Goal: Information Seeking & Learning: Learn about a topic

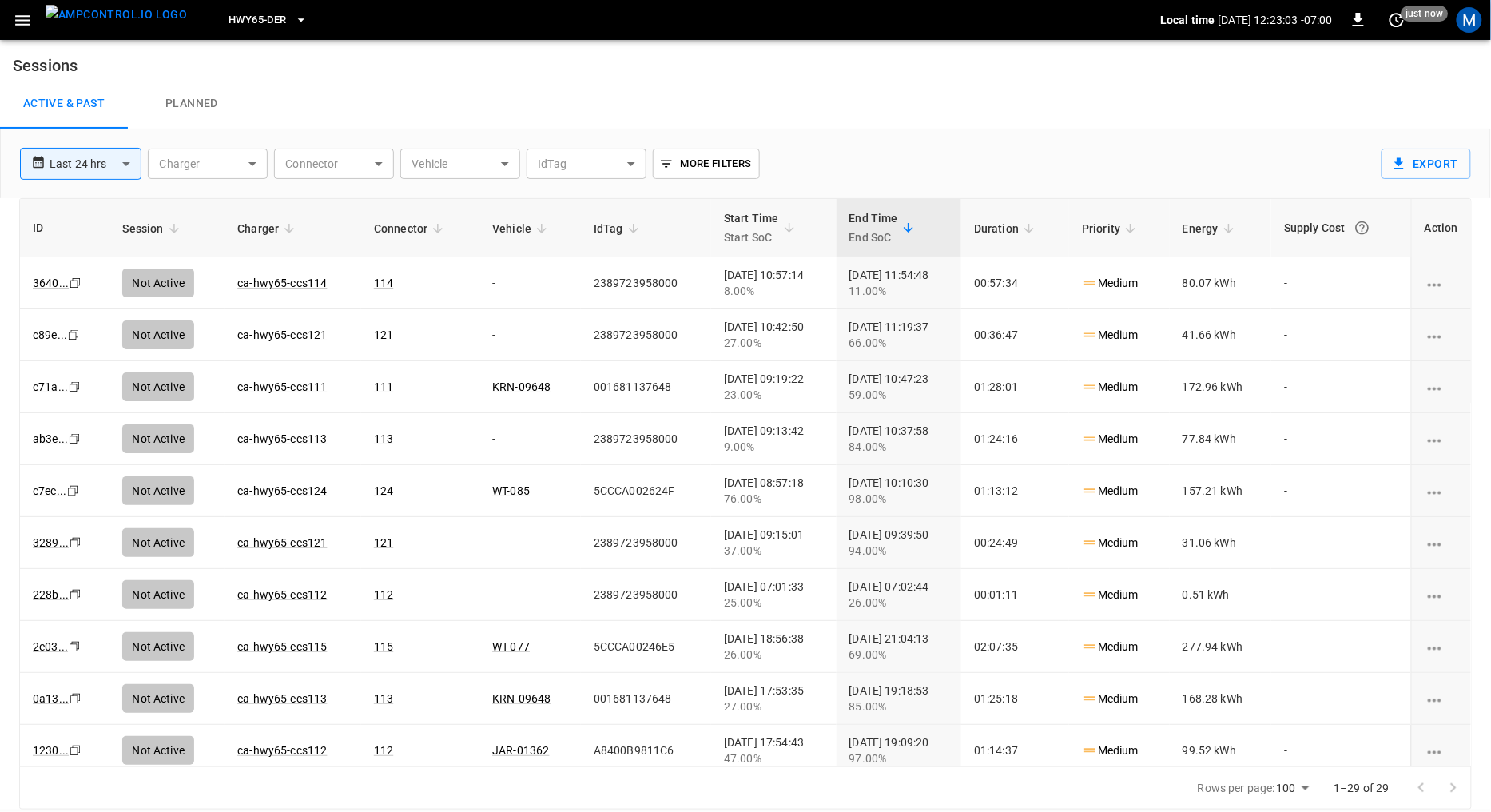
click at [228, 12] on span "HWY65-DER" at bounding box center [257, 21] width 58 height 18
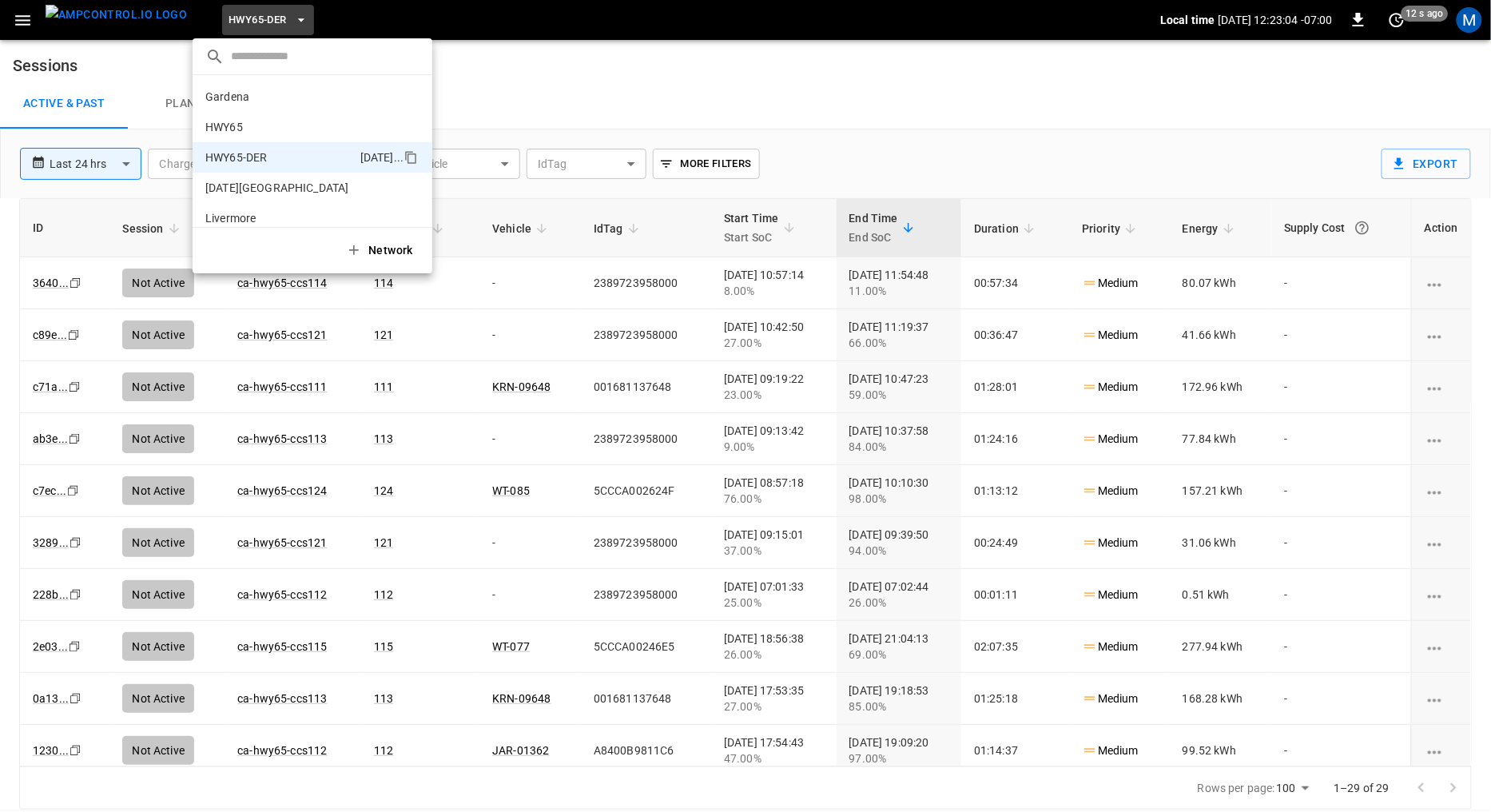
scroll to position [56, 0]
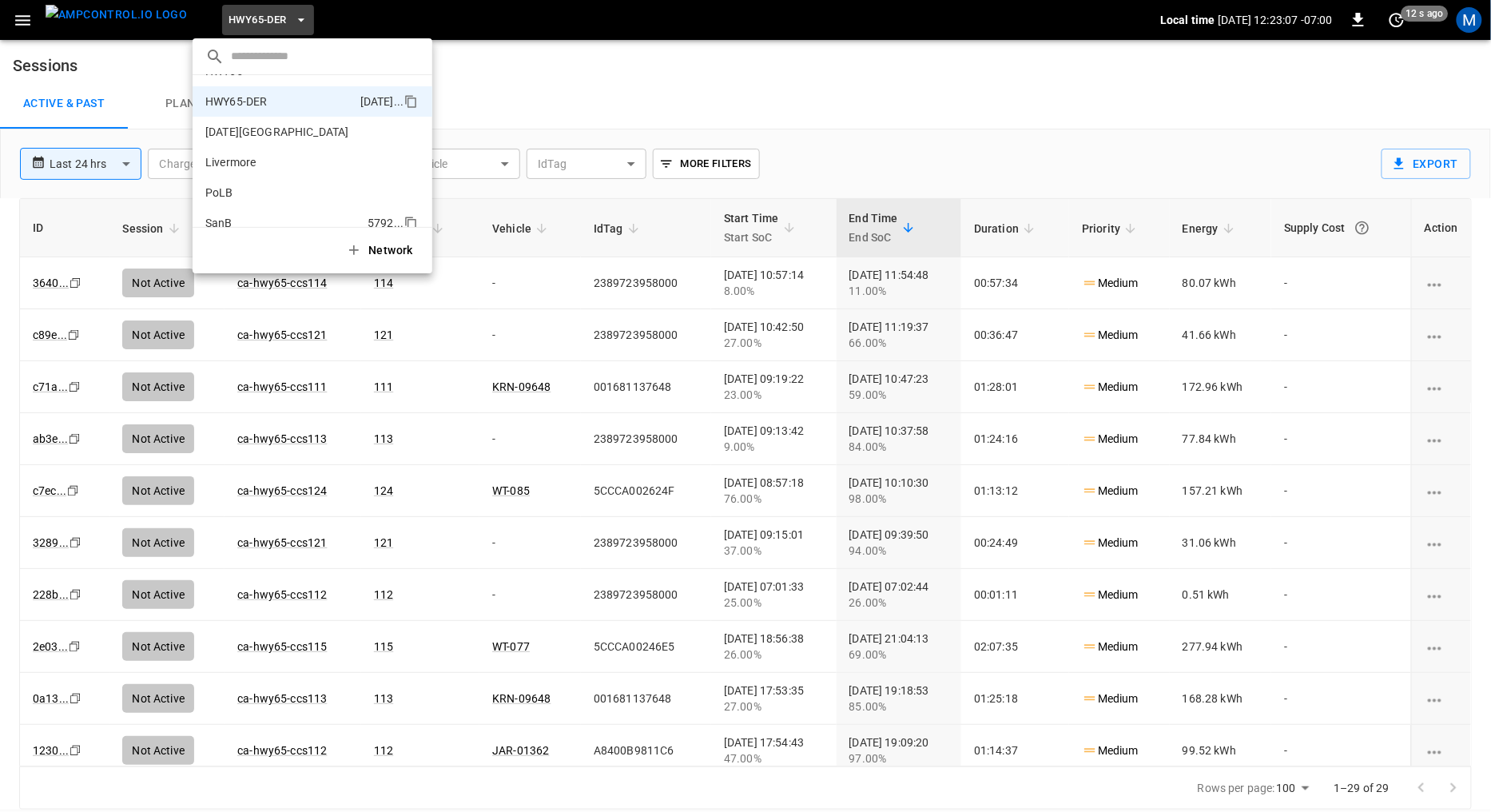
click at [230, 215] on p "SanB" at bounding box center [283, 222] width 155 height 16
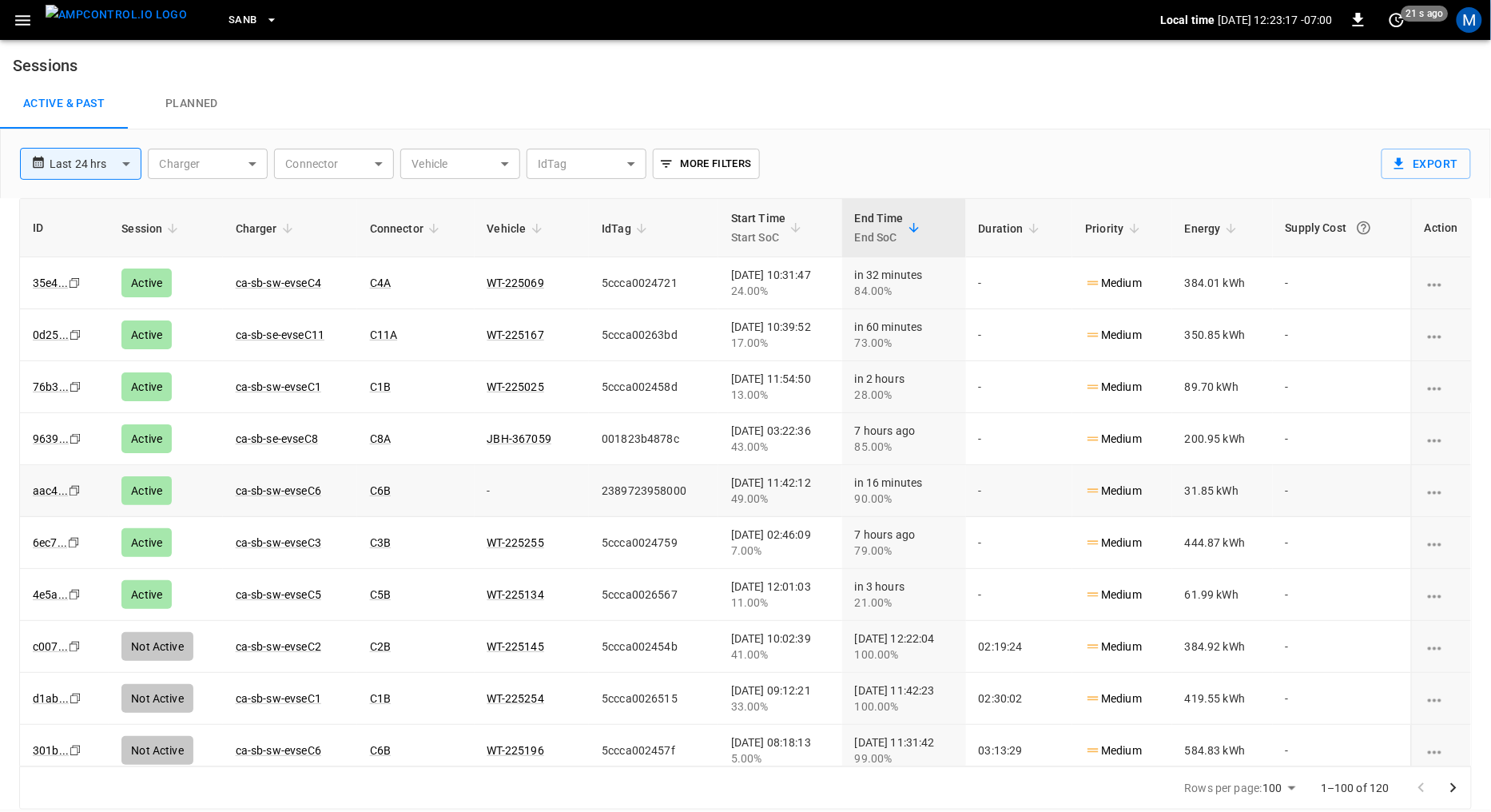
click at [74, 489] on icon "Copy" at bounding box center [74, 490] width 12 height 12
click at [229, 21] on button "SanB" at bounding box center [253, 21] width 62 height 31
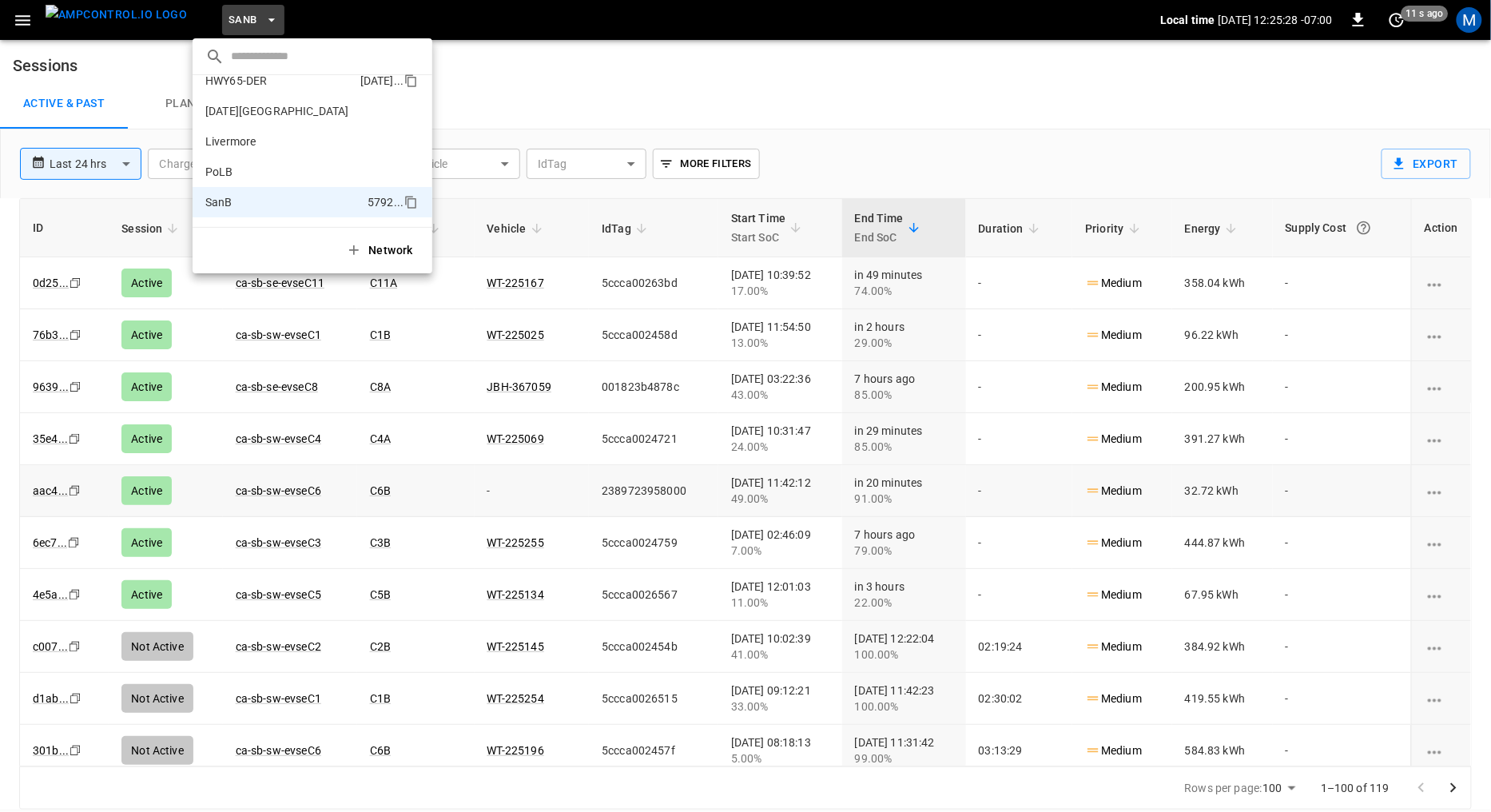
scroll to position [0, 0]
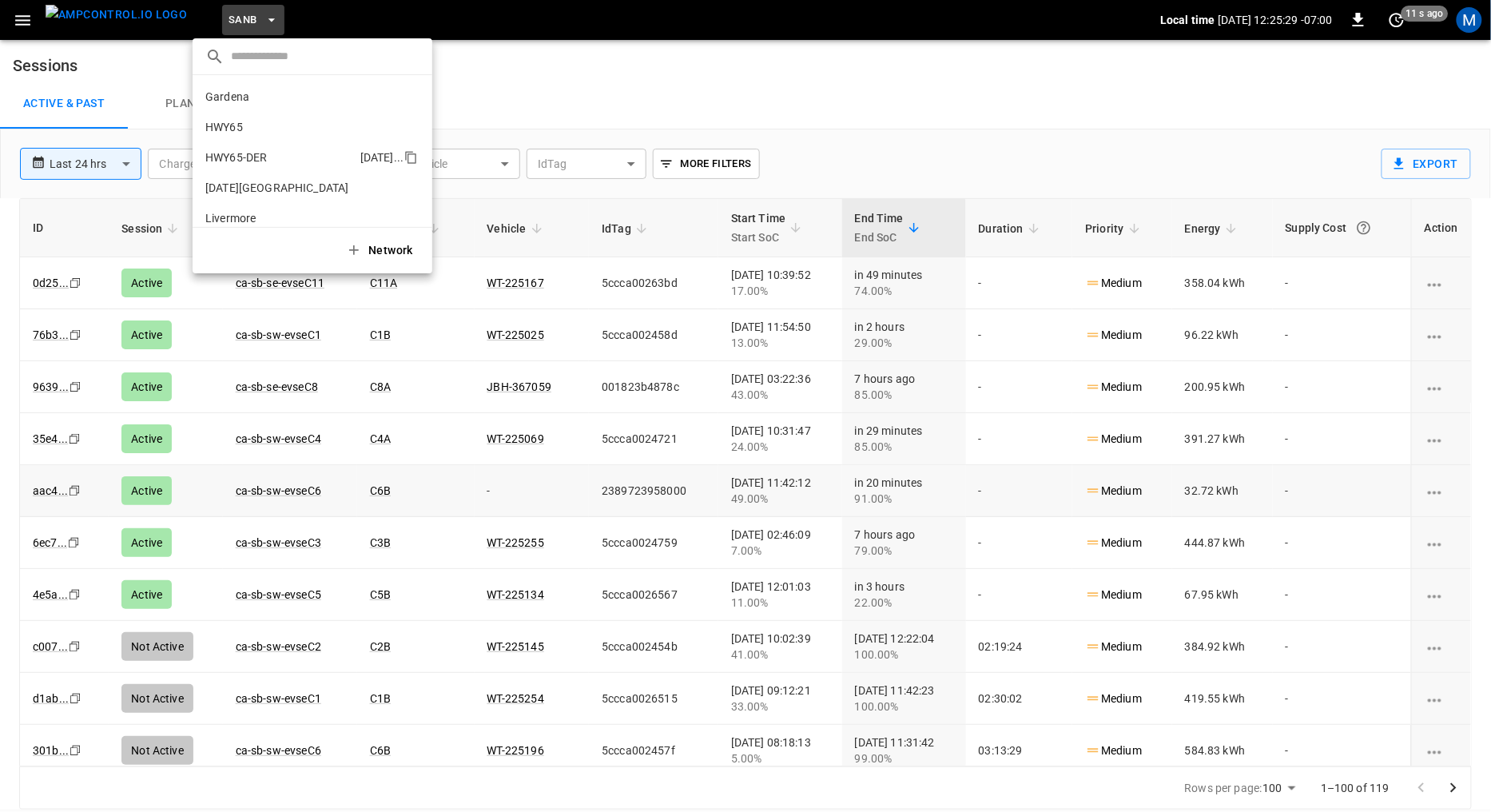
click at [244, 154] on p "HWY65-DER" at bounding box center [280, 157] width 149 height 16
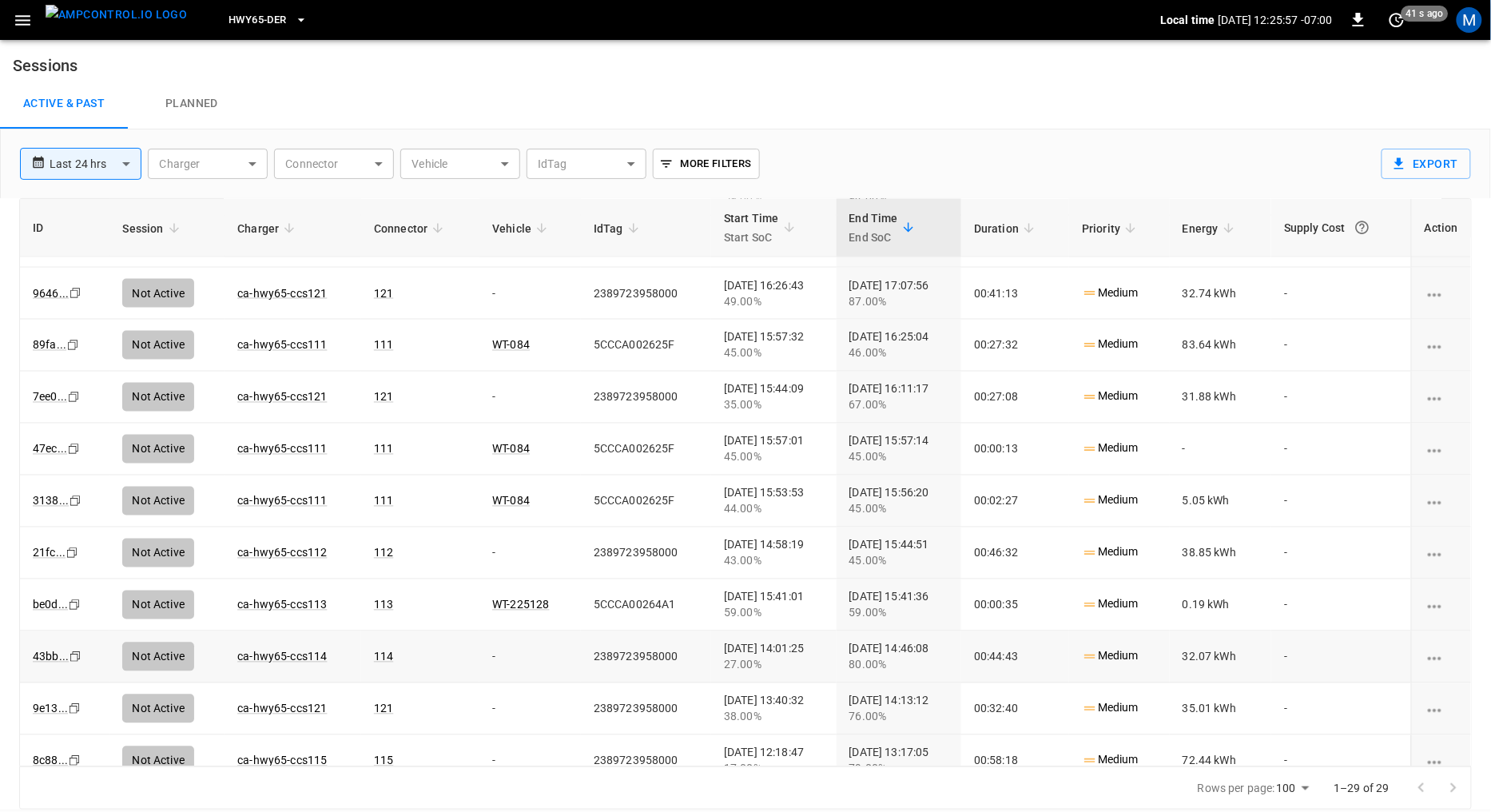
scroll to position [987, 0]
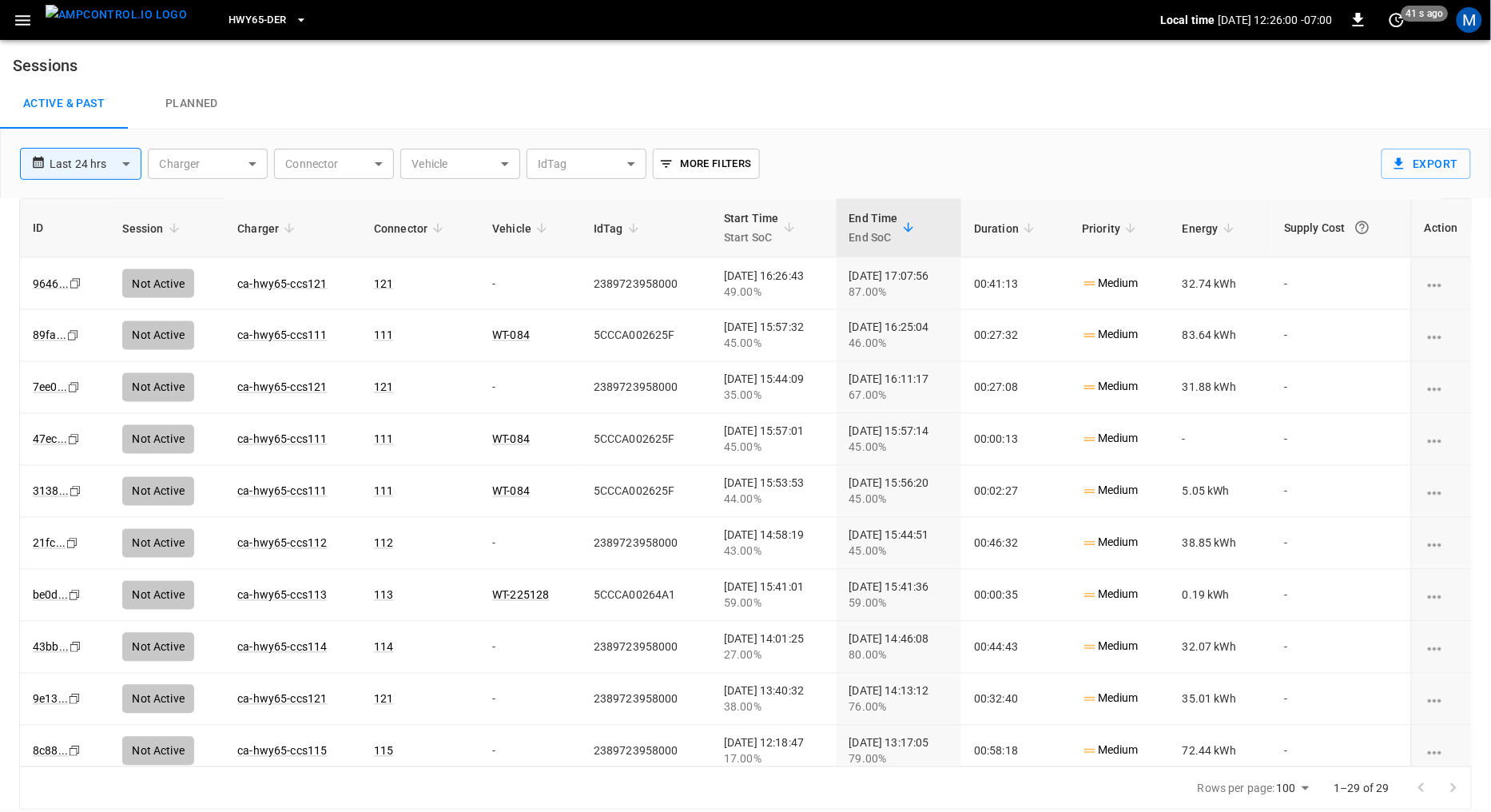
click at [112, 18] on img "menu" at bounding box center [116, 15] width 141 height 20
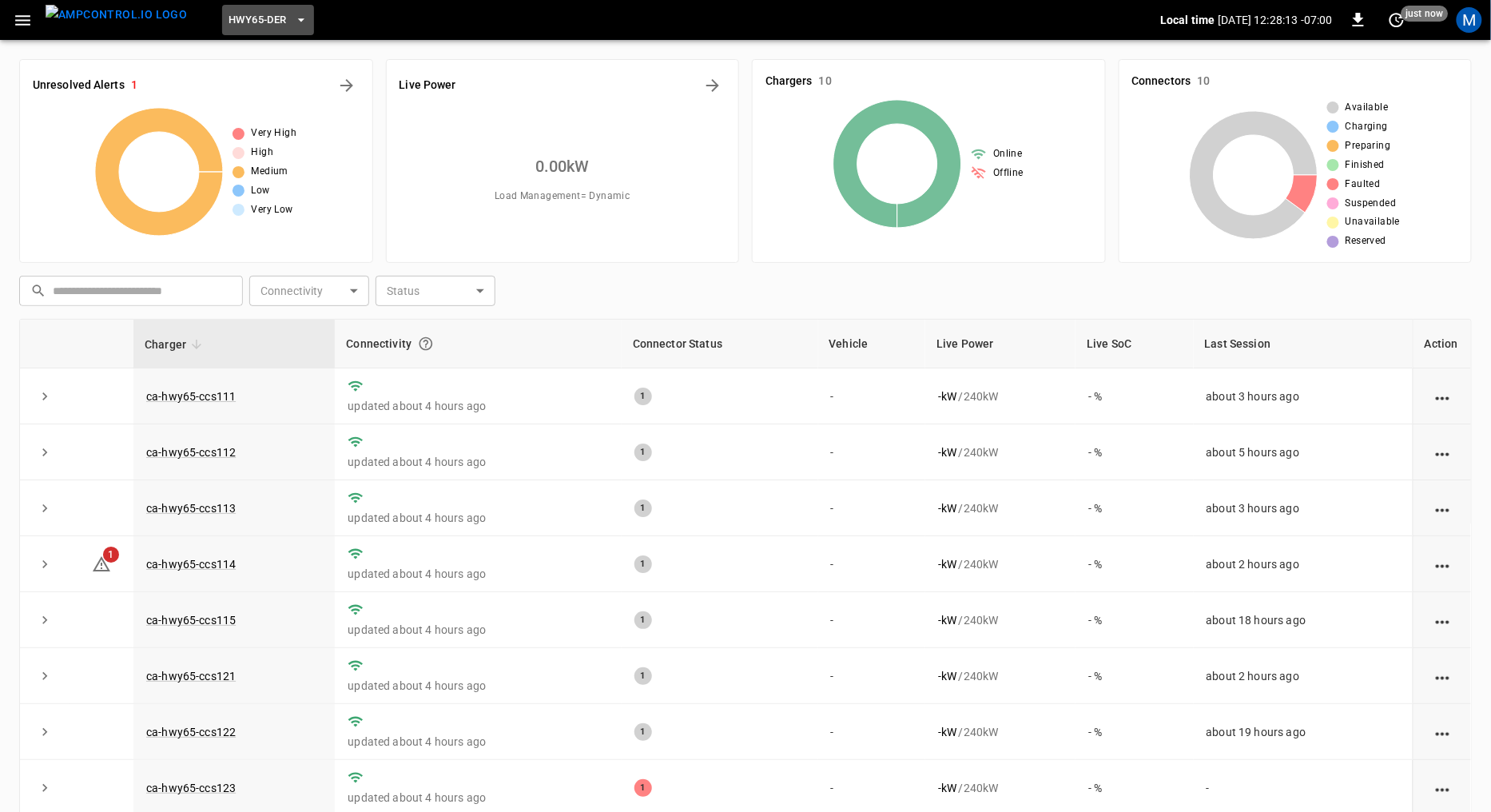
click at [243, 14] on span "HWY65-DER" at bounding box center [257, 21] width 58 height 18
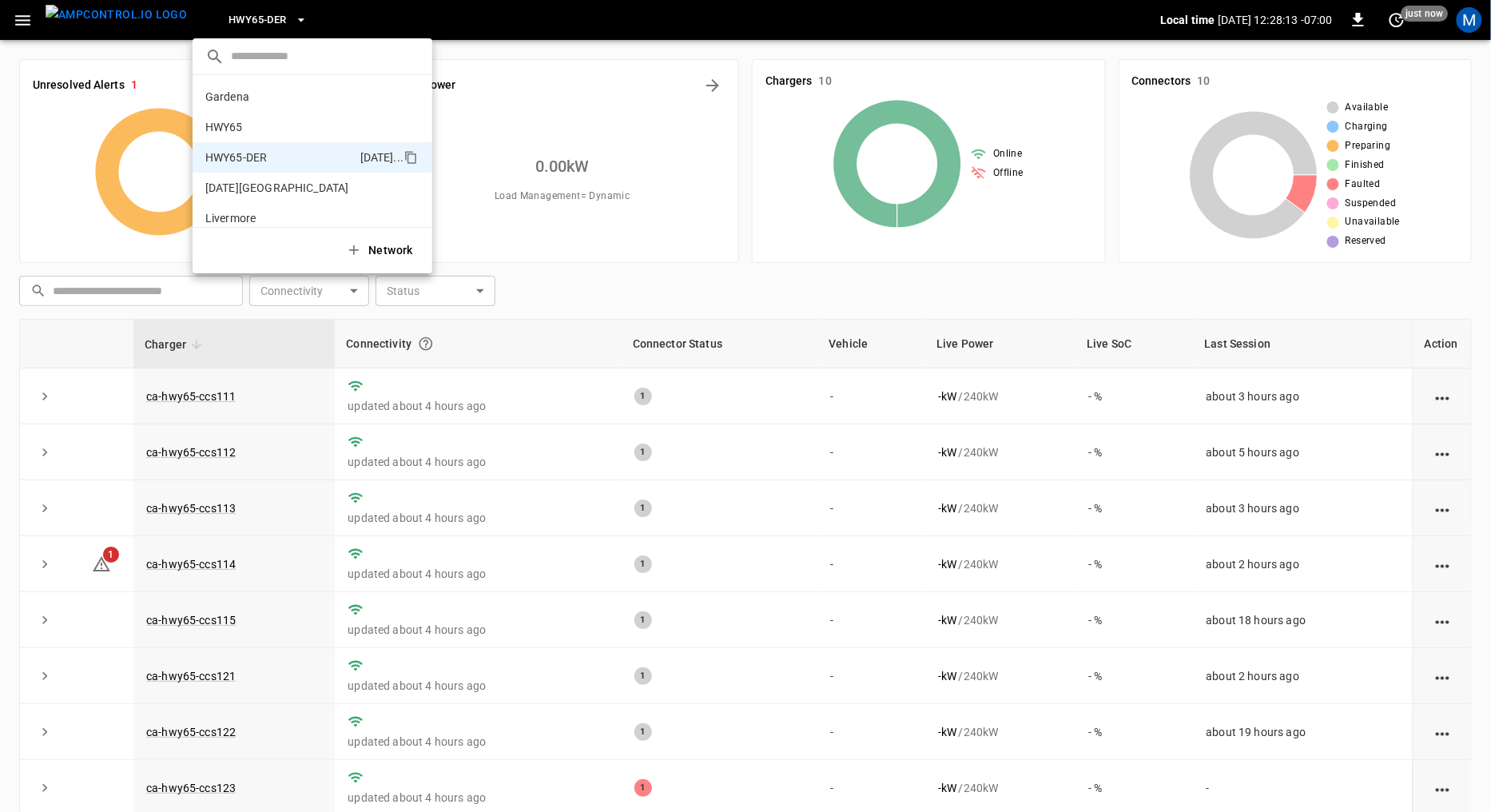
scroll to position [56, 0]
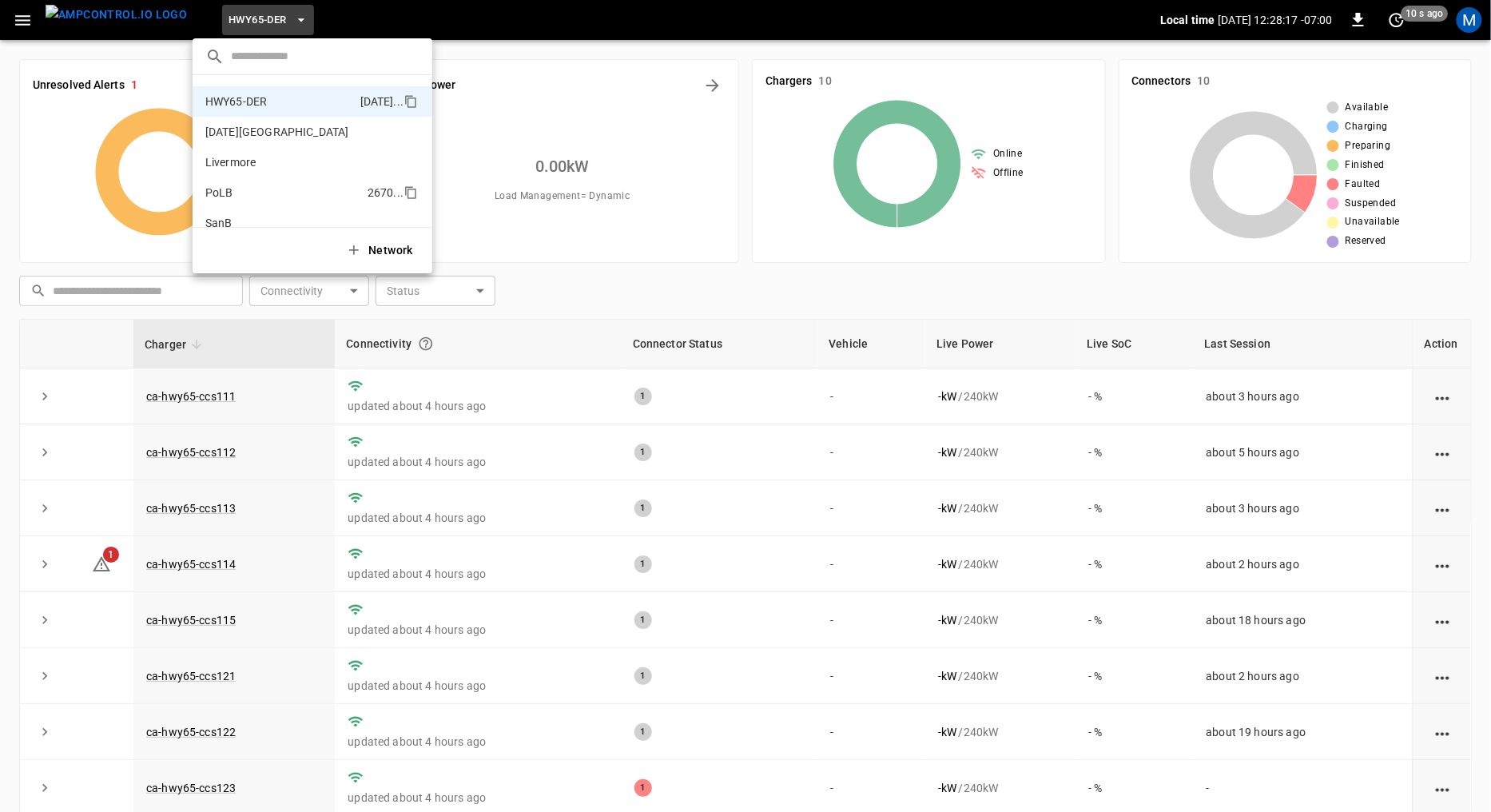
click at [249, 189] on p "PoLB" at bounding box center [283, 192] width 155 height 16
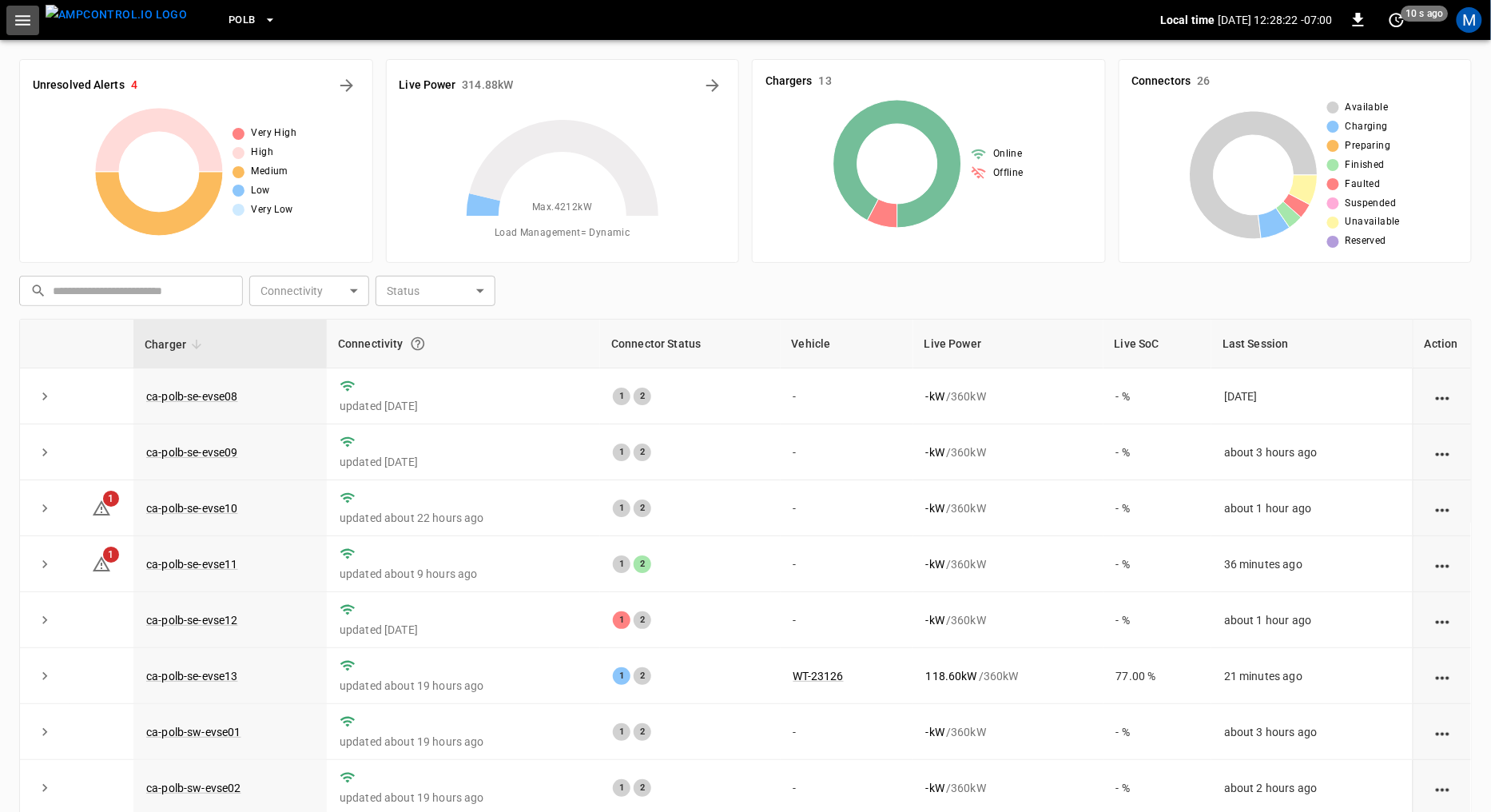
click at [28, 13] on icon "button" at bounding box center [22, 21] width 20 height 20
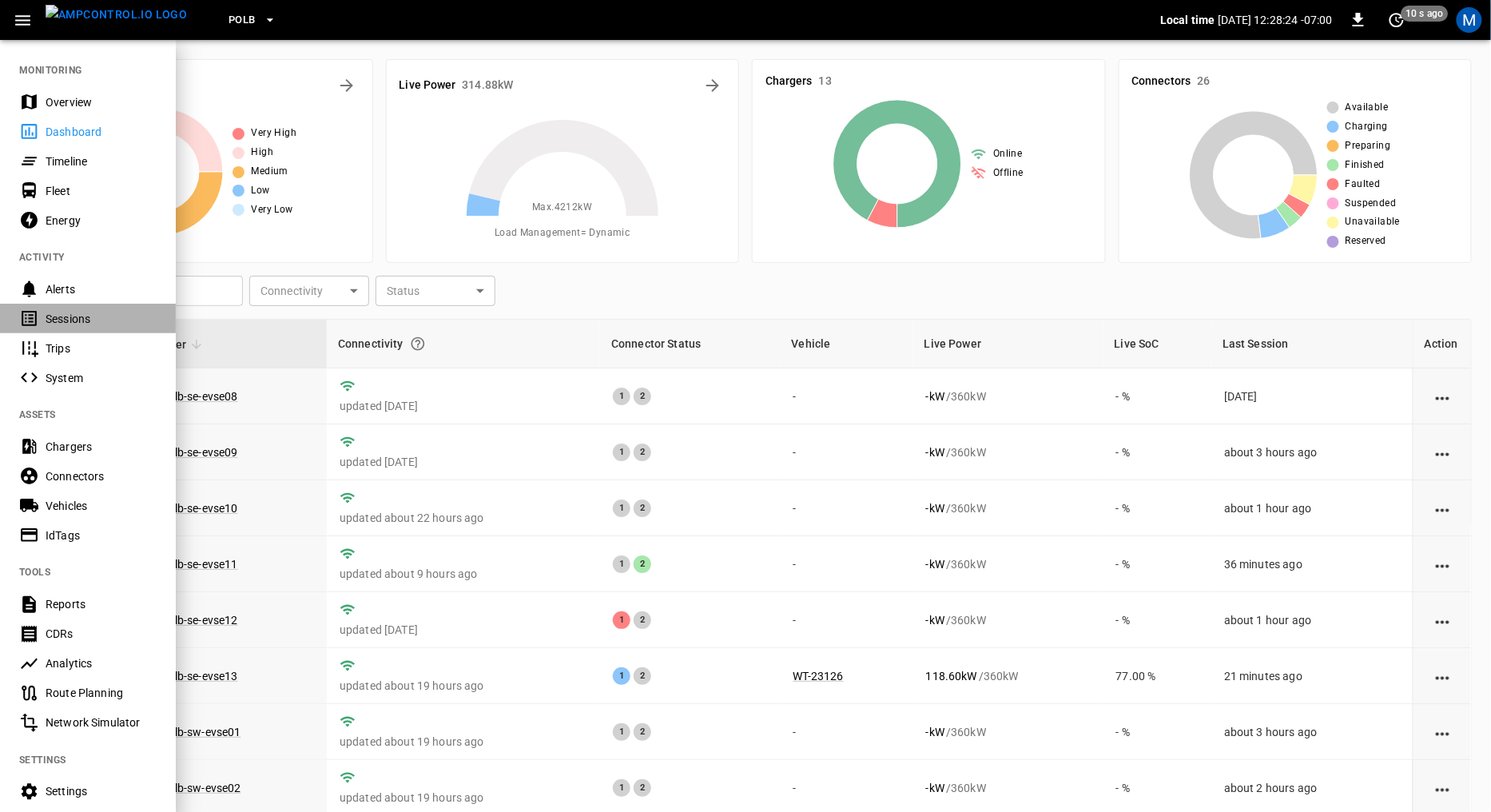
click at [84, 320] on div "Sessions" at bounding box center [101, 318] width 111 height 16
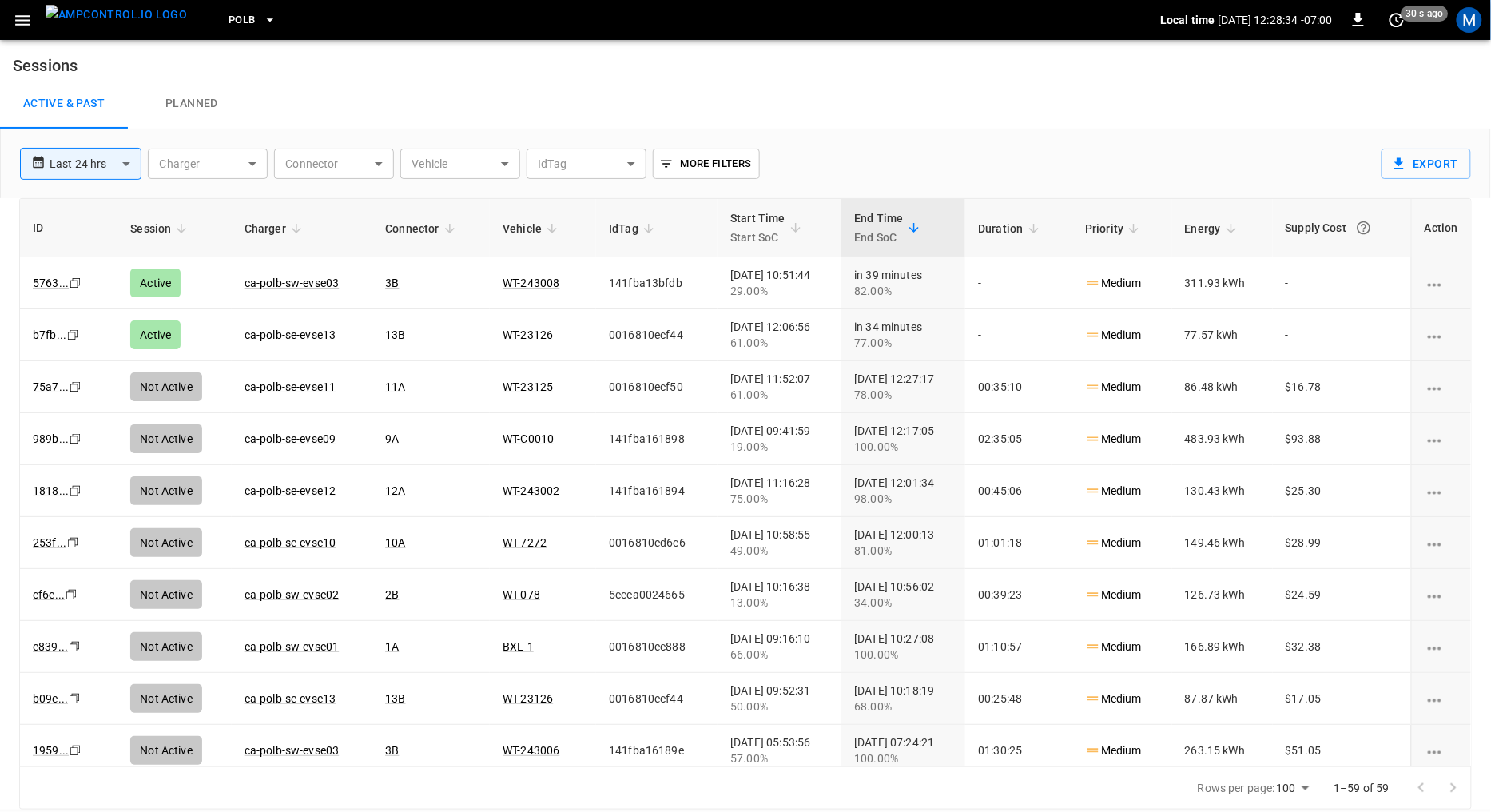
click at [230, 17] on button "PoLB" at bounding box center [252, 21] width 60 height 31
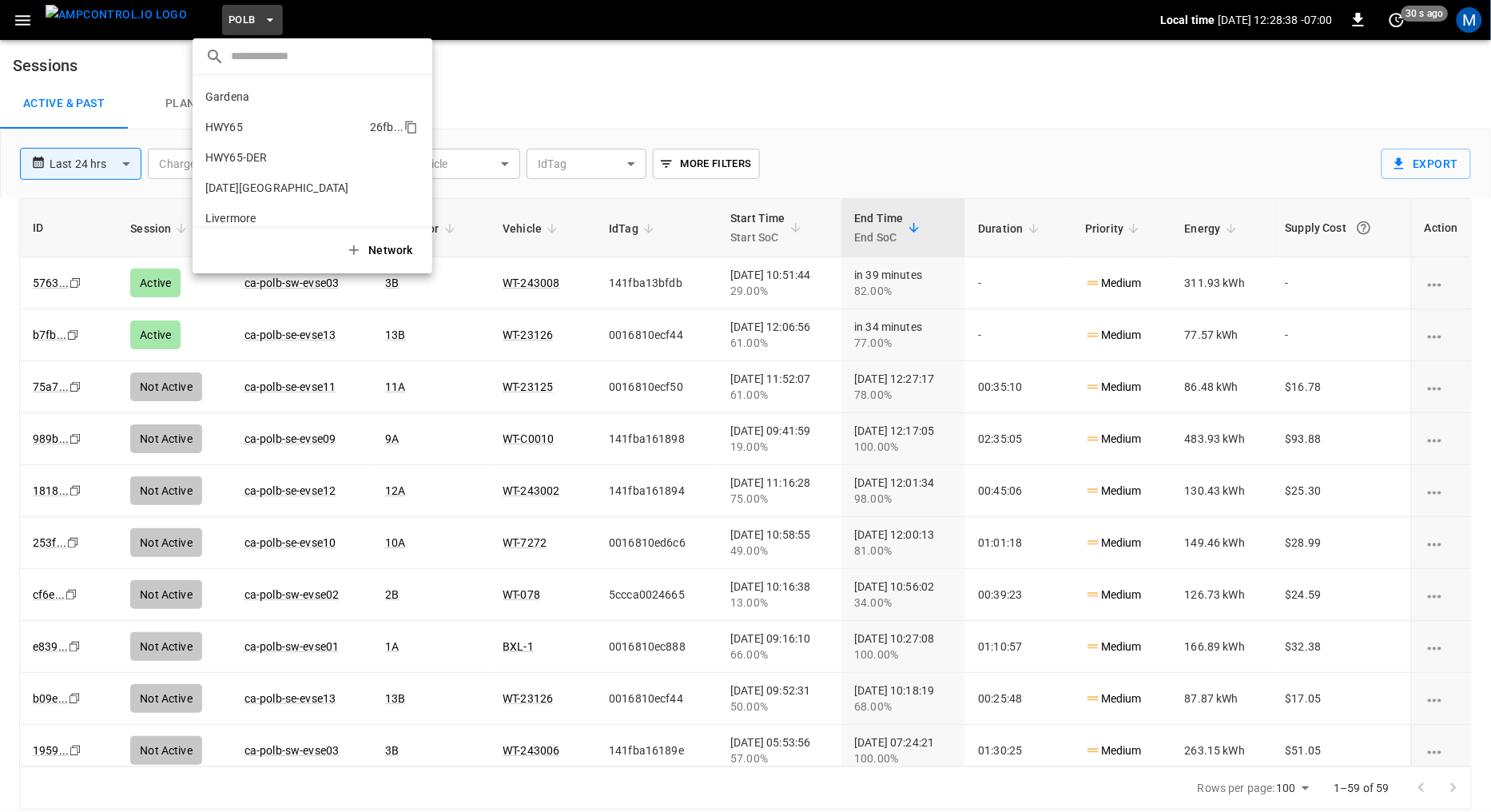
click at [249, 124] on p "HWY65" at bounding box center [284, 127] width 158 height 16
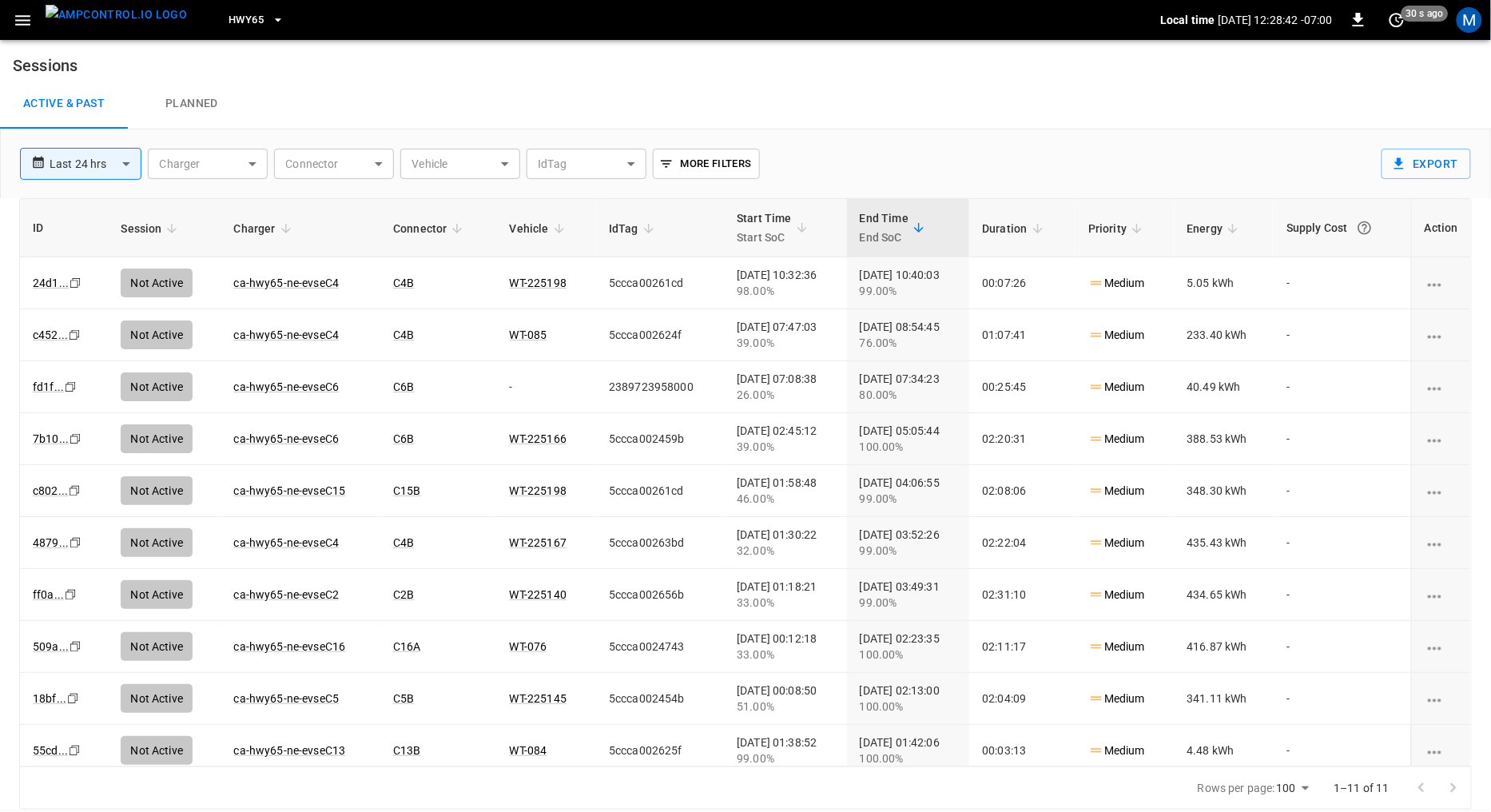
click at [239, 16] on button "HWY65" at bounding box center [256, 21] width 69 height 31
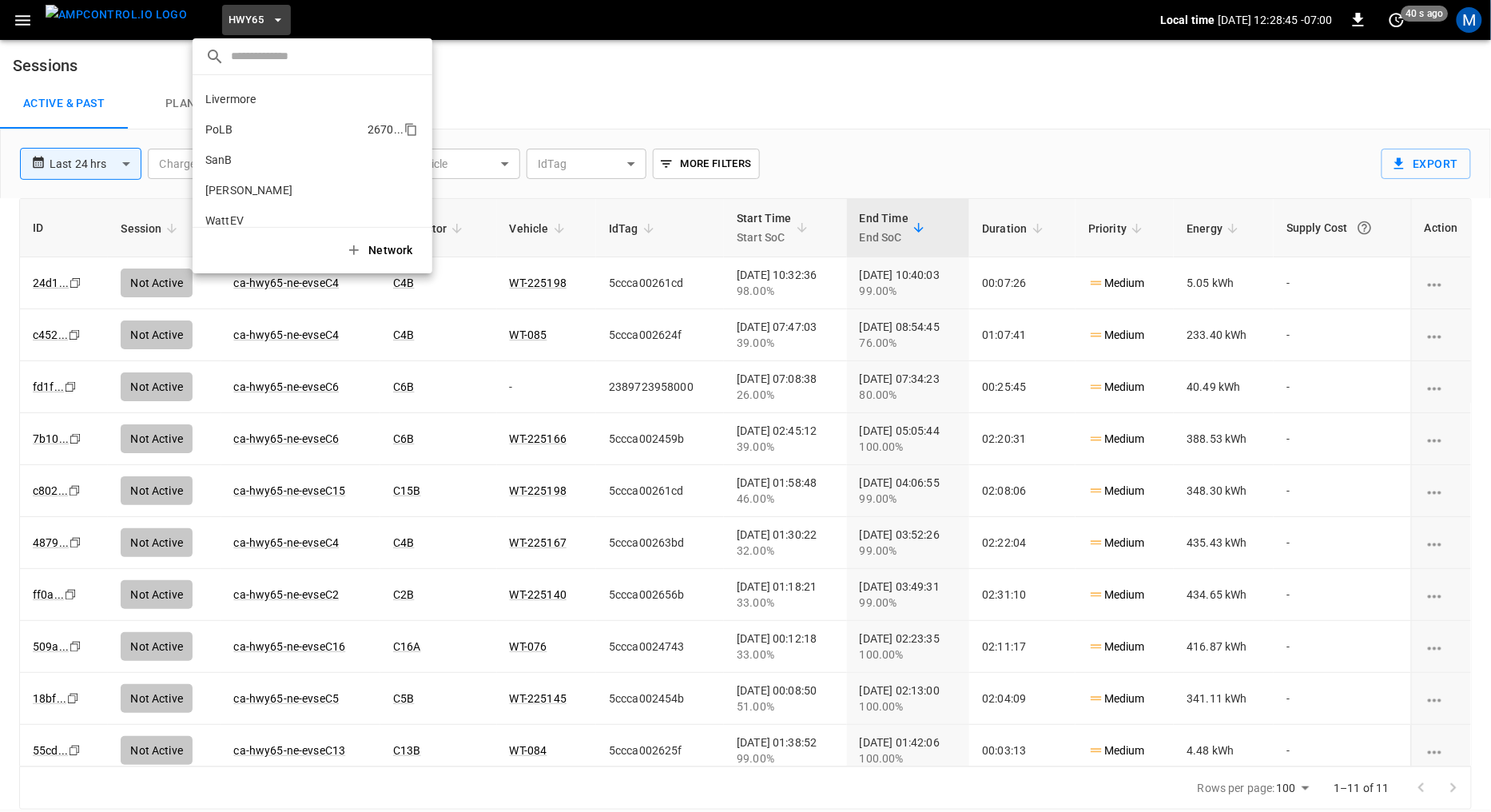
scroll to position [133, 0]
click at [256, 148] on p "SanB" at bounding box center [283, 145] width 155 height 16
click at [232, 142] on p "SanB" at bounding box center [283, 145] width 155 height 16
click at [791, 98] on div at bounding box center [745, 406] width 1491 height 812
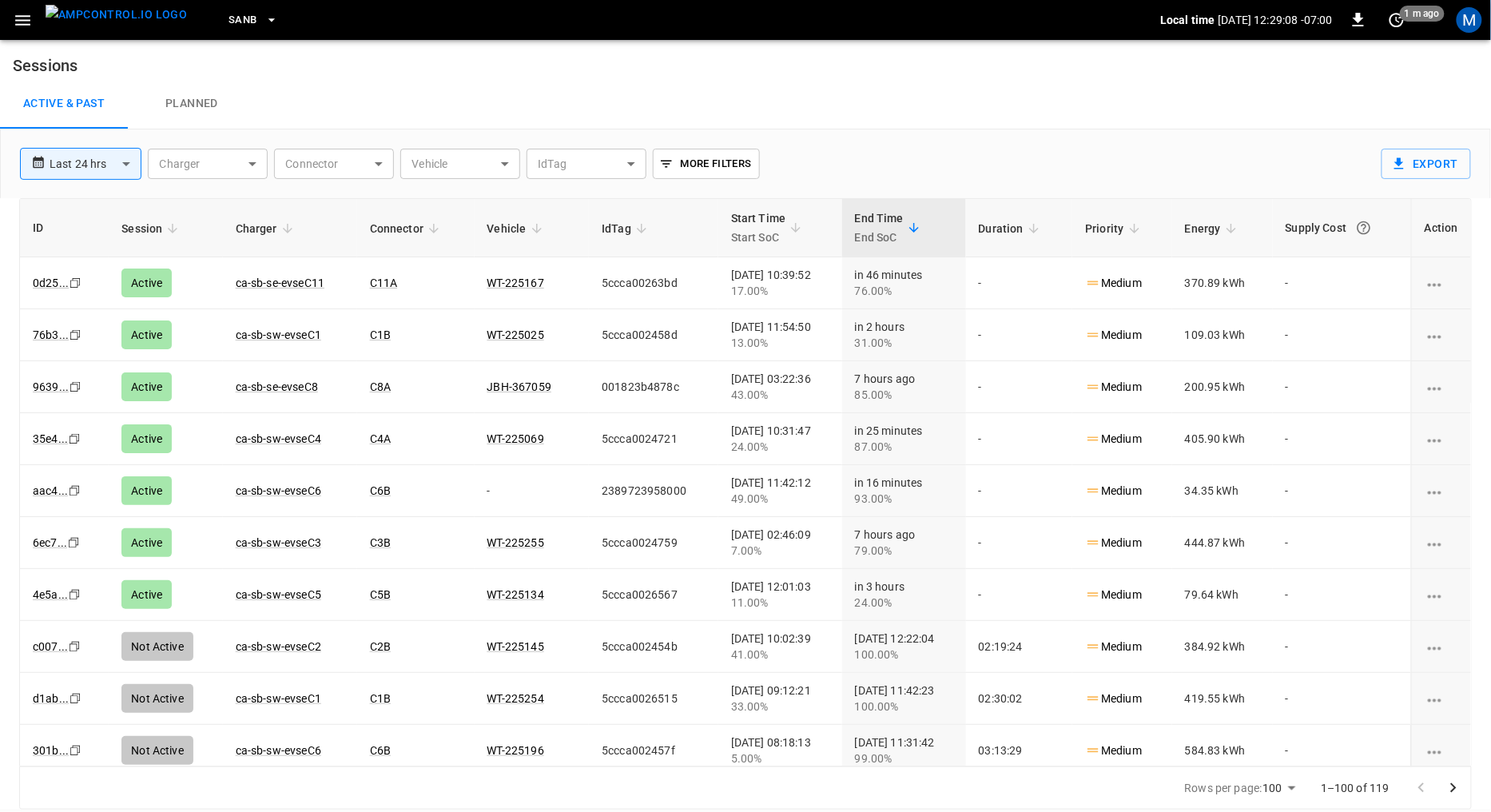
click at [22, 21] on icon "button" at bounding box center [22, 21] width 20 height 20
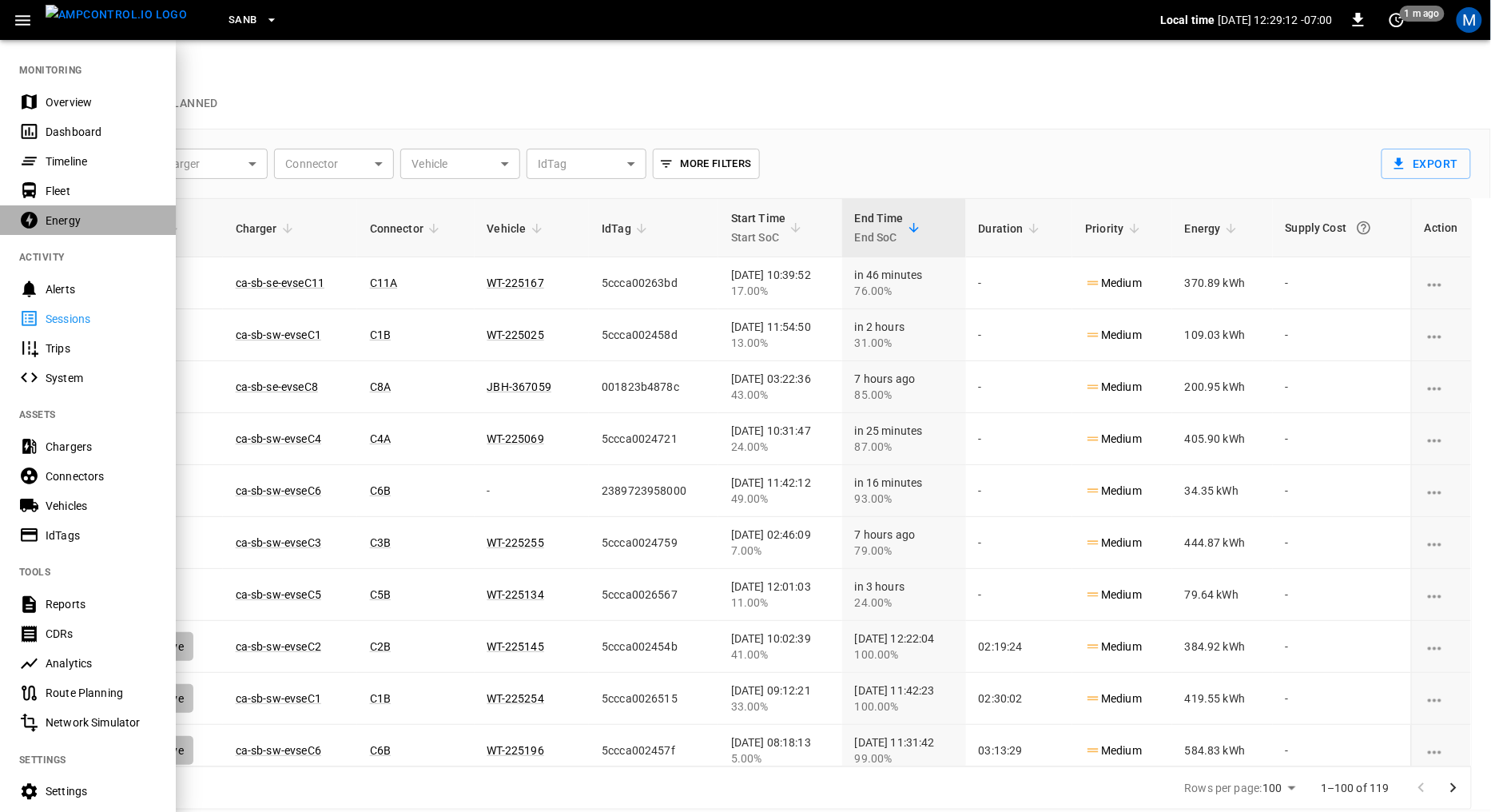
click at [68, 215] on div "Energy" at bounding box center [101, 220] width 111 height 16
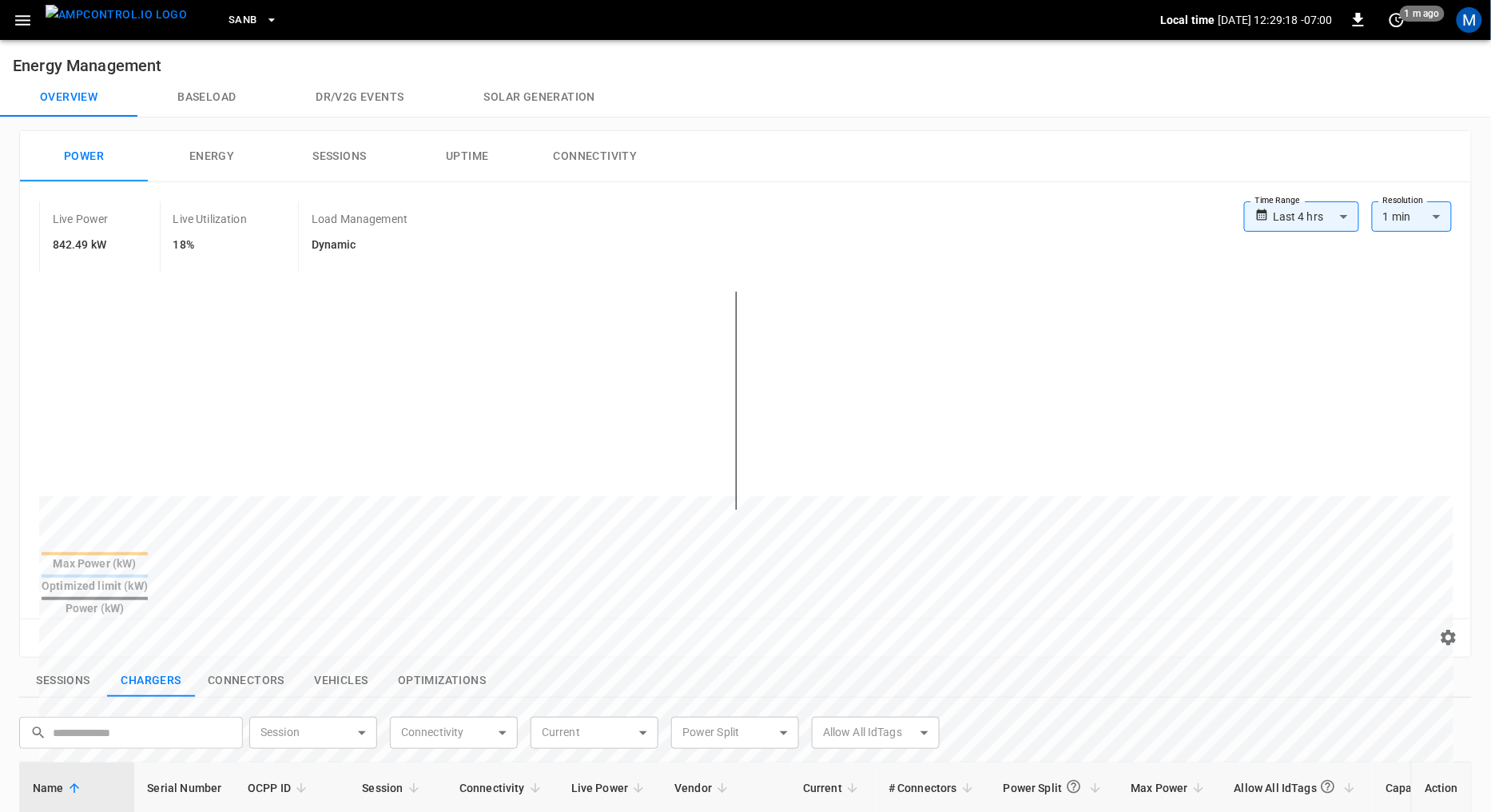
click at [203, 158] on button "Energy" at bounding box center [212, 156] width 128 height 51
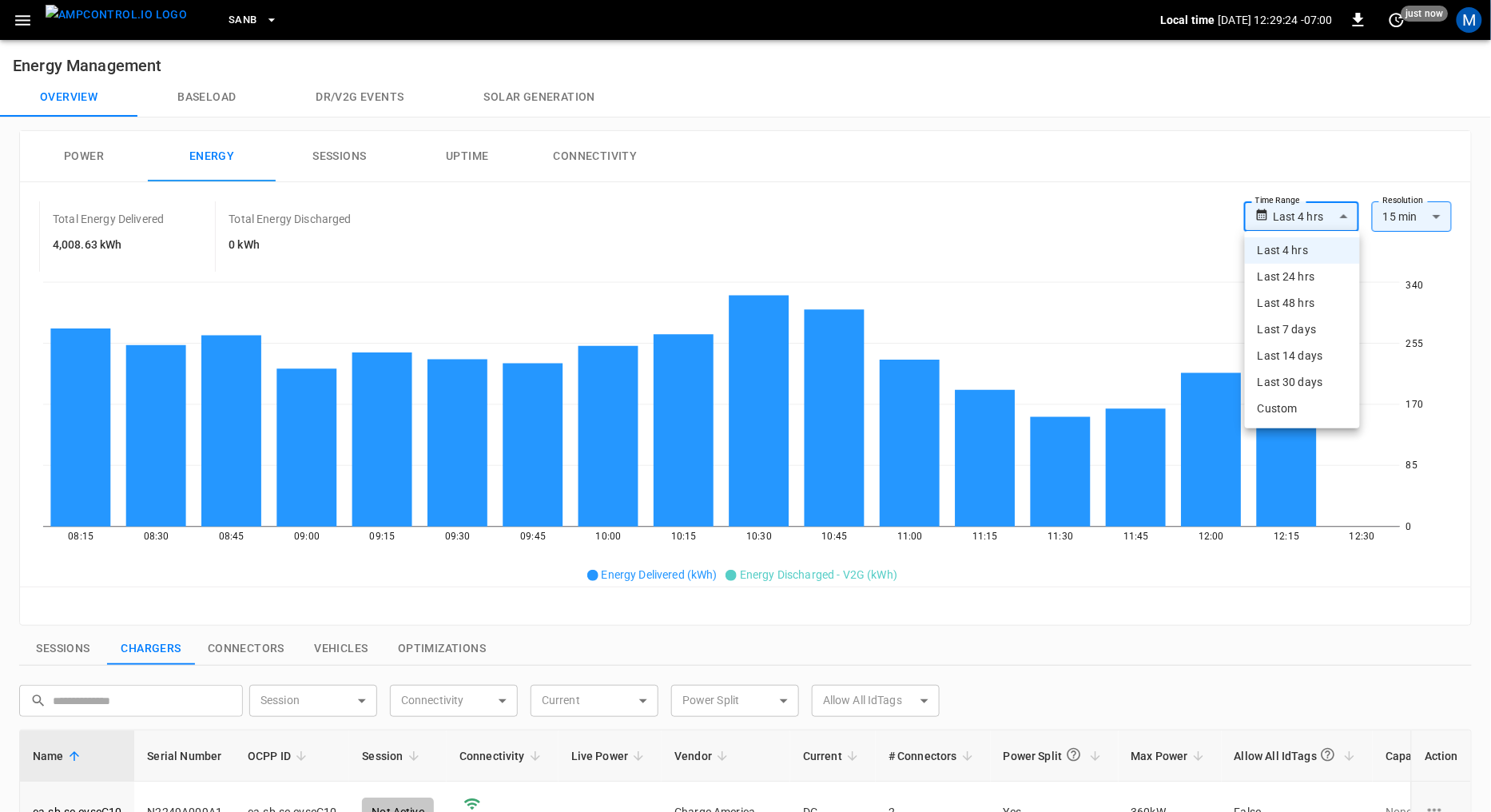
click at [1350, 216] on body "**********" at bounding box center [745, 676] width 1491 height 1354
click at [1323, 385] on li "Last 30 days" at bounding box center [1302, 383] width 115 height 26
type input "**********"
type input "**"
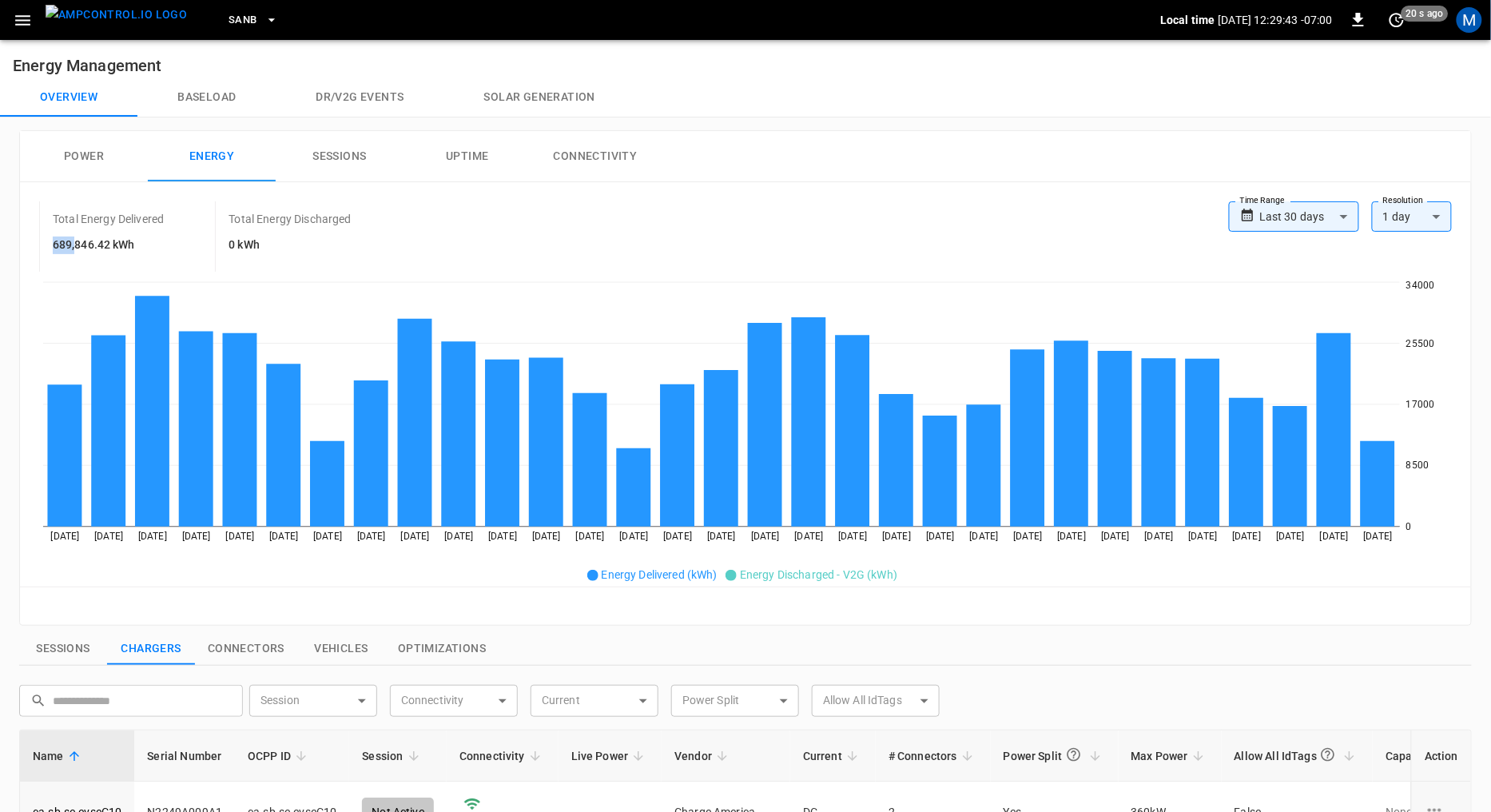
drag, startPoint x: 53, startPoint y: 244, endPoint x: 74, endPoint y: 242, distance: 21.1
click at [74, 242] on h6 "689,846.42 kWh" at bounding box center [108, 245] width 111 height 17
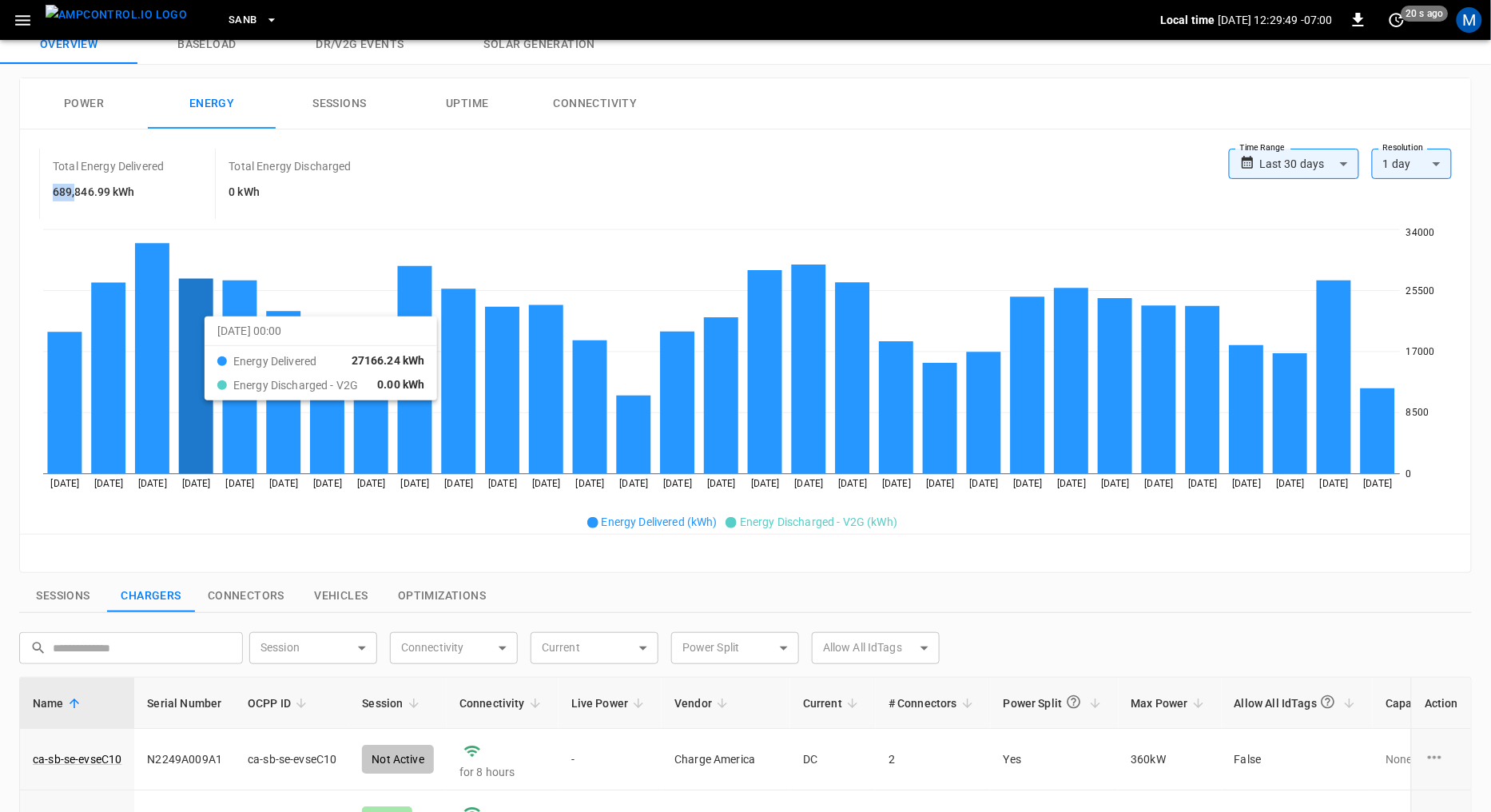
scroll to position [16, 0]
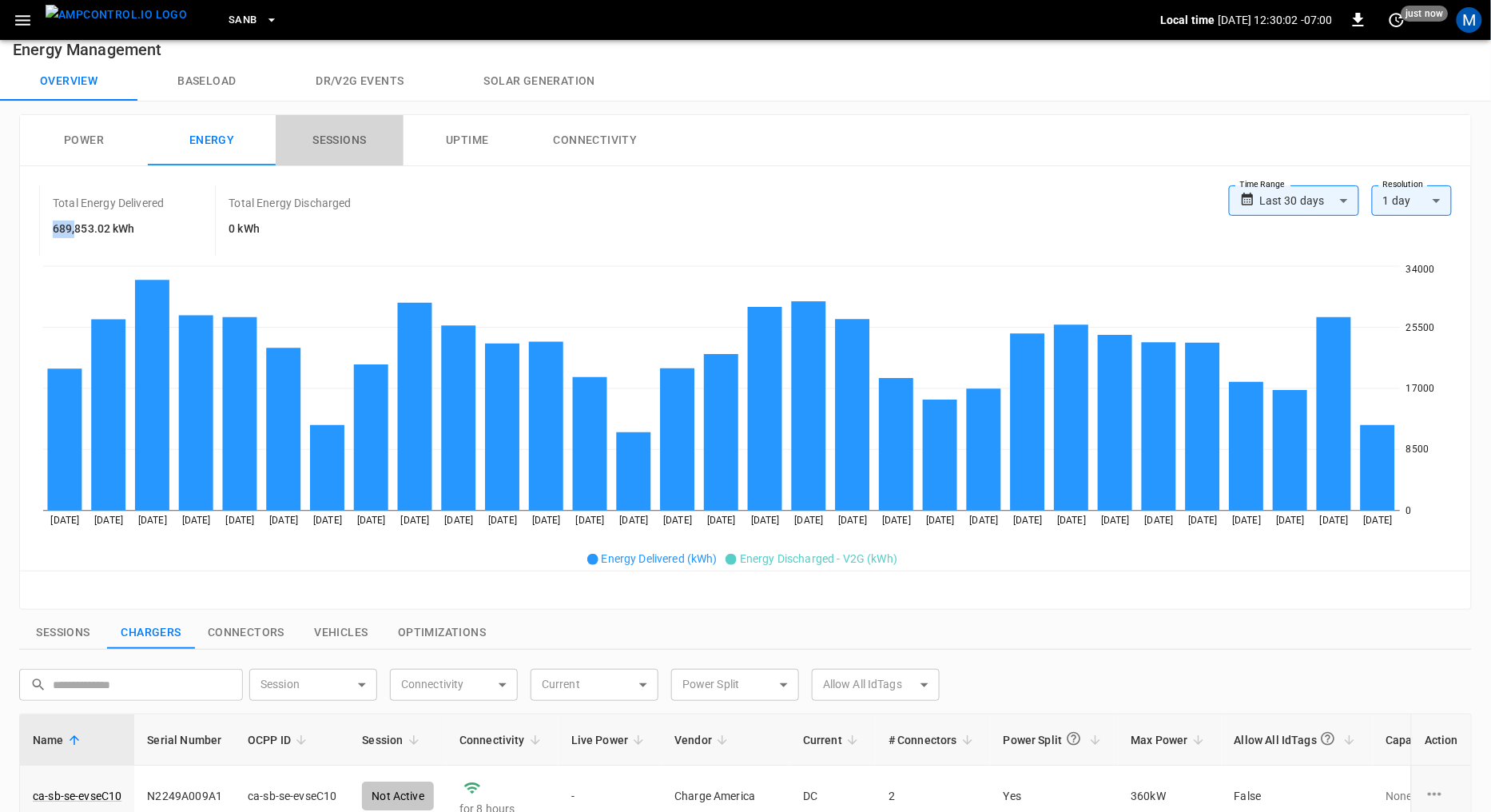
click at [356, 136] on button "Sessions" at bounding box center [339, 141] width 128 height 51
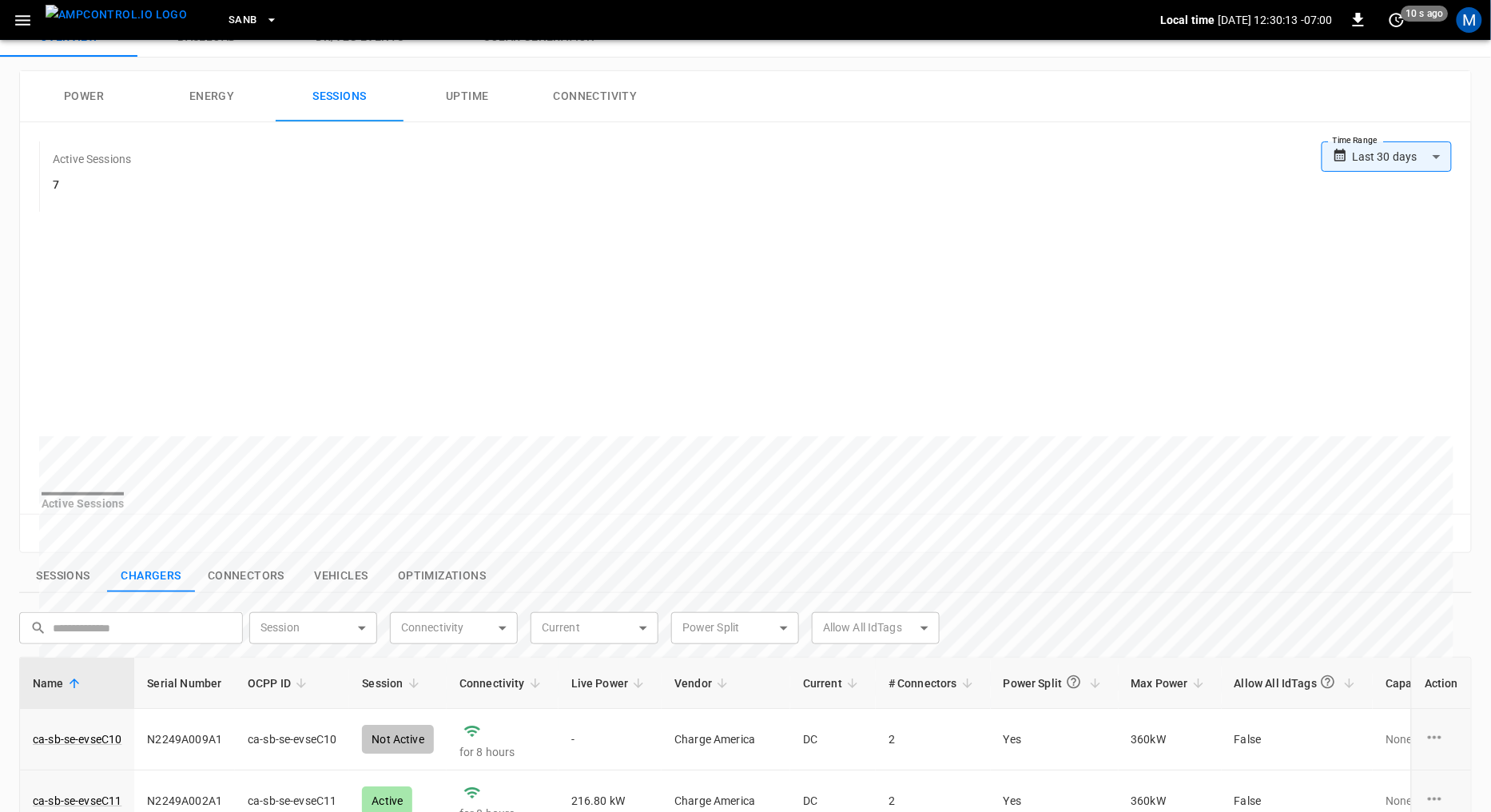
scroll to position [0, 0]
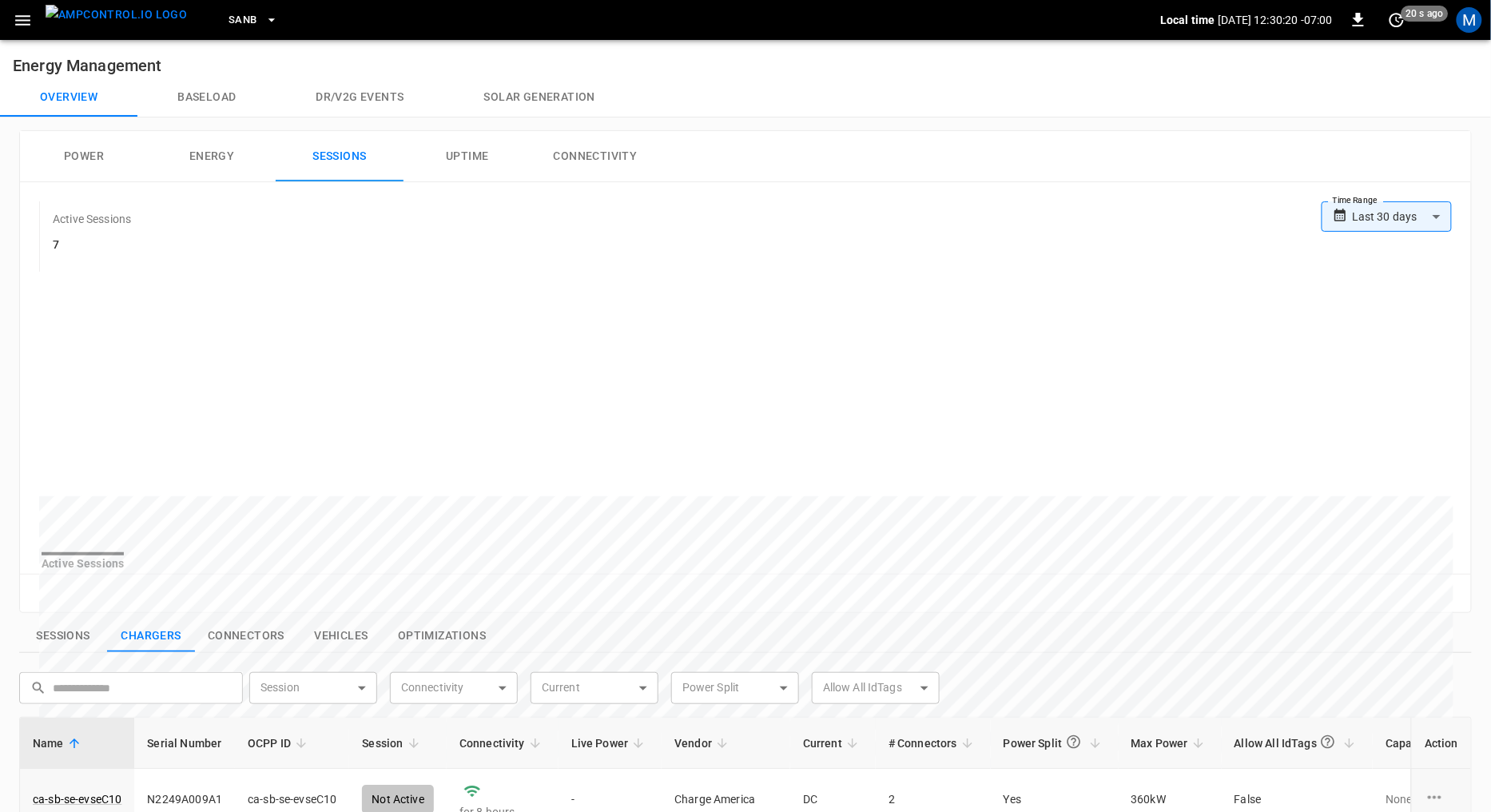
click at [475, 155] on button "Uptime" at bounding box center [467, 156] width 128 height 51
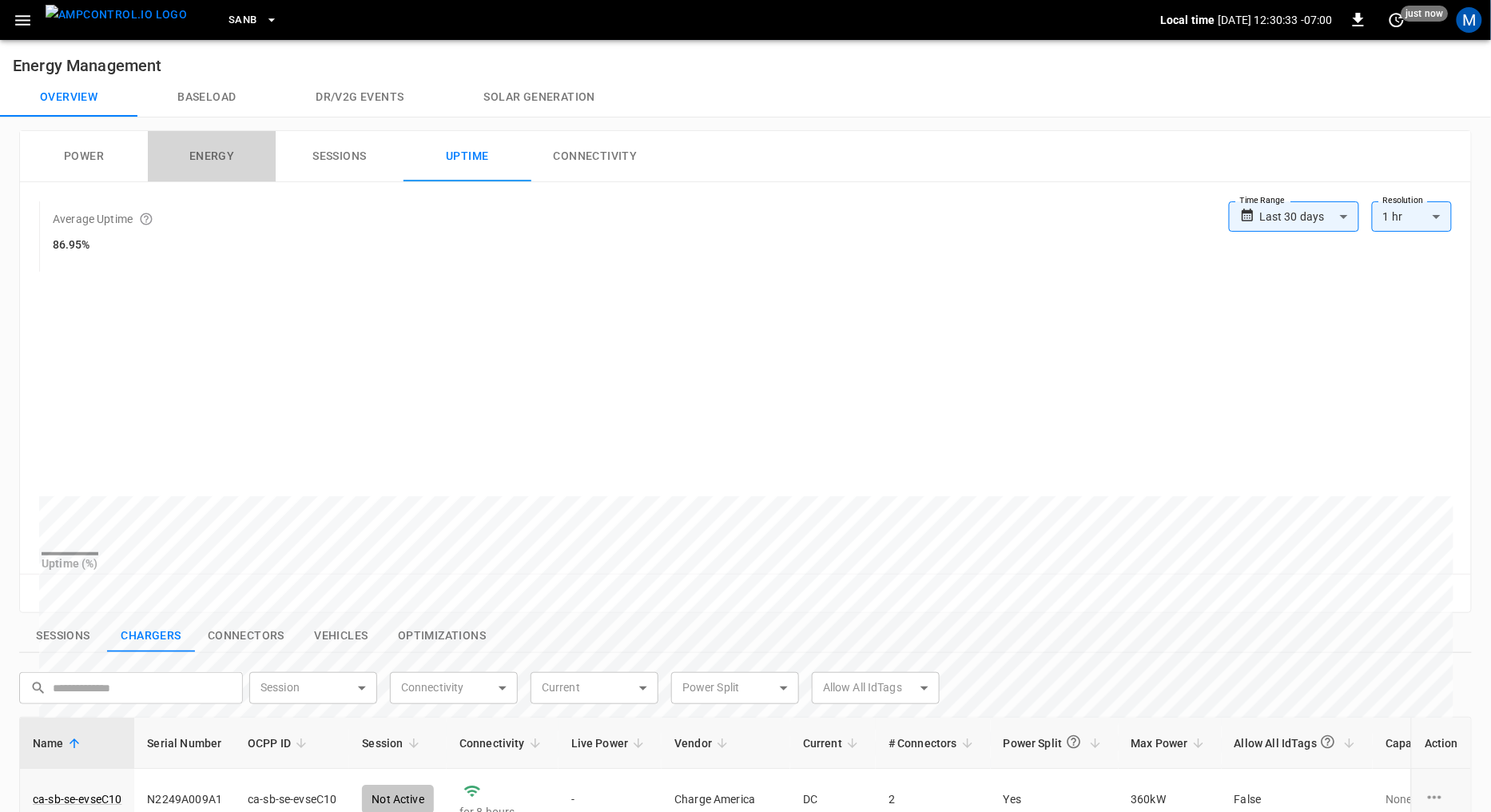
click at [195, 153] on button "Energy" at bounding box center [212, 156] width 128 height 51
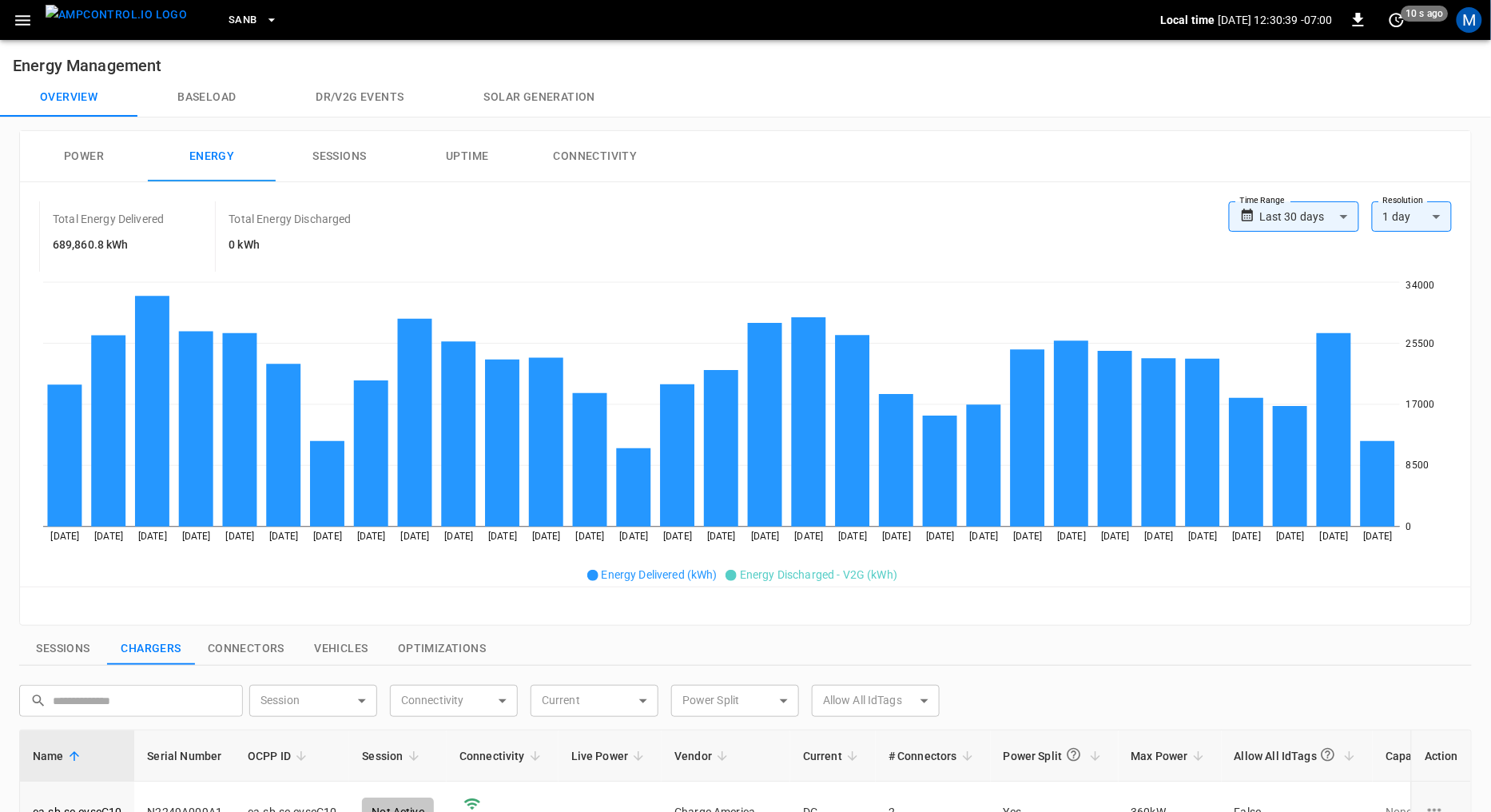
click at [65, 241] on h6 "689,860.8 kWh" at bounding box center [108, 245] width 111 height 17
click at [264, 20] on icon "button" at bounding box center [271, 19] width 16 height 16
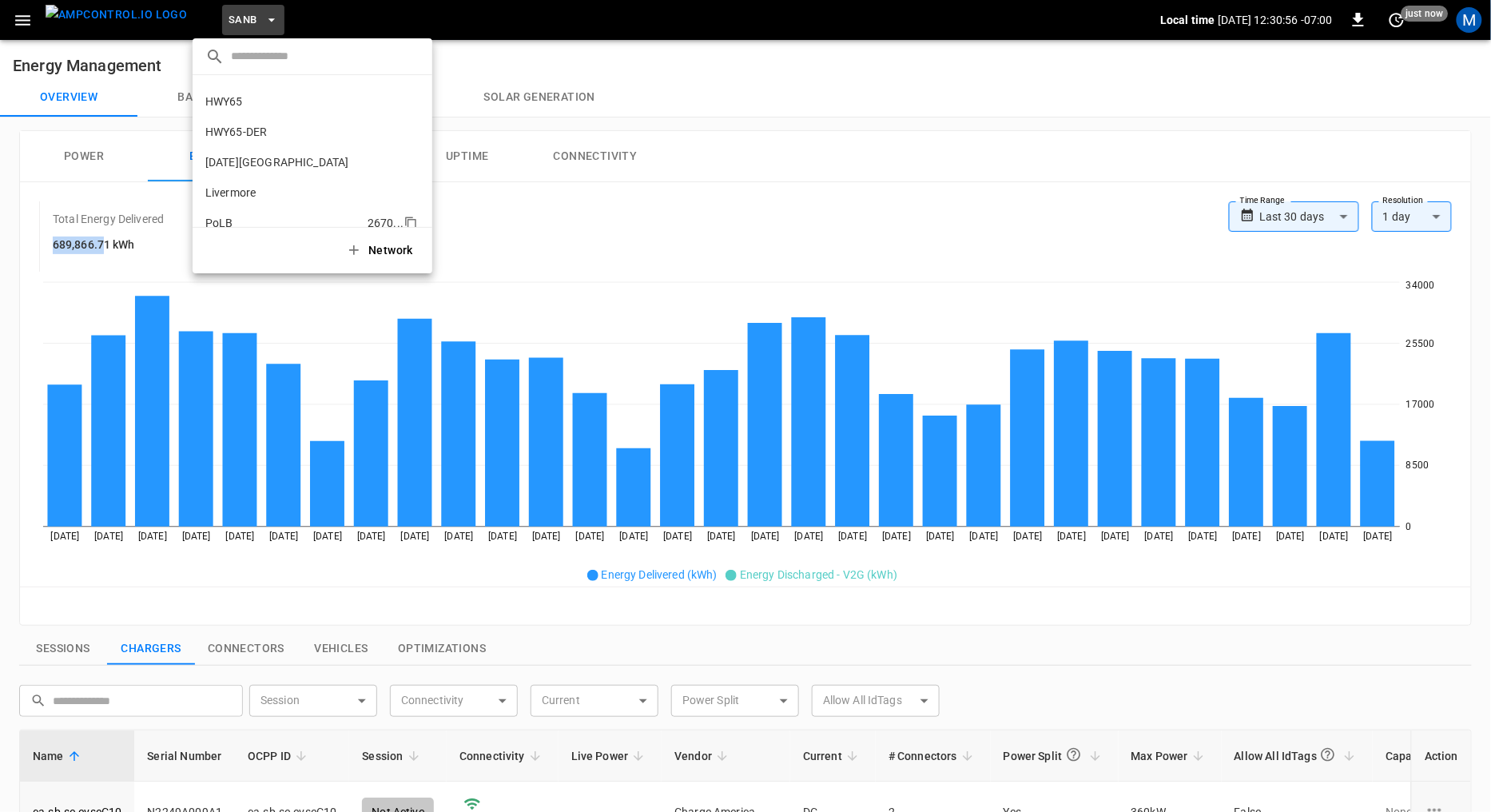
scroll to position [25, 0]
click at [265, 131] on p "HWY65-DER" at bounding box center [280, 132] width 149 height 16
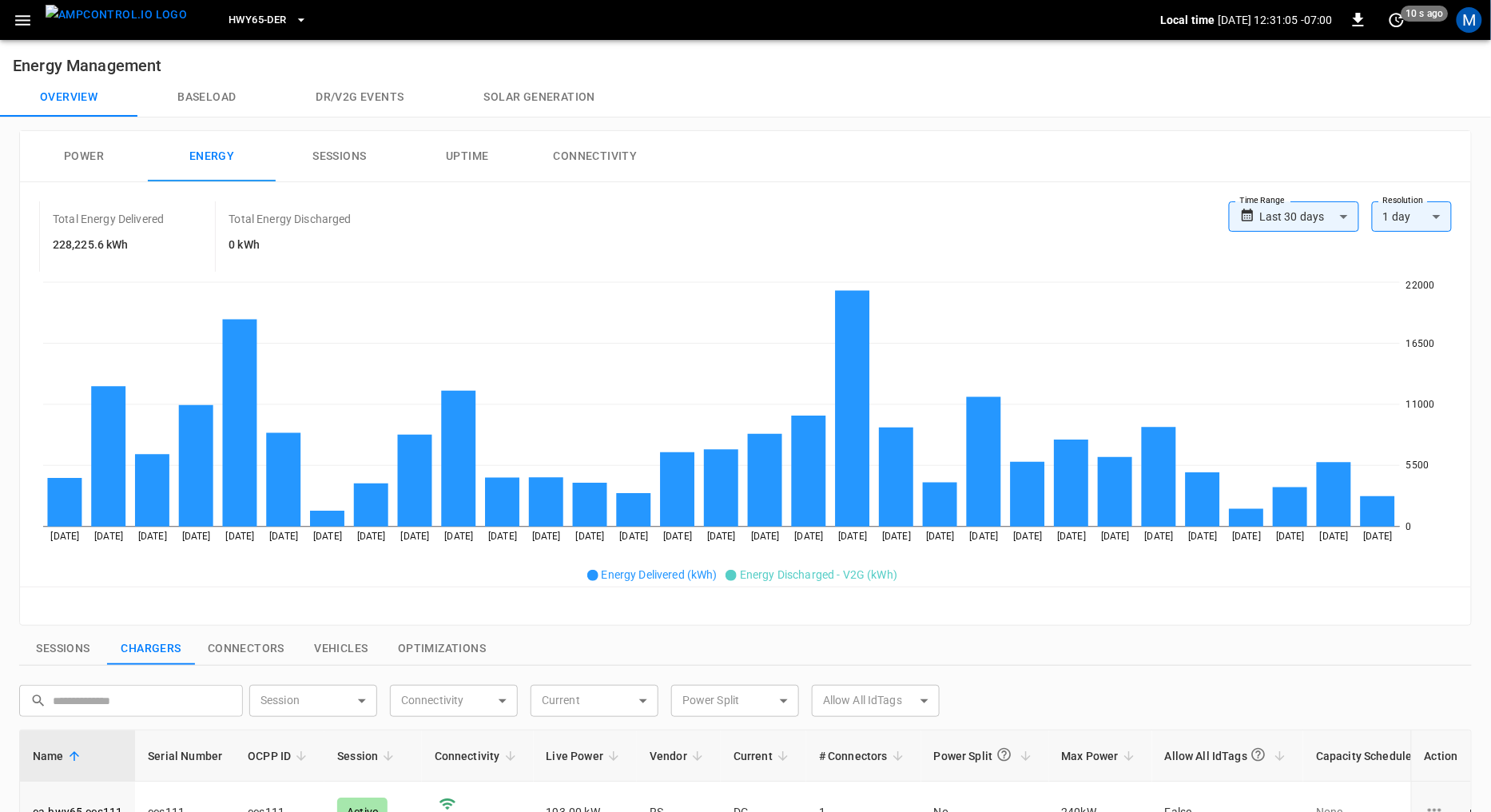
click at [63, 241] on h6 "228,225.6 kWh" at bounding box center [108, 245] width 111 height 17
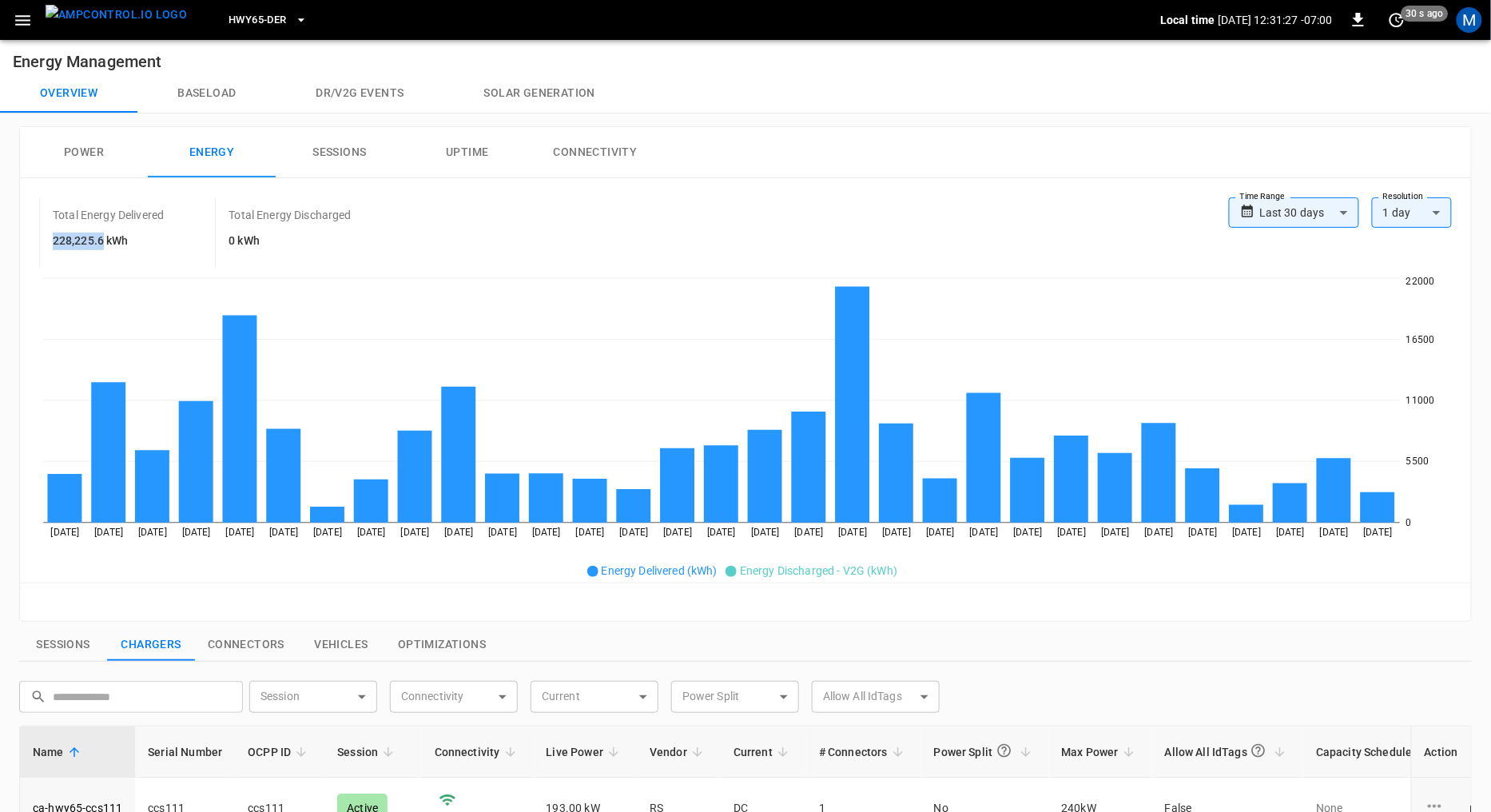
click at [92, 151] on button "Power" at bounding box center [84, 153] width 128 height 51
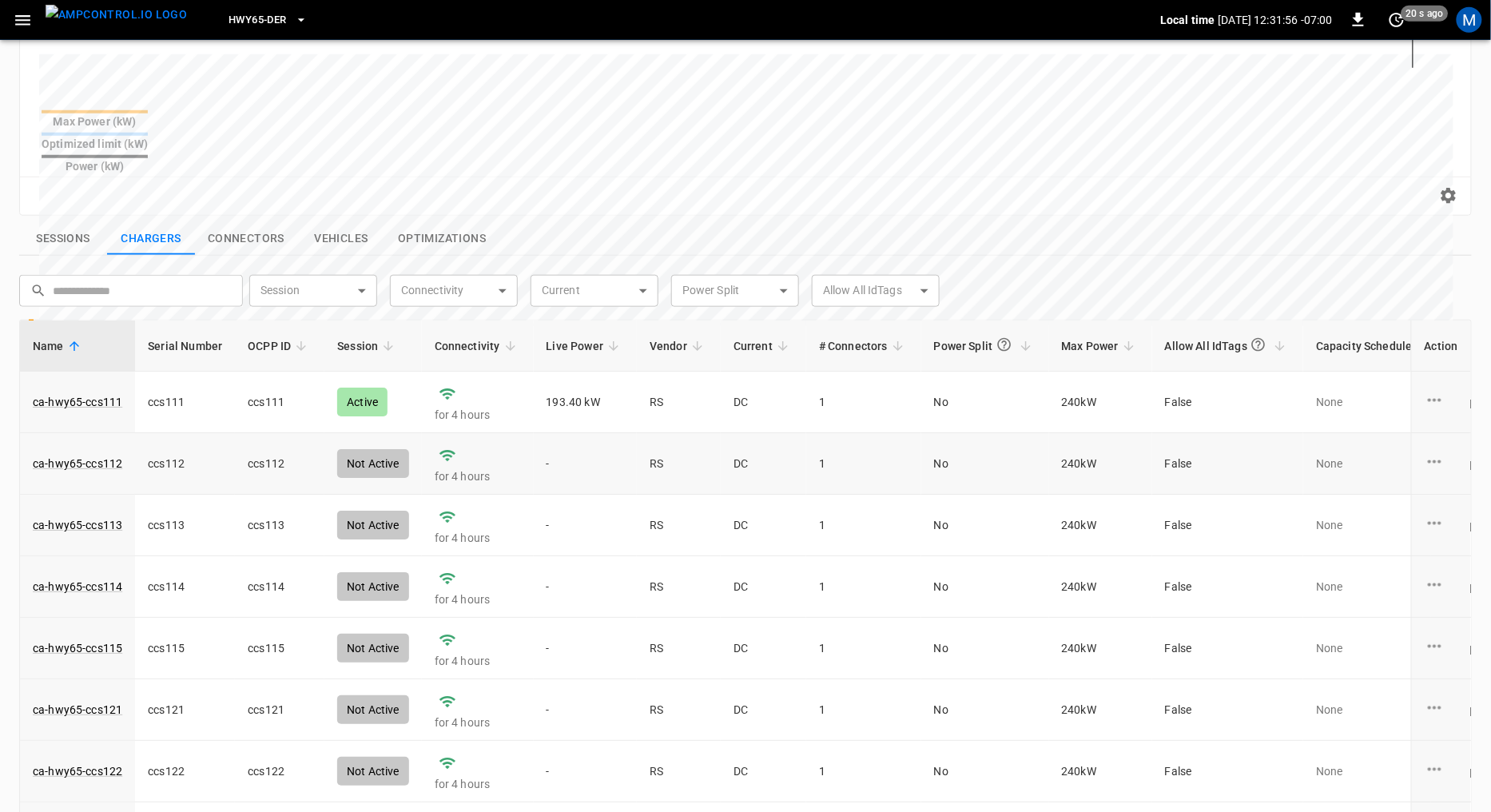
scroll to position [0, 0]
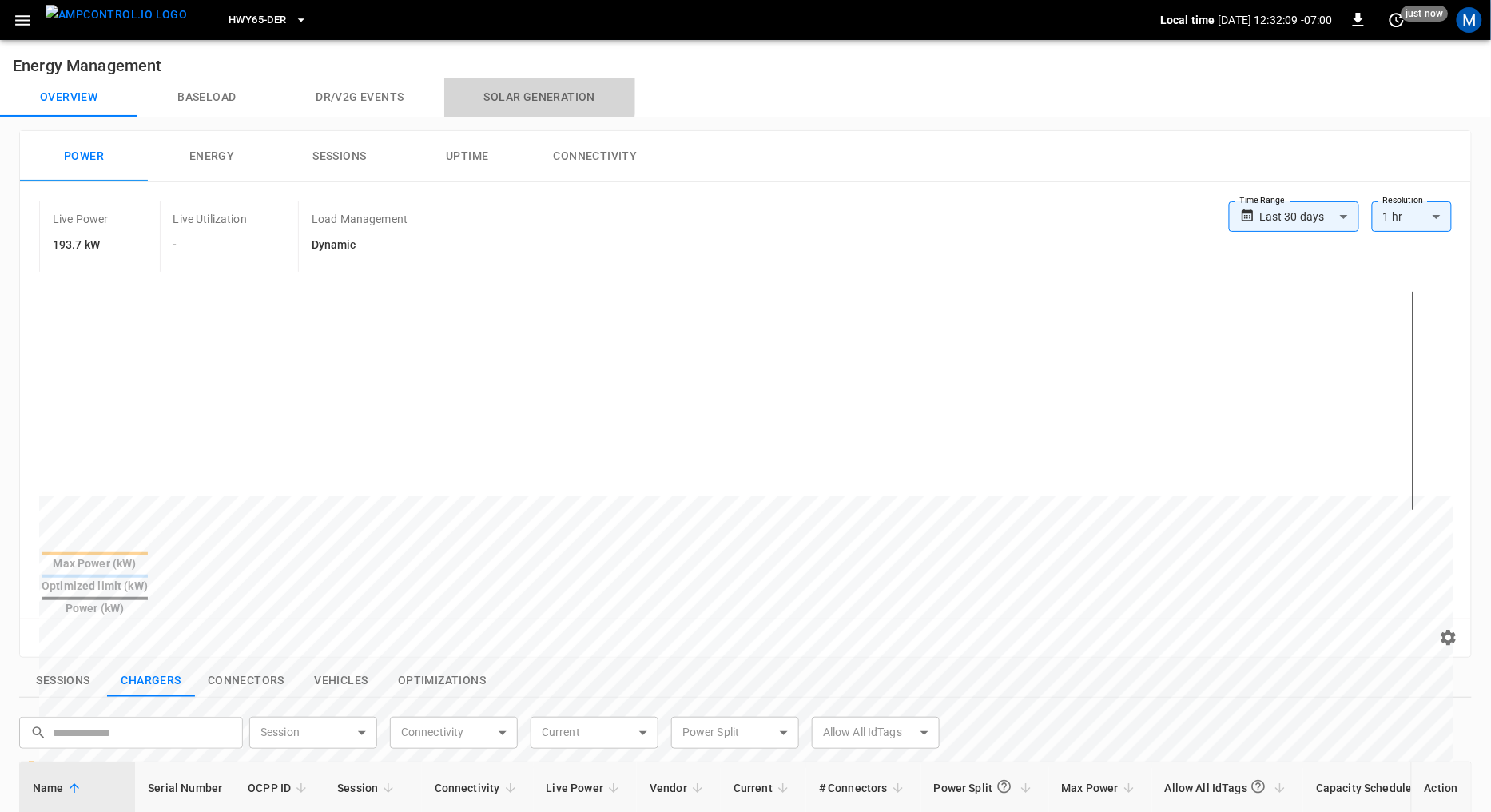
click at [508, 89] on button "Solar generation" at bounding box center [539, 98] width 191 height 38
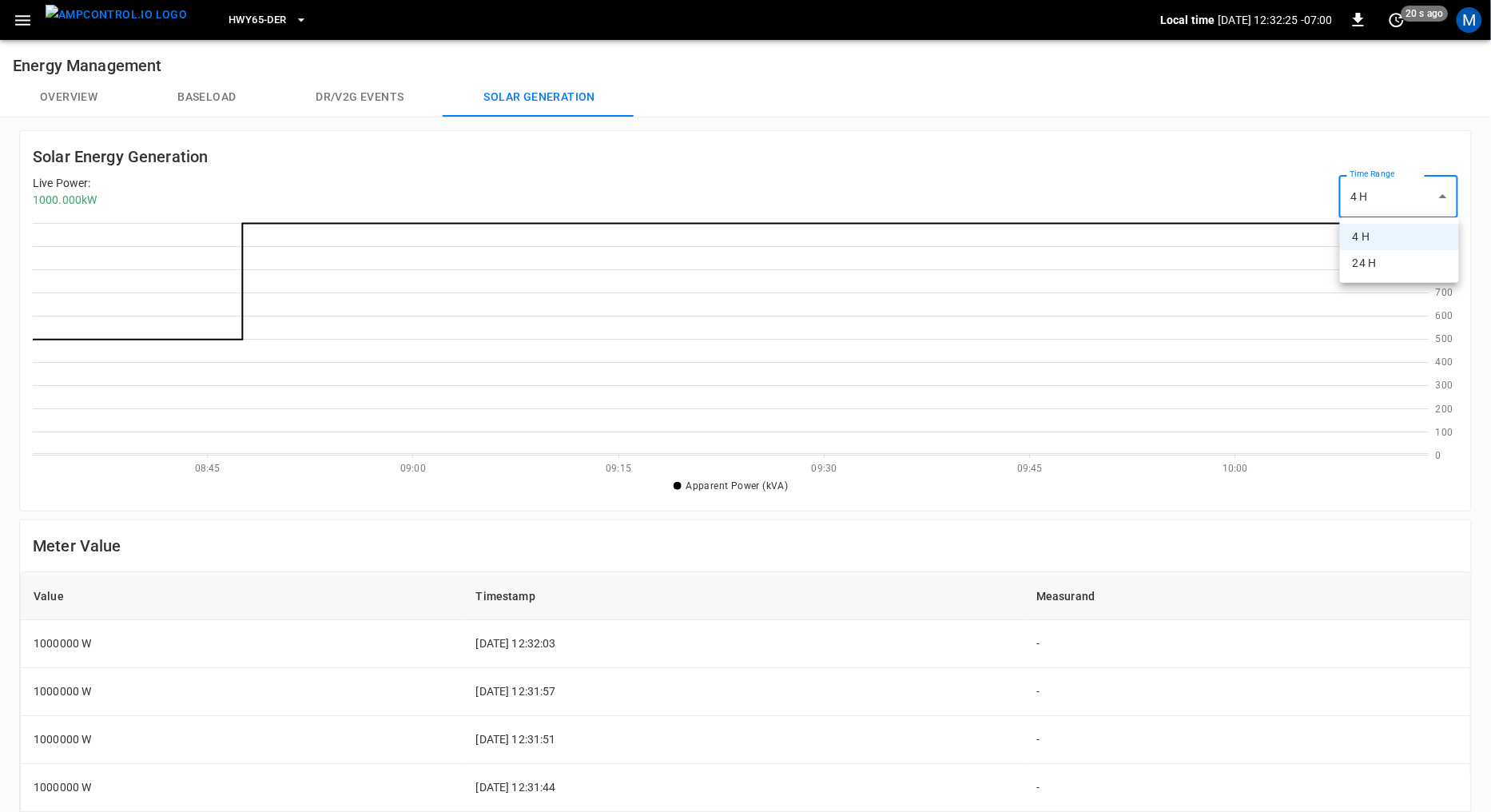
click at [1383, 184] on body "HWY65-DER Local time [DATE] 12:32:25 -07:00 0 20 s ago M Energy Management Over…" at bounding box center [745, 599] width 1491 height 1197
click at [1369, 259] on li "24 H" at bounding box center [1400, 264] width 119 height 26
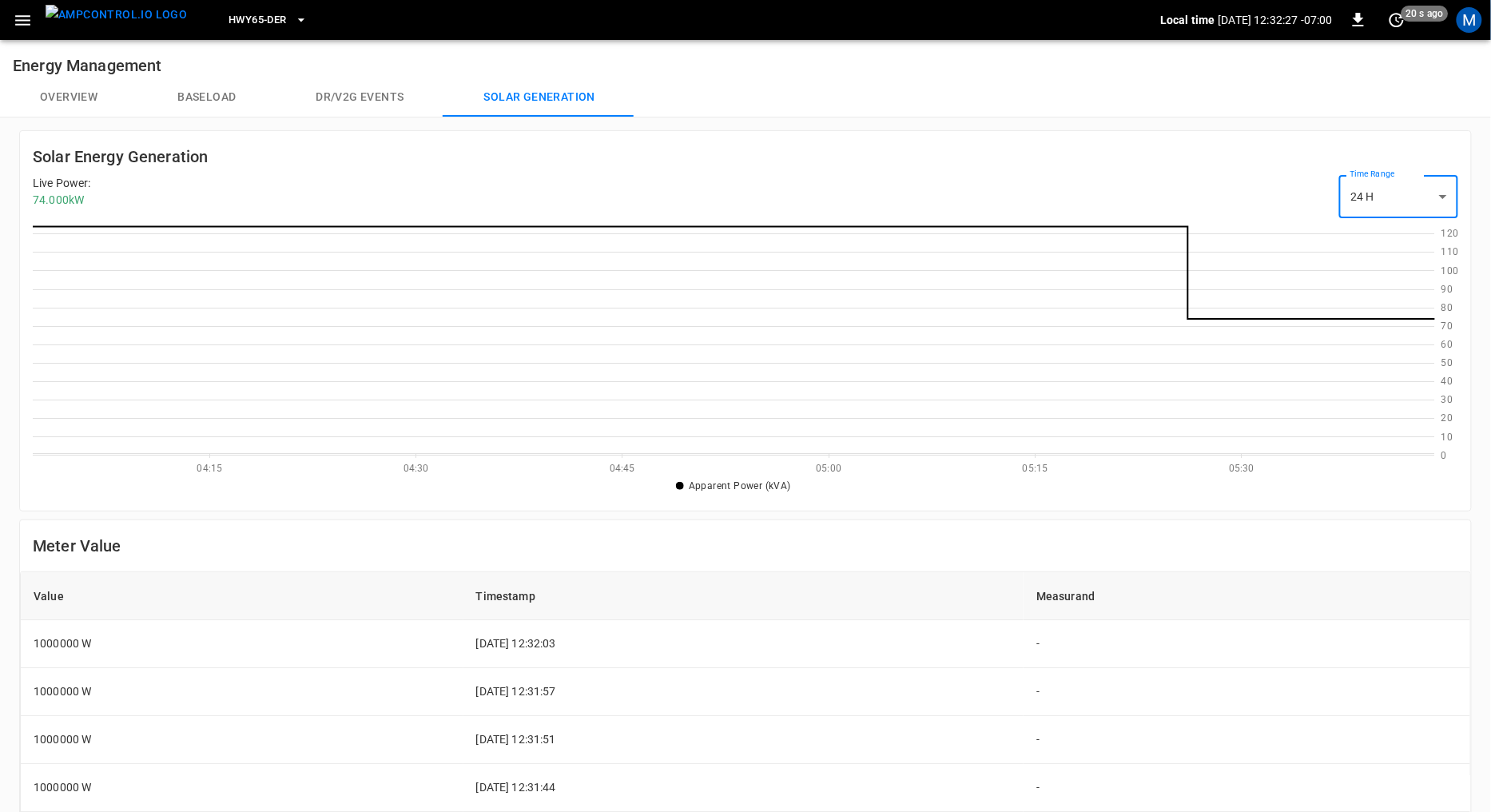
scroll to position [232, 1403]
click at [1396, 182] on body "HWY65-DER Local time [DATE] 12:32:45 -07:00 0 10 s ago M Energy Management Over…" at bounding box center [745, 599] width 1491 height 1197
click at [1384, 232] on li "4 H" at bounding box center [1400, 237] width 119 height 26
type input "**"
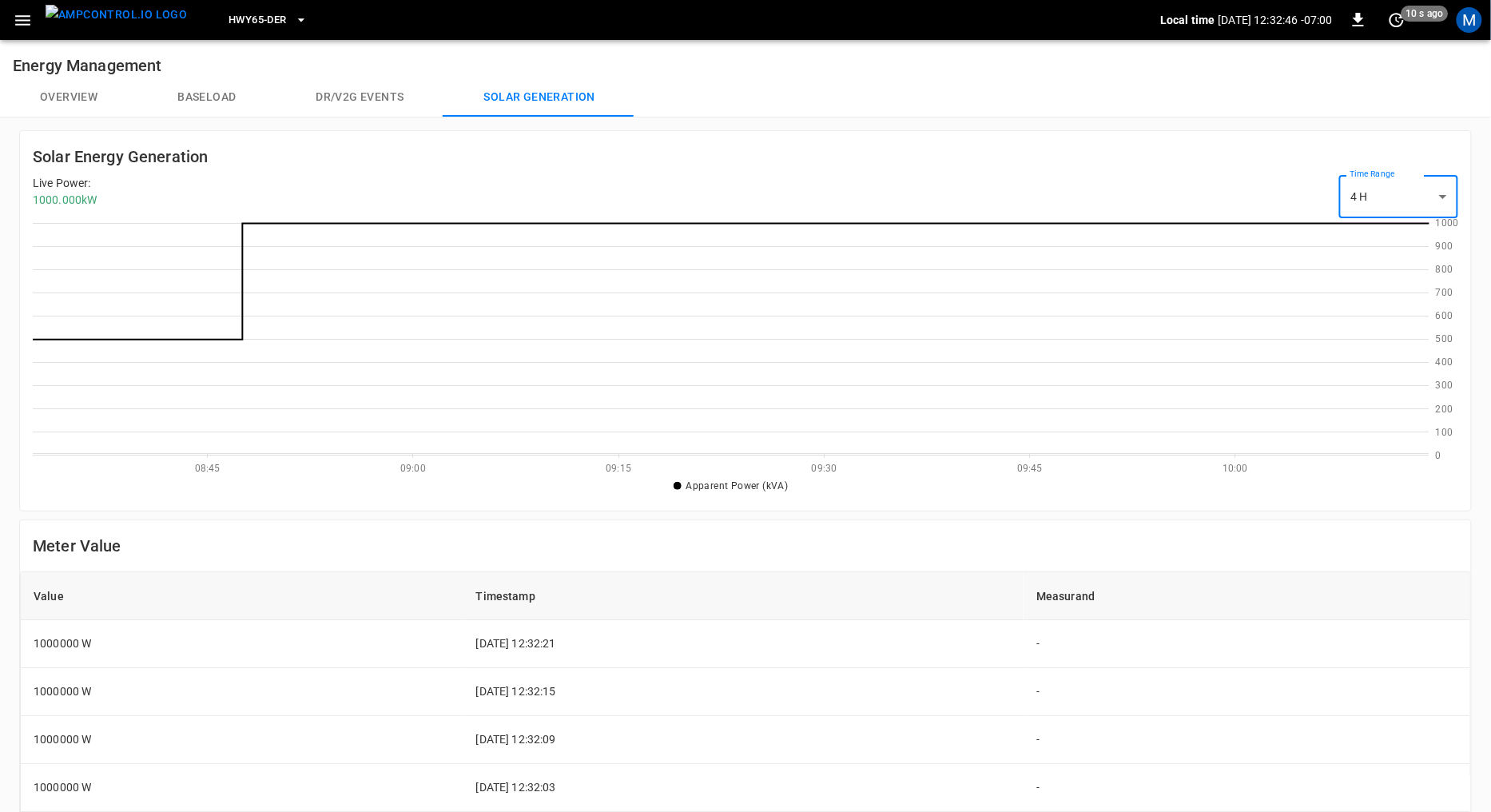
scroll to position [232, 1396]
click at [219, 87] on button "Baseload" at bounding box center [206, 98] width 138 height 38
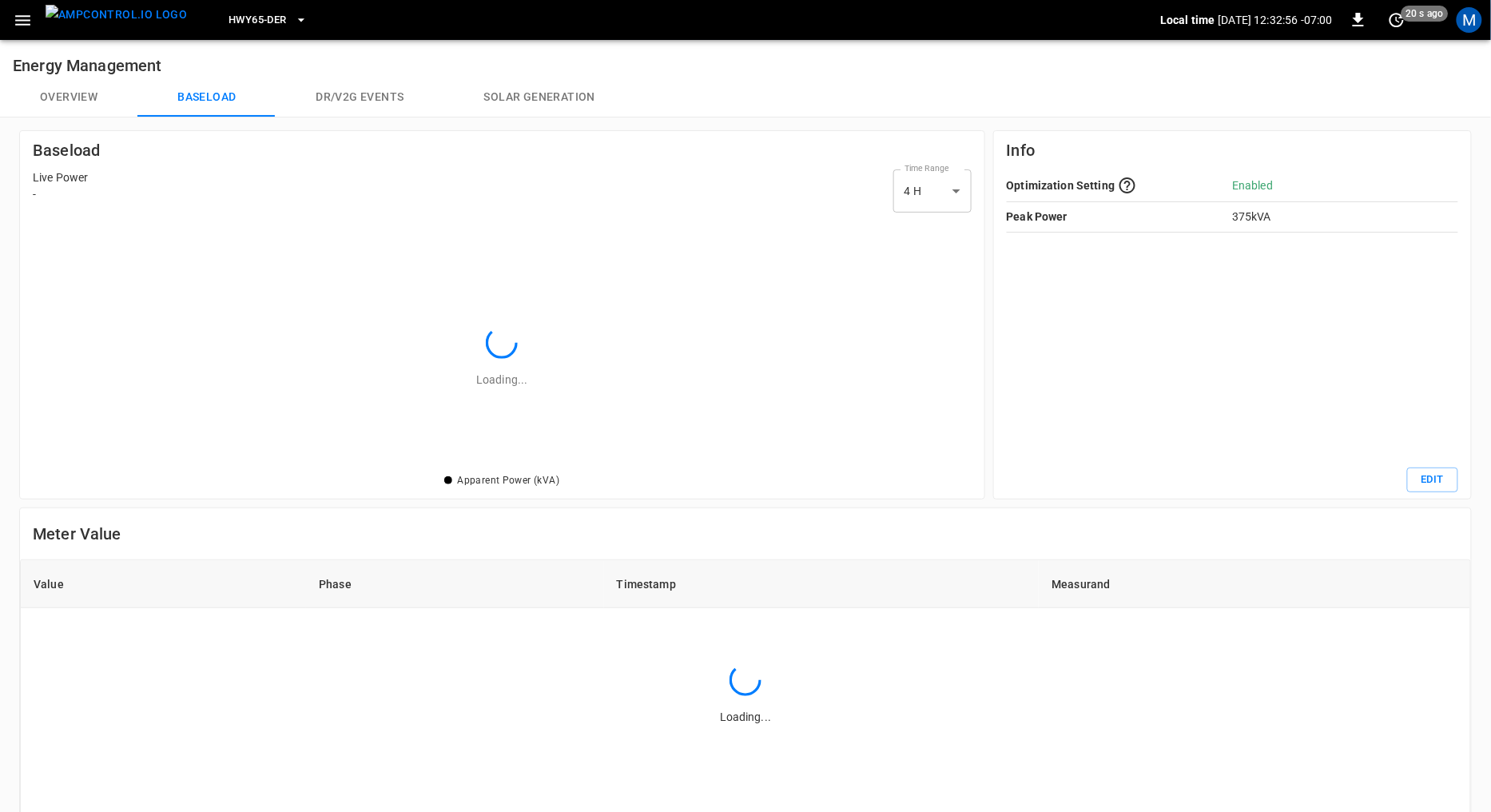
scroll to position [232, 917]
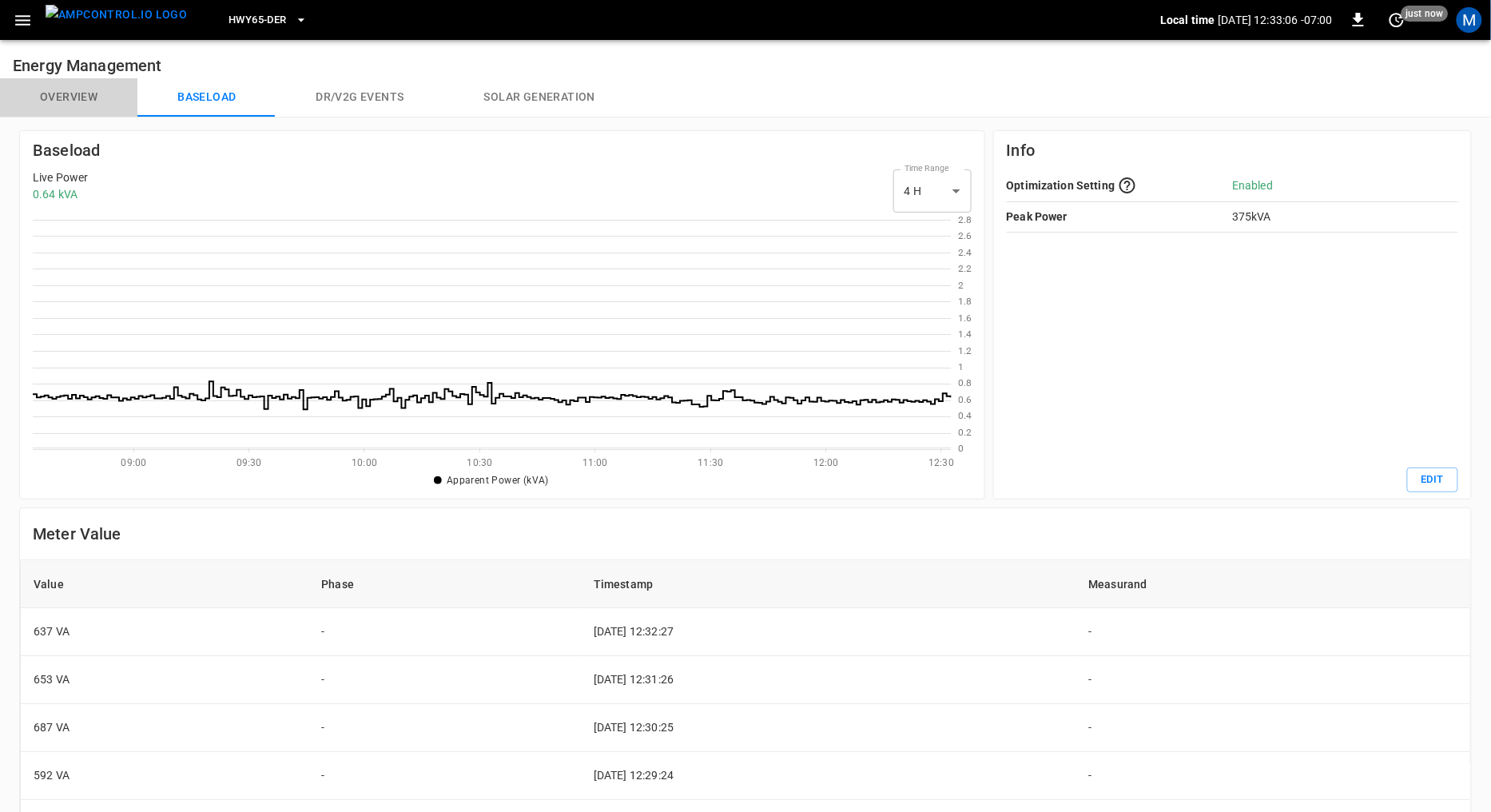
click at [79, 99] on button "Overview" at bounding box center [69, 98] width 137 height 38
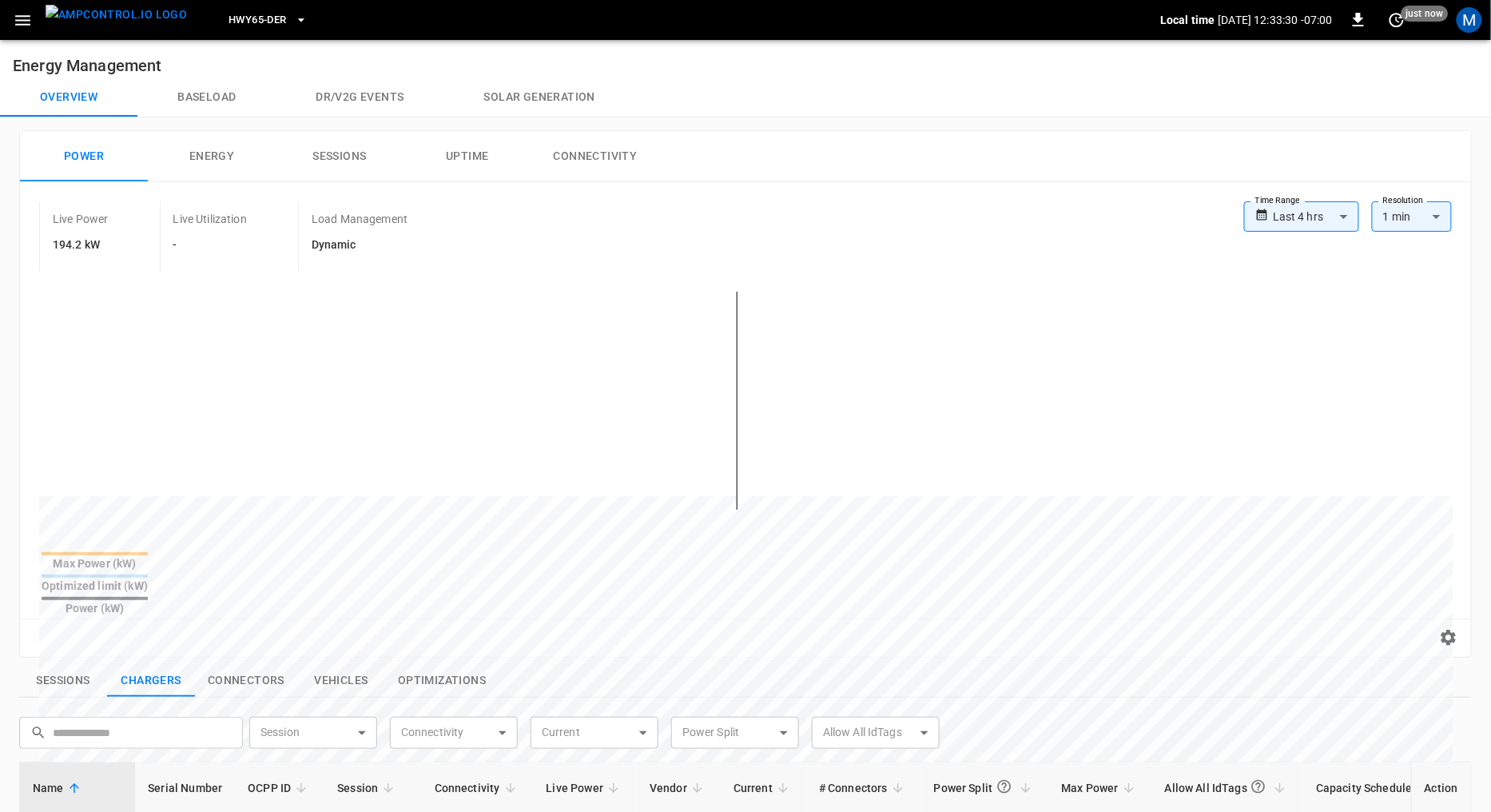
click at [217, 161] on button "Energy" at bounding box center [212, 156] width 128 height 51
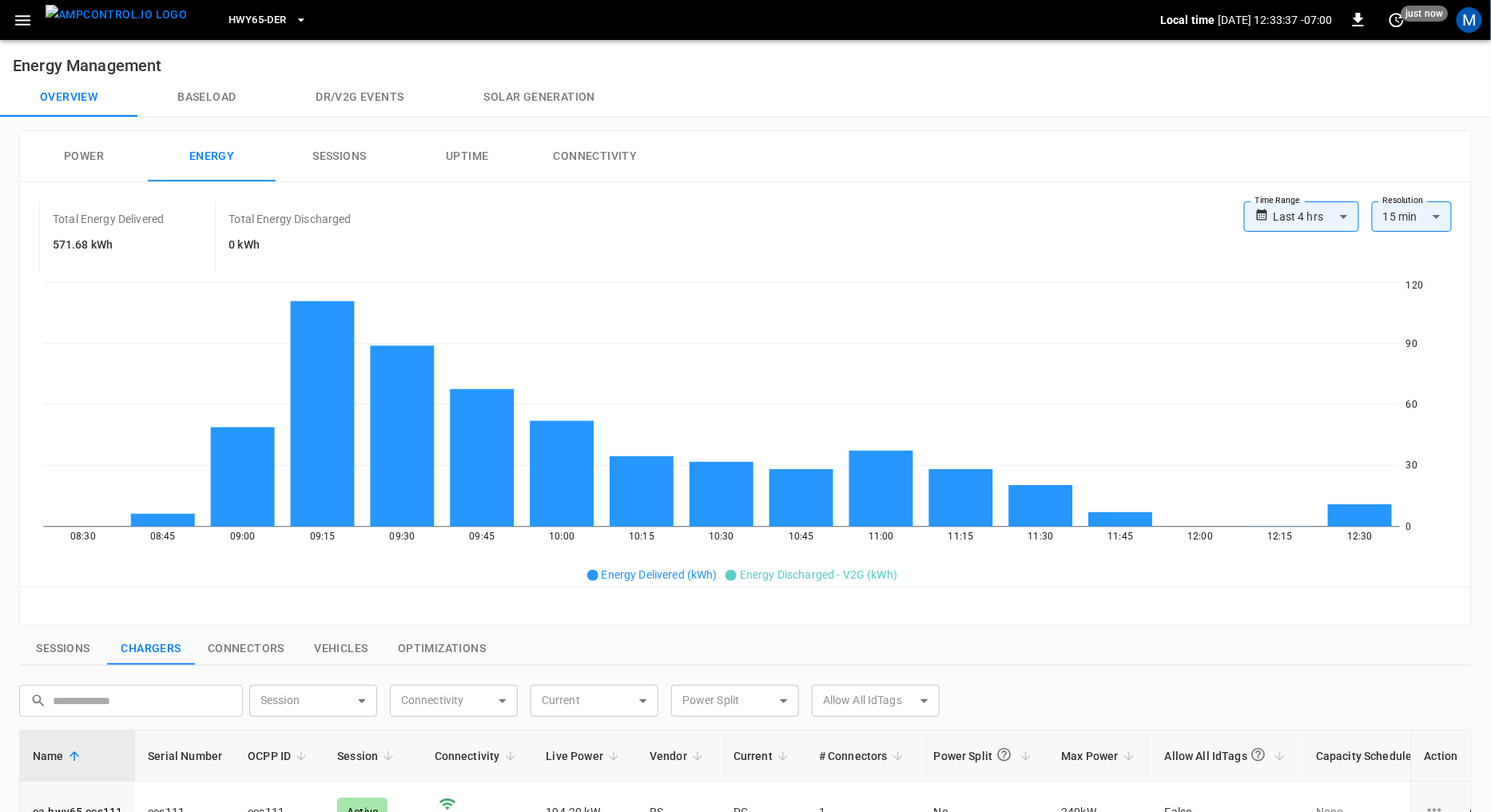
click at [1335, 216] on body "**********" at bounding box center [745, 676] width 1491 height 1354
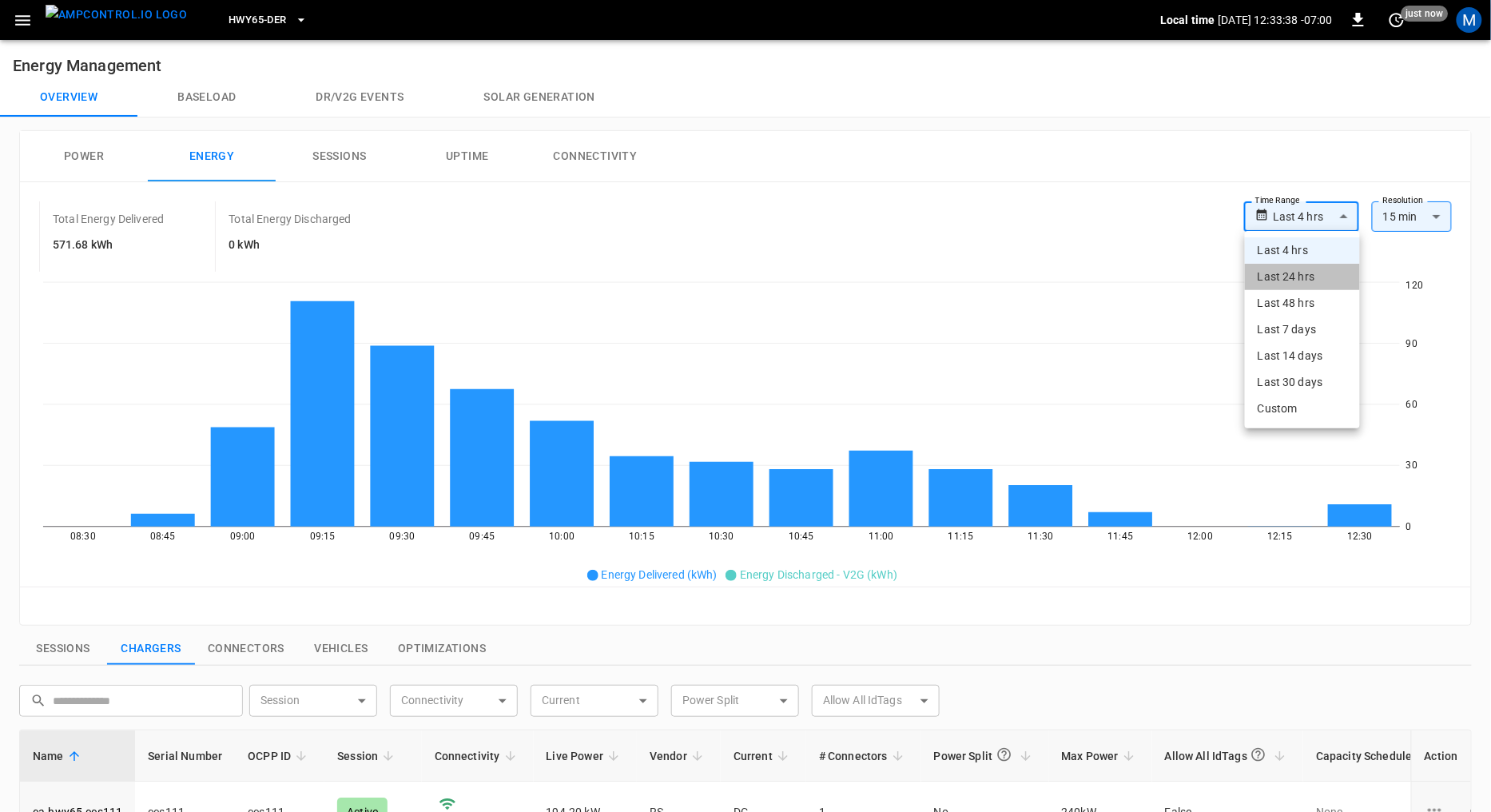
click at [1313, 275] on li "Last 24 hrs" at bounding box center [1302, 277] width 115 height 26
type input "**********"
type input "**"
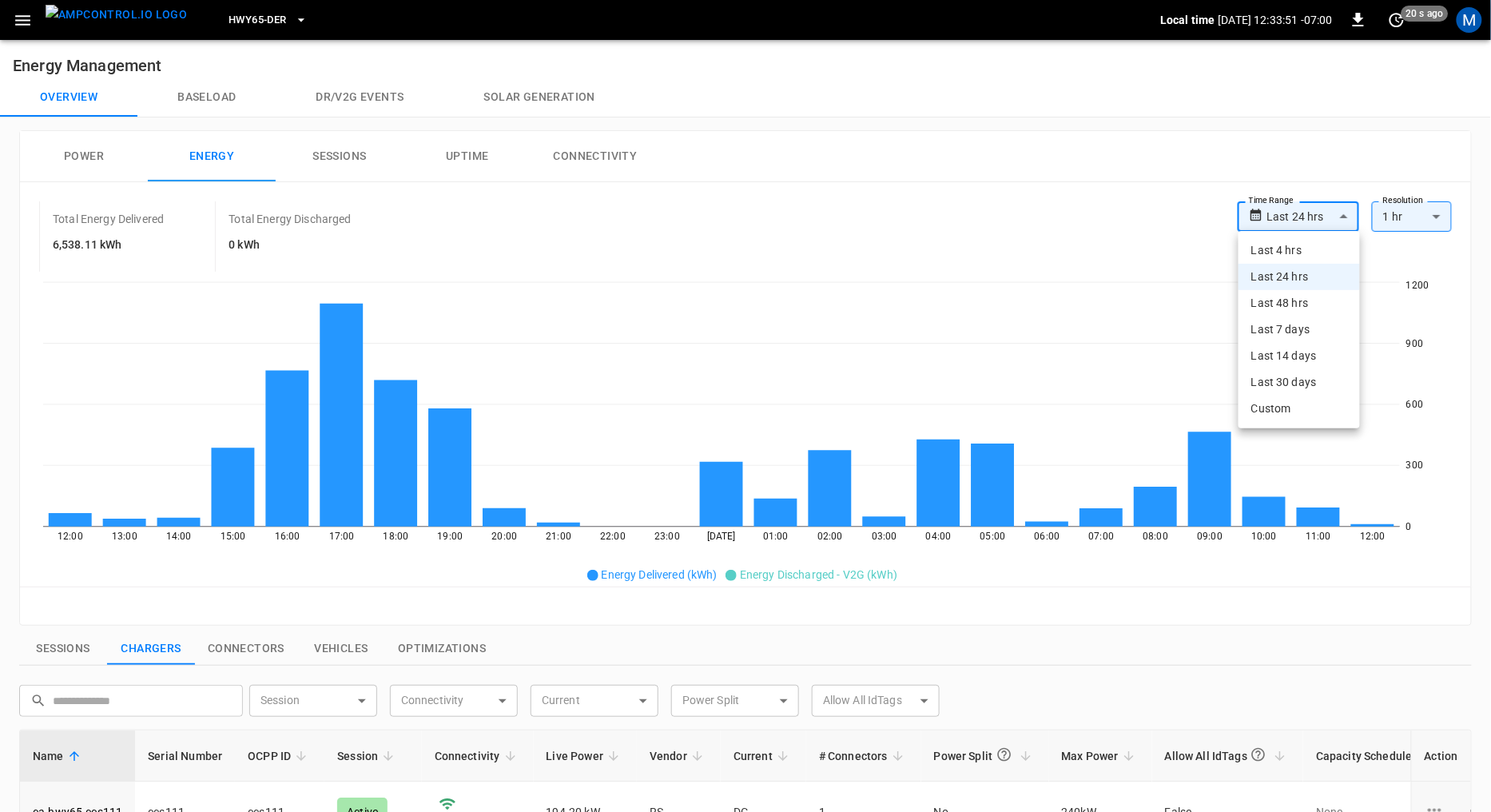
click at [1332, 216] on body "**********" at bounding box center [745, 676] width 1491 height 1354
click at [1303, 299] on li "Last 48 hrs" at bounding box center [1299, 303] width 122 height 26
type input "**********"
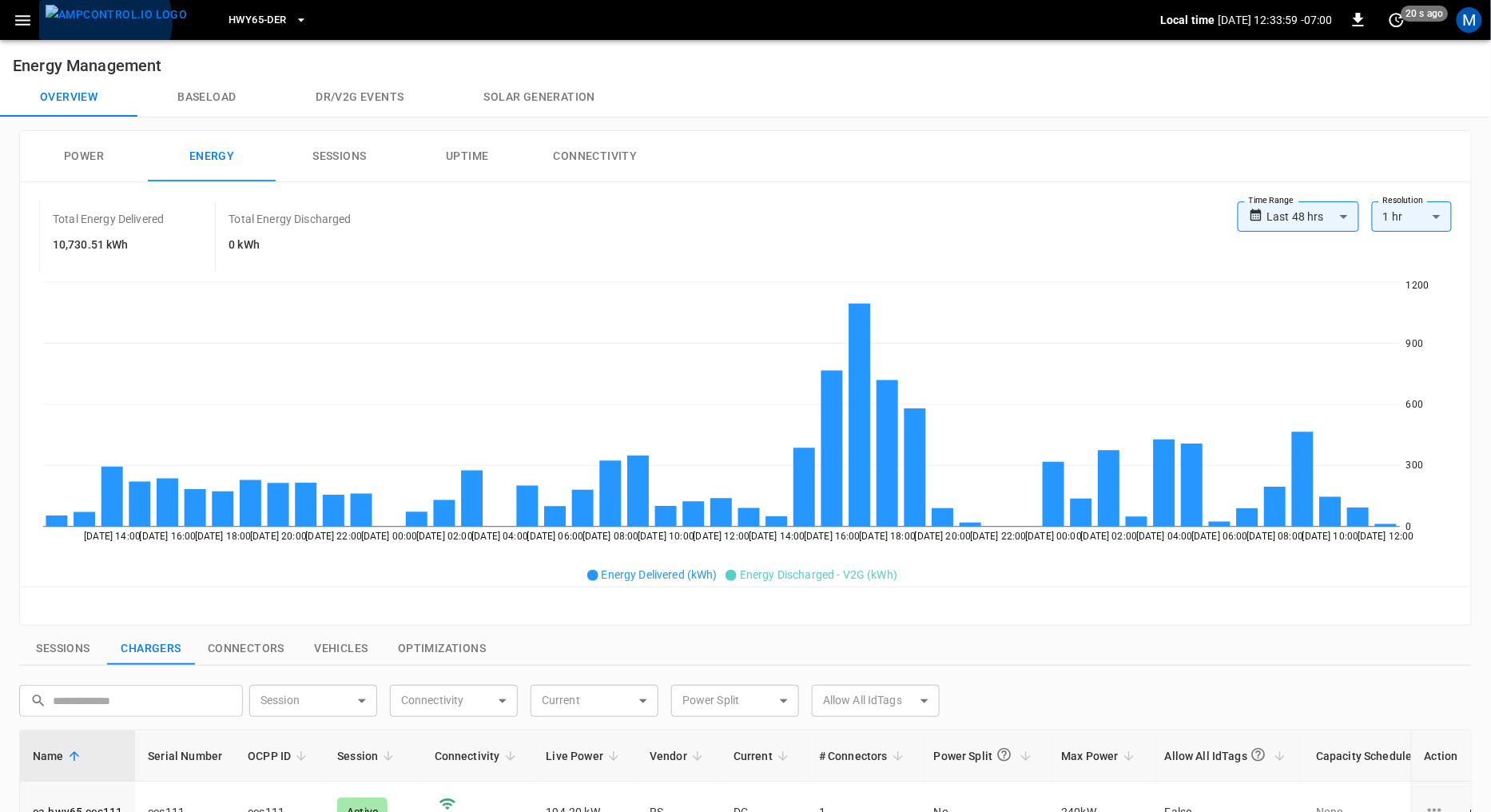
click at [104, 21] on img "menu" at bounding box center [116, 15] width 141 height 20
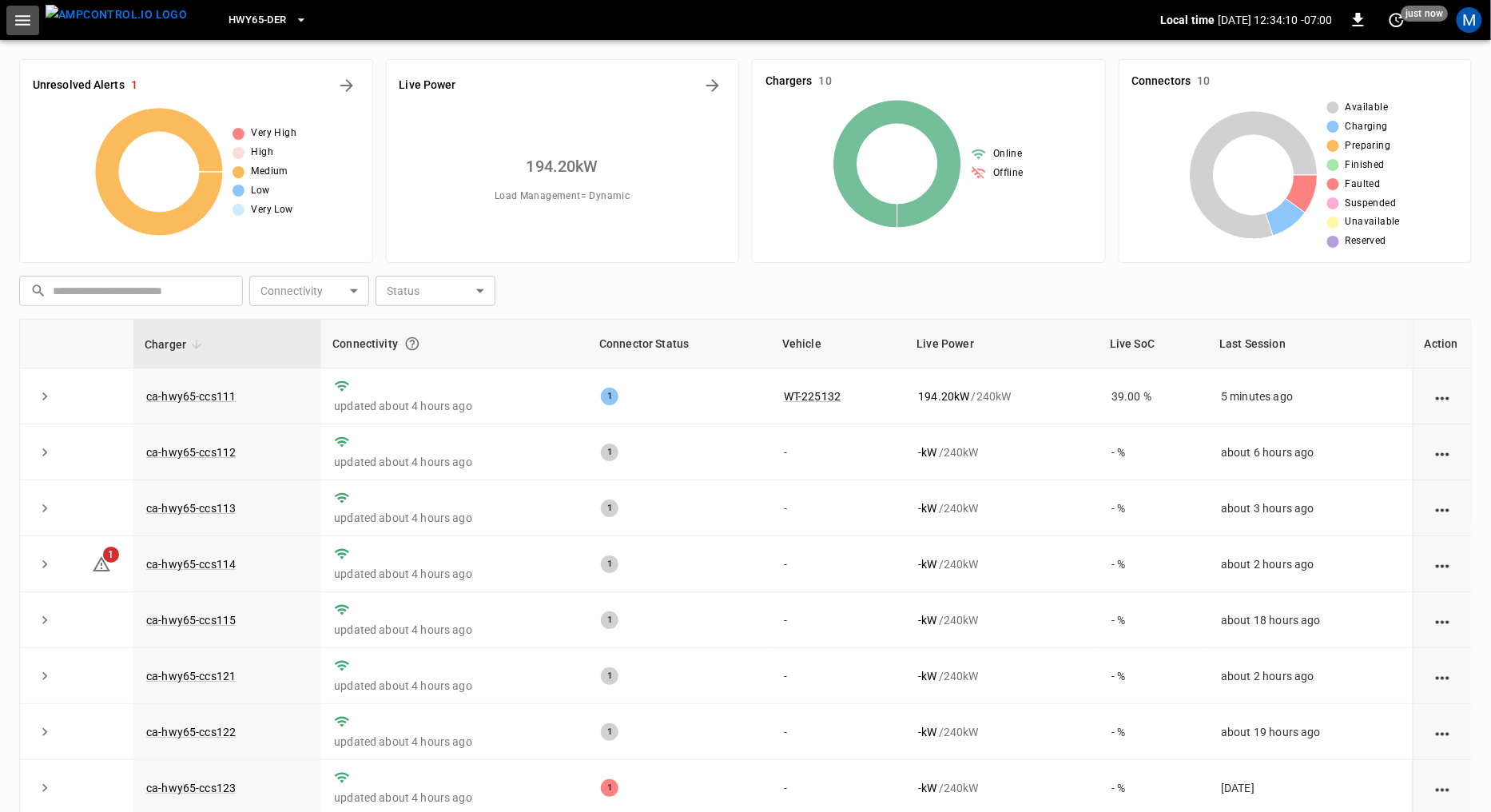
click at [22, 12] on icon "button" at bounding box center [22, 21] width 20 height 20
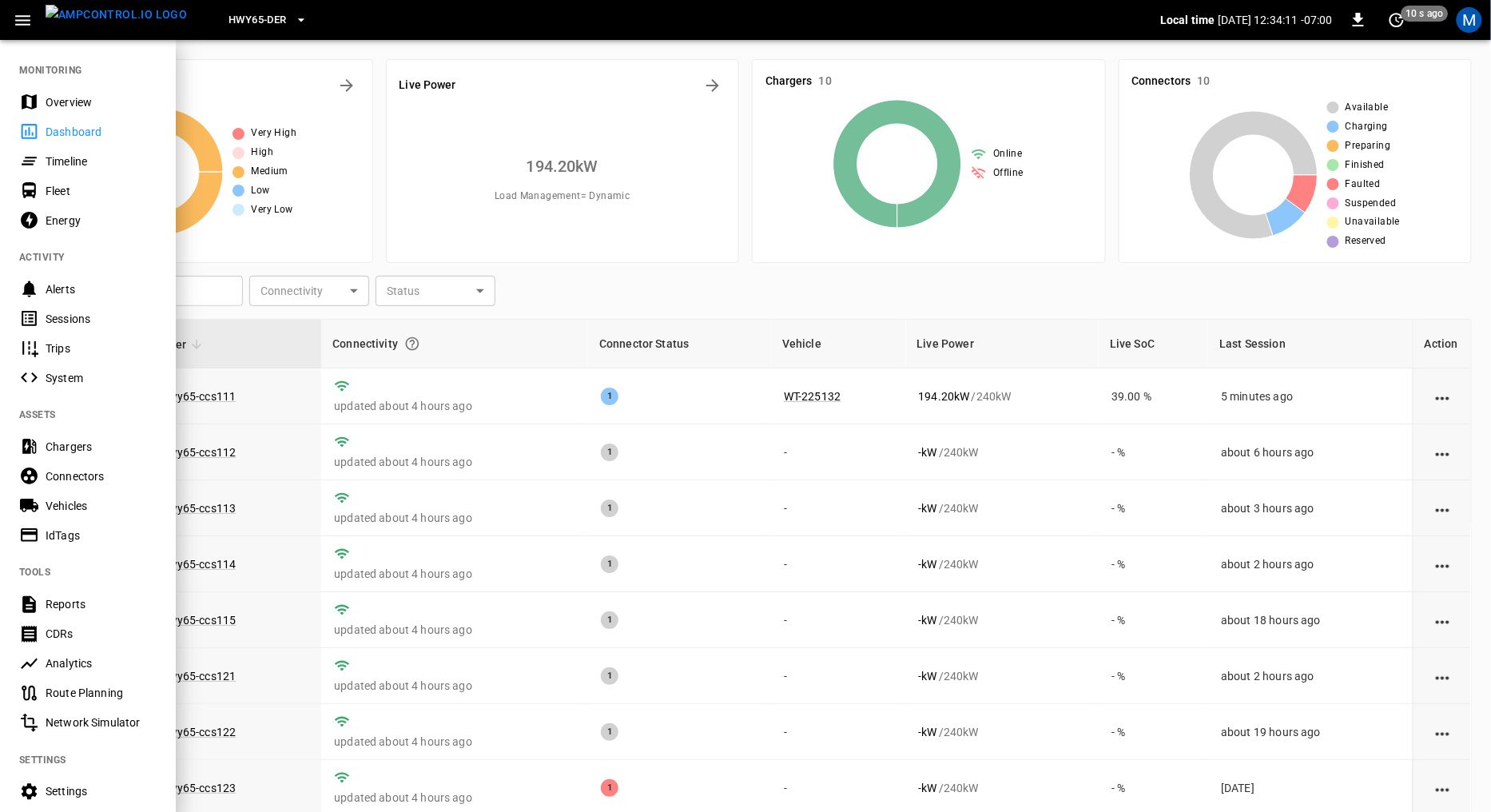
click at [66, 313] on div "Sessions" at bounding box center [101, 318] width 111 height 16
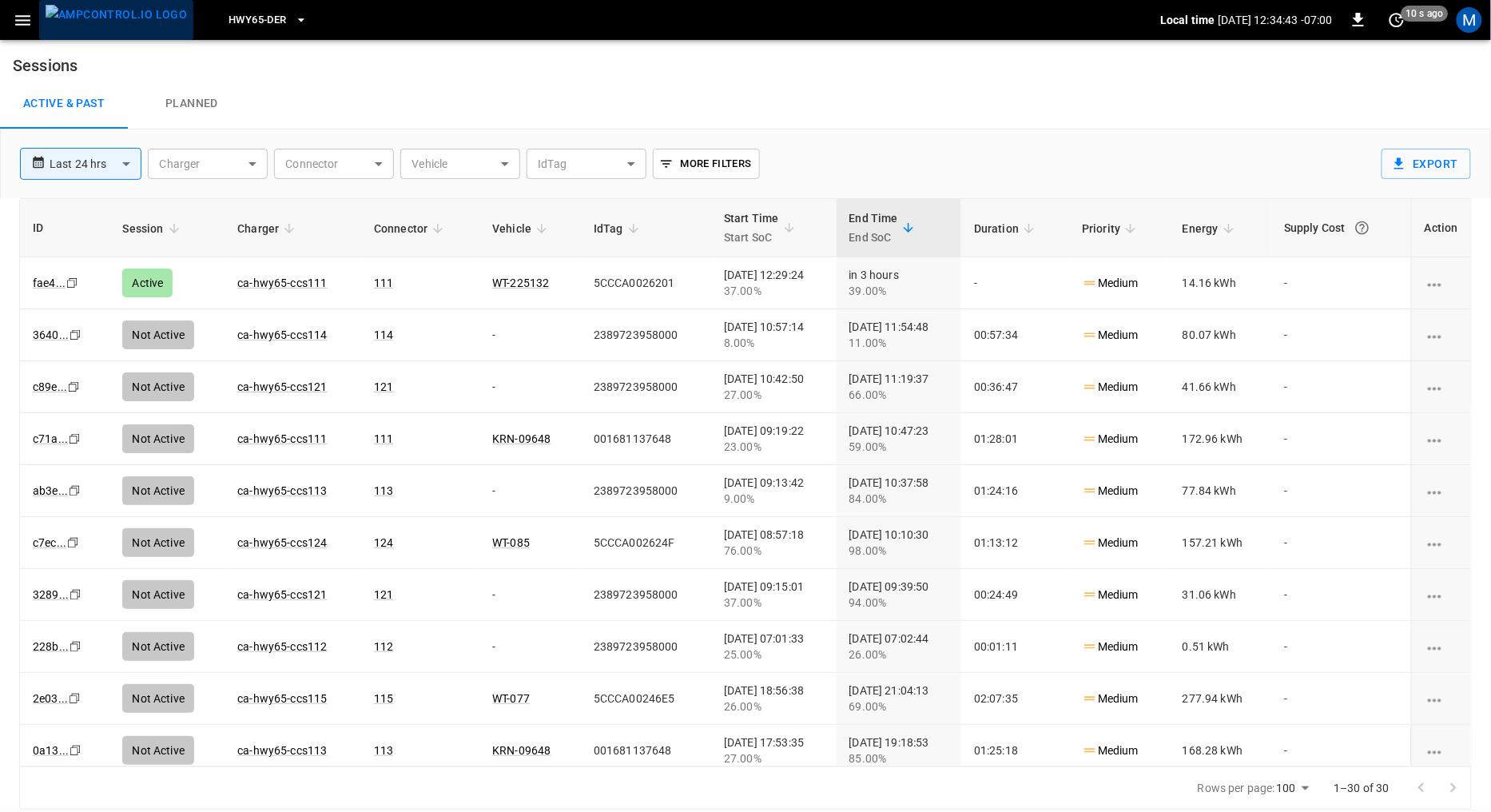
click at [127, 21] on img "menu" at bounding box center [116, 15] width 141 height 20
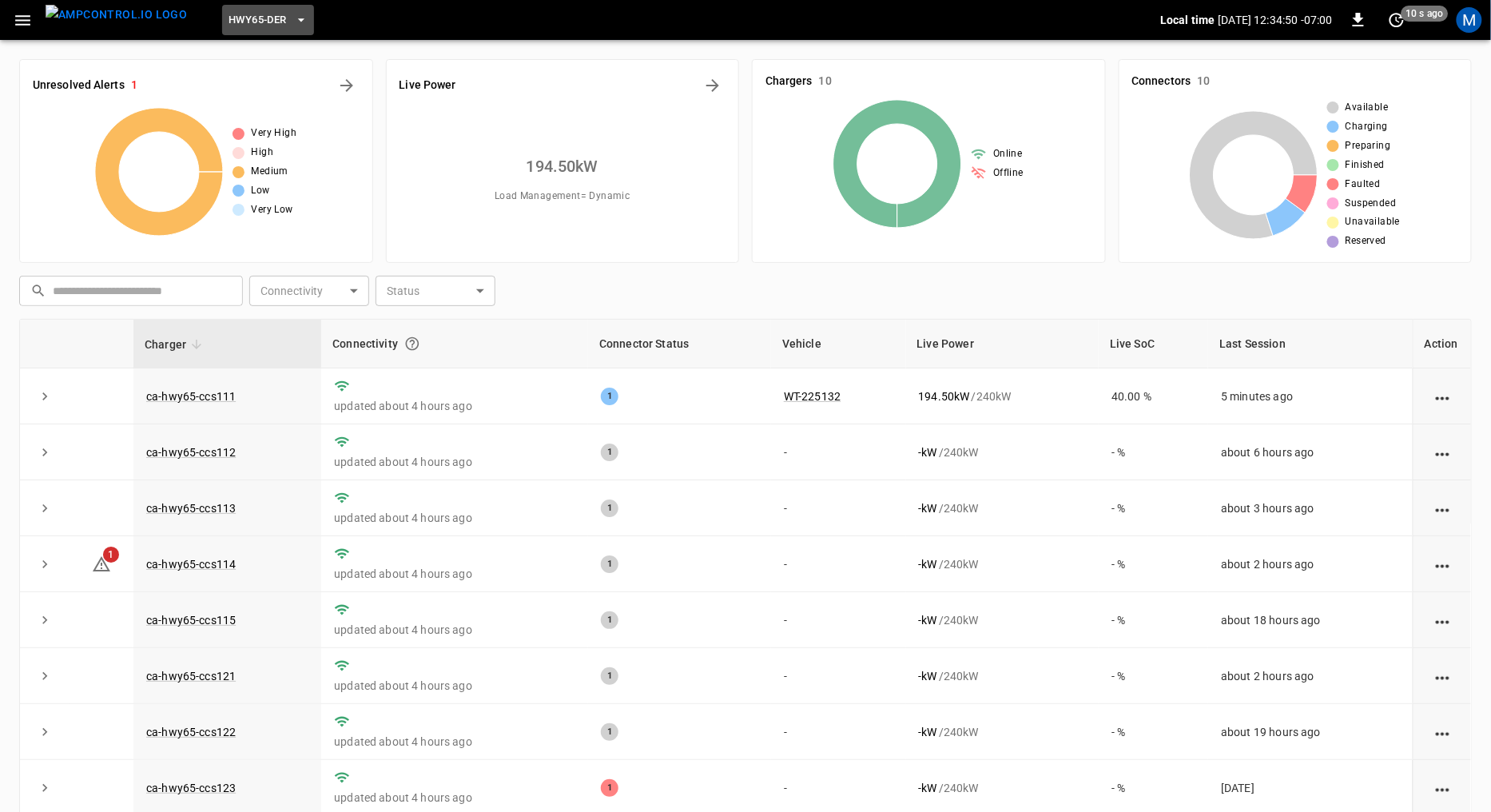
click at [294, 21] on icon "button" at bounding box center [301, 19] width 16 height 16
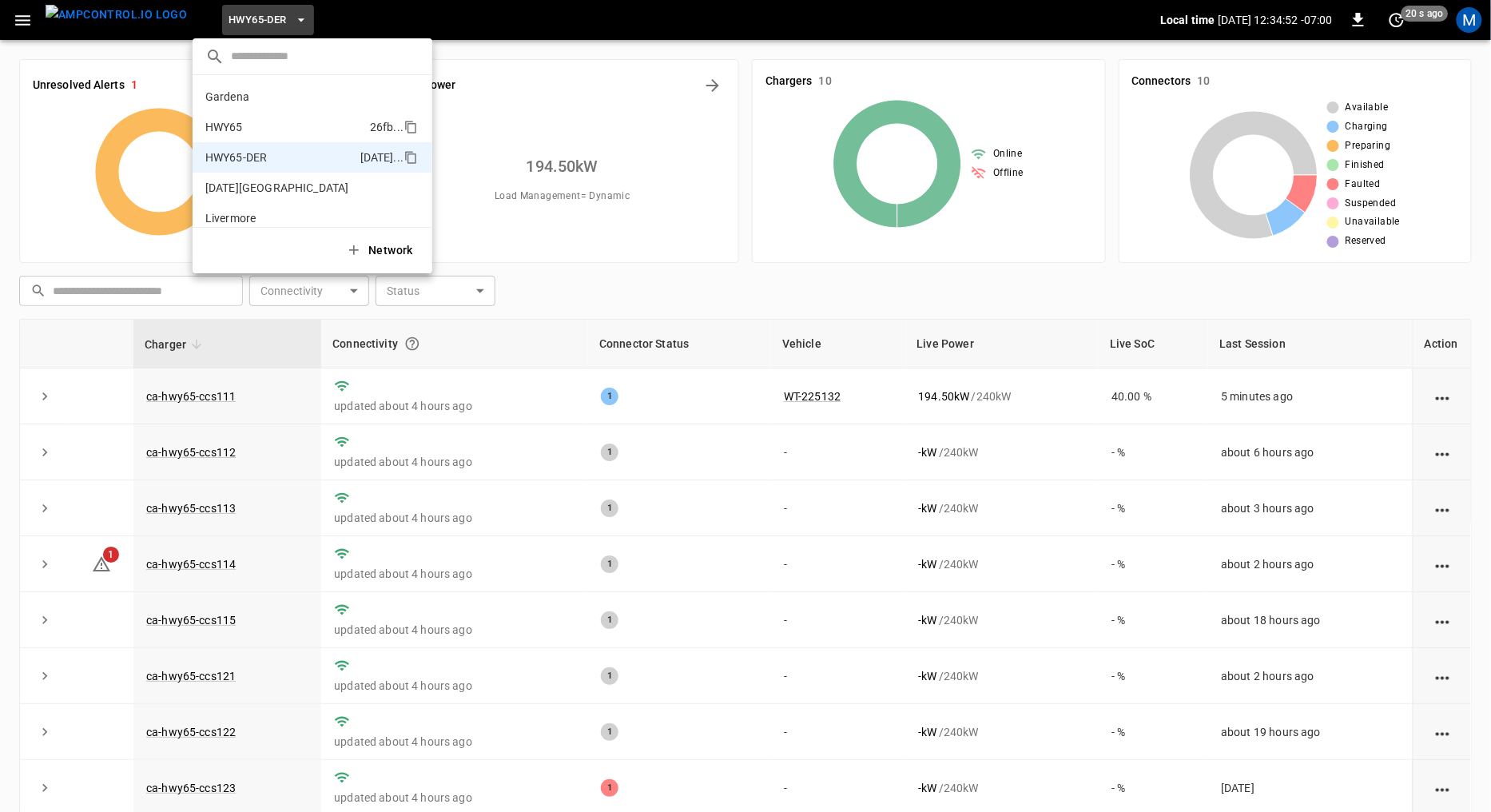
click at [241, 127] on p "HWY65" at bounding box center [284, 127] width 158 height 16
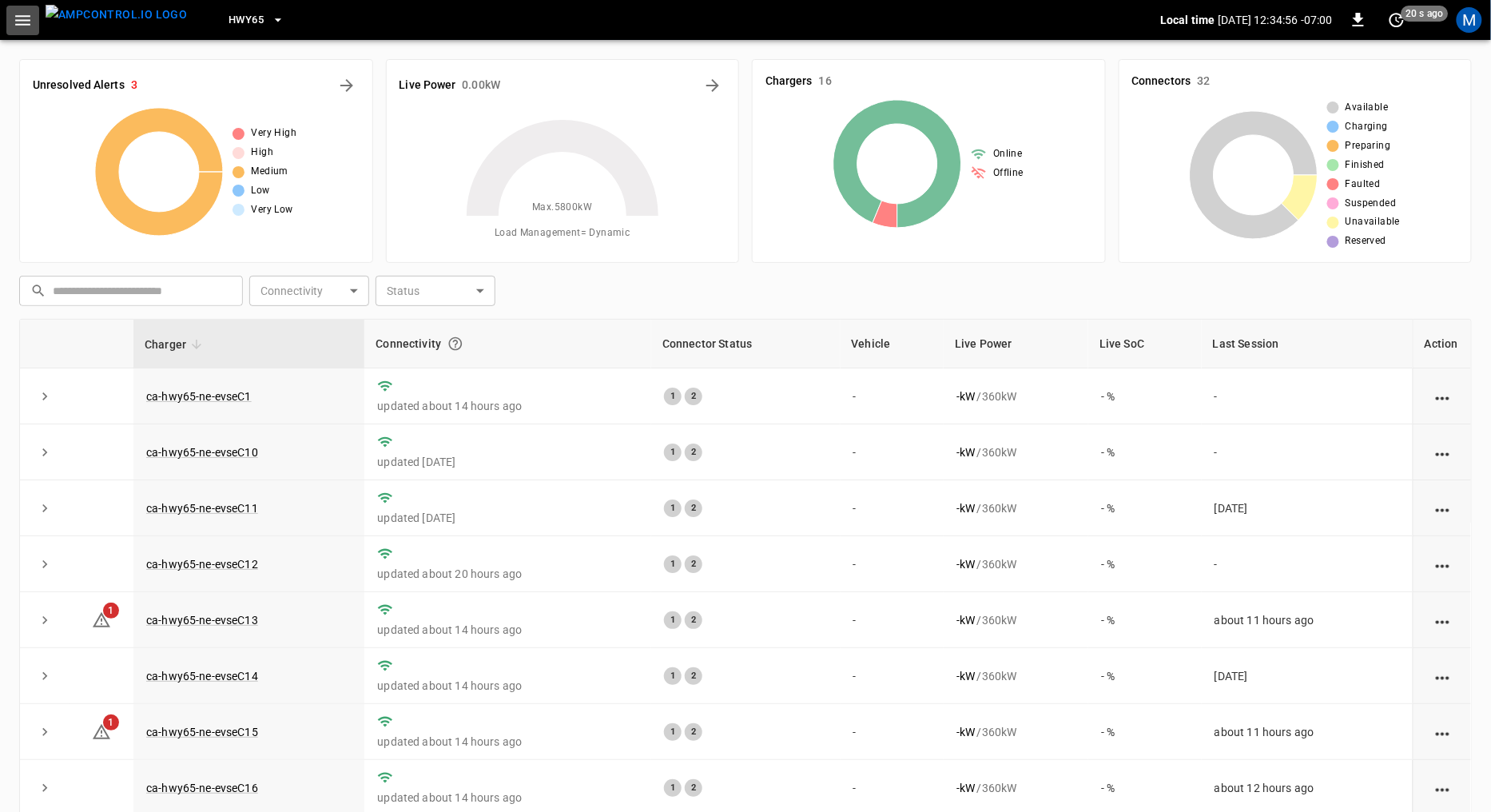
click at [26, 18] on icon "button" at bounding box center [22, 21] width 20 height 20
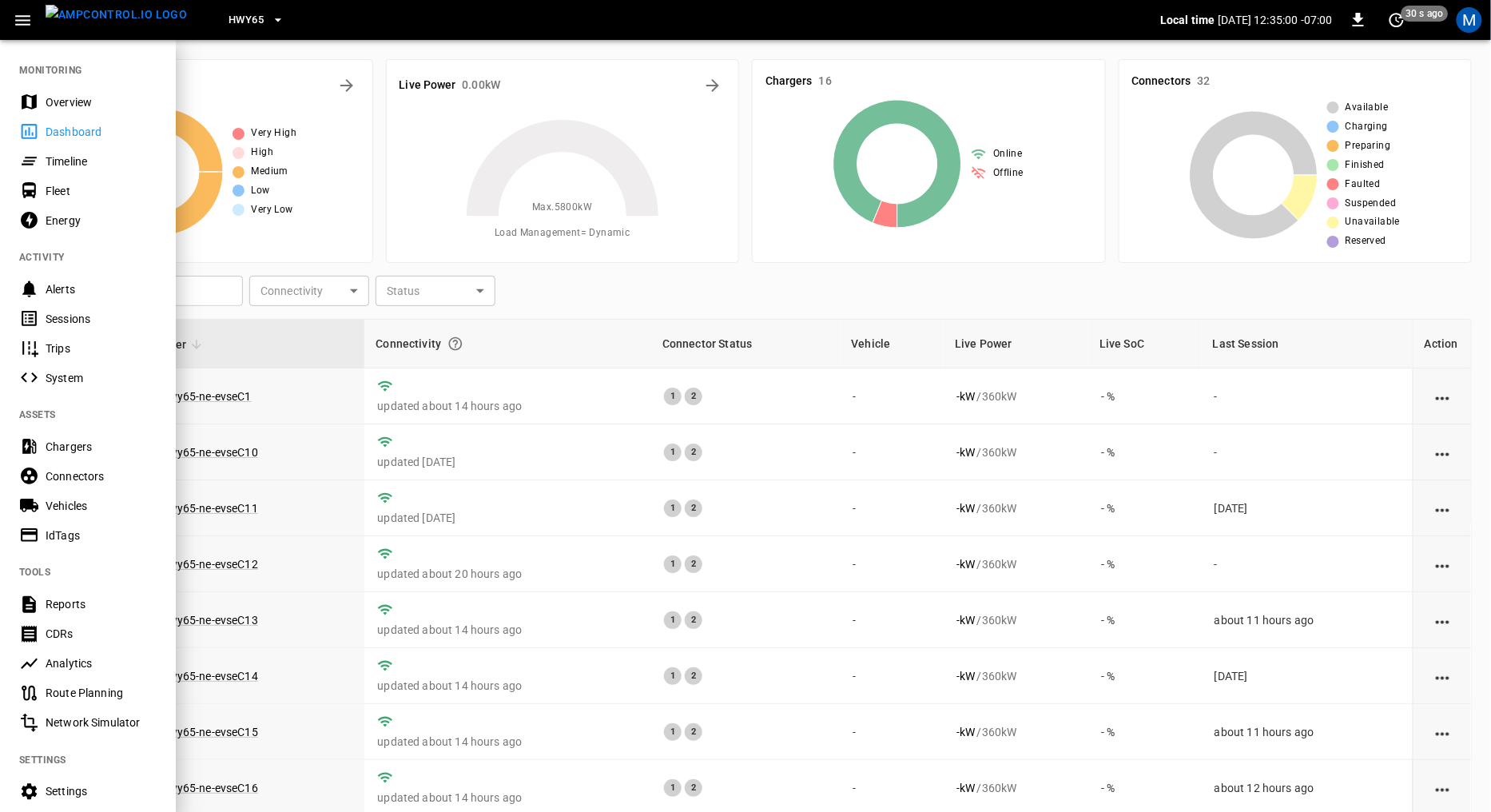
click at [75, 316] on div "Sessions" at bounding box center [101, 318] width 111 height 16
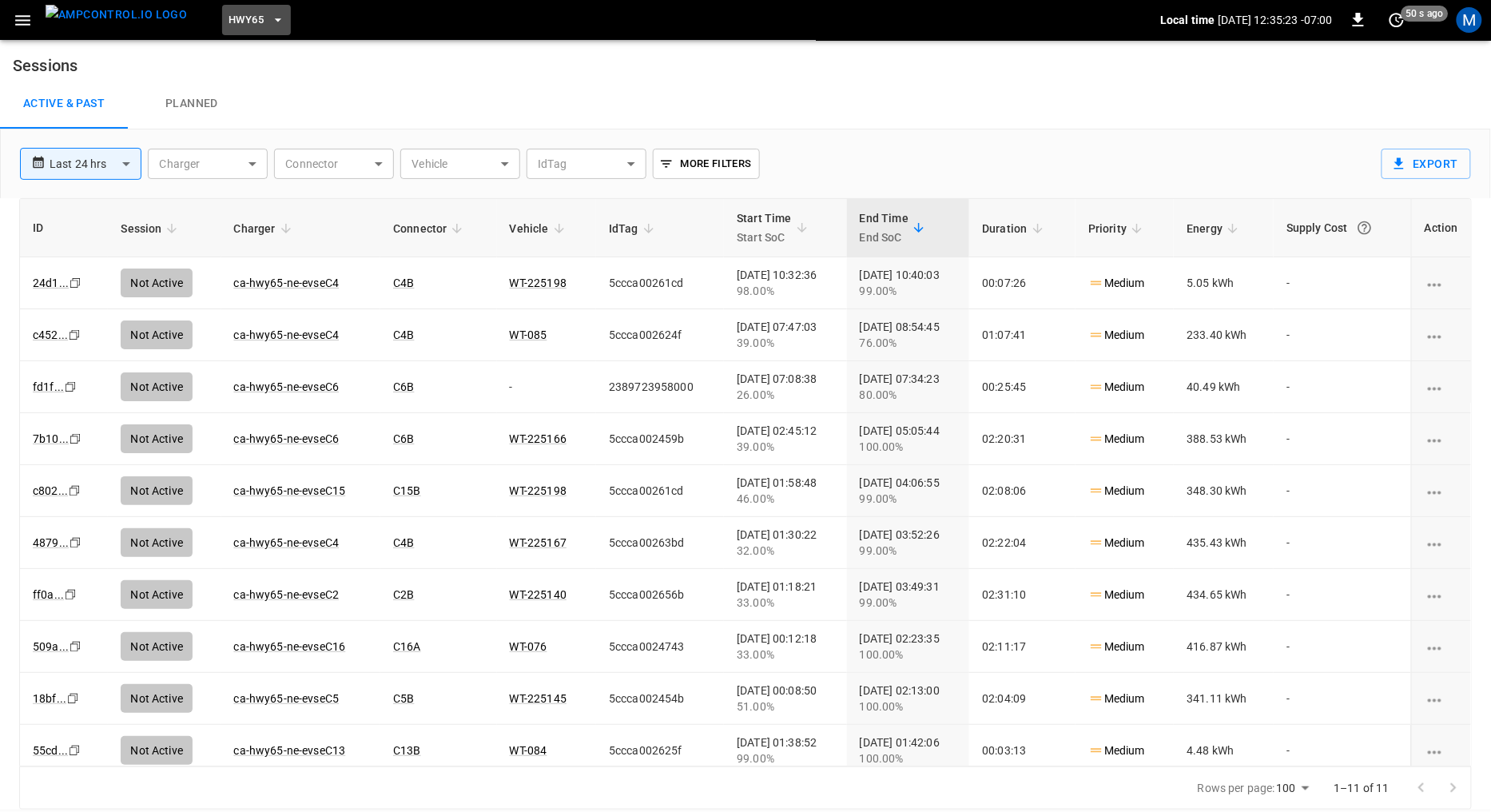
click at [270, 21] on icon "button" at bounding box center [278, 19] width 16 height 16
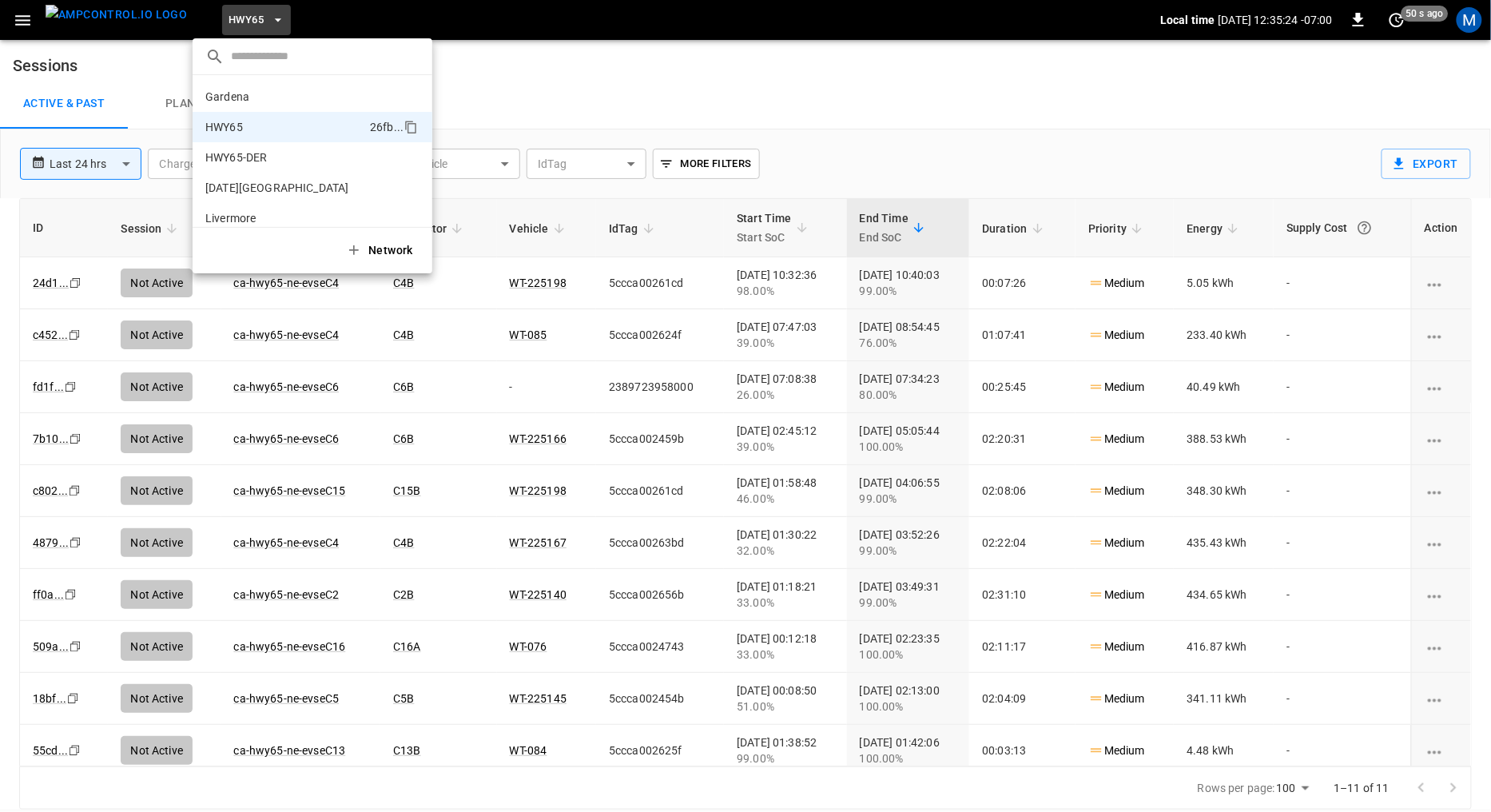
scroll to position [25, 0]
click at [25, 23] on div at bounding box center [745, 406] width 1491 height 812
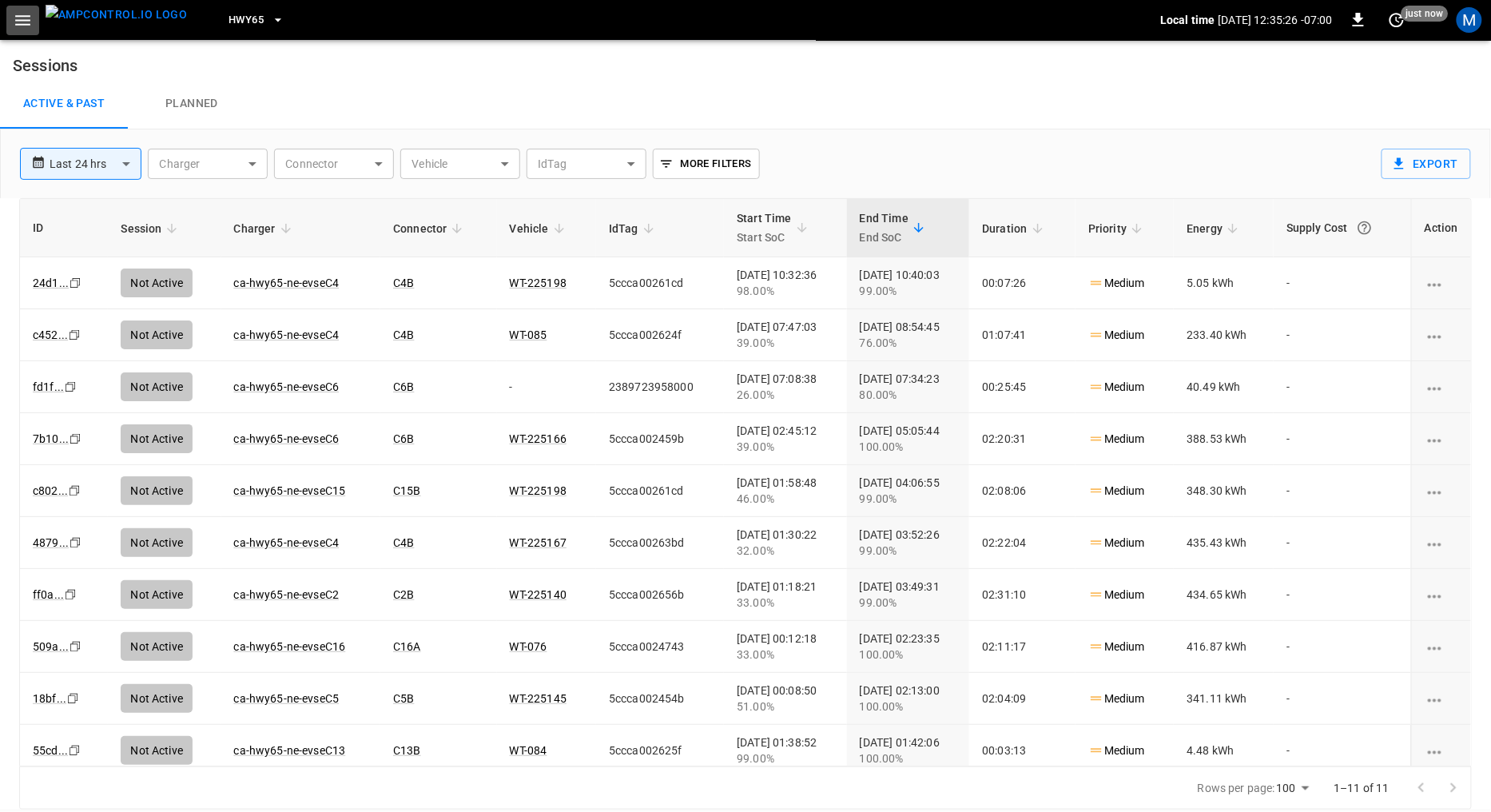
click at [25, 23] on icon "button" at bounding box center [22, 20] width 15 height 11
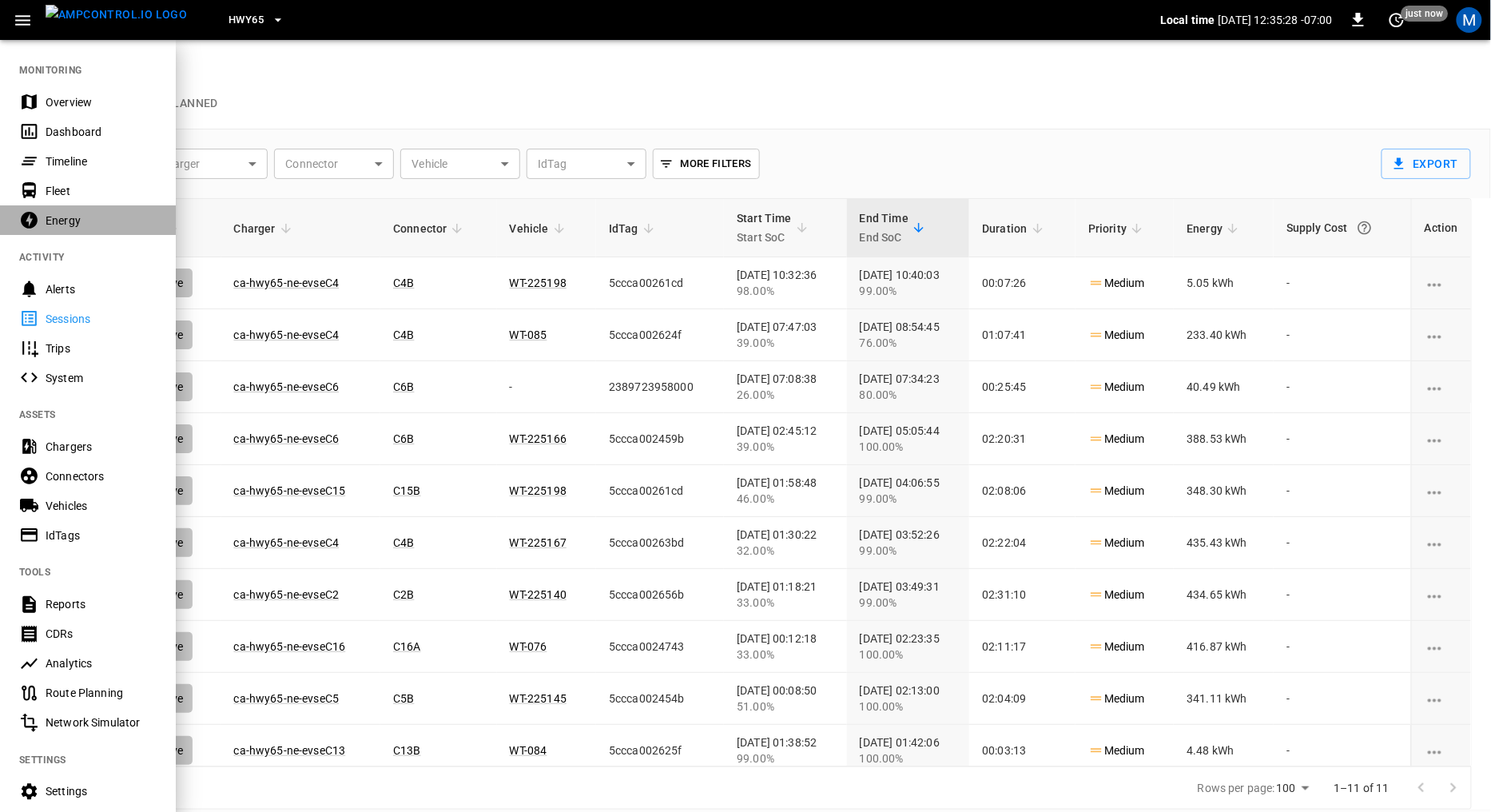
click at [72, 224] on div "Energy" at bounding box center [101, 220] width 111 height 16
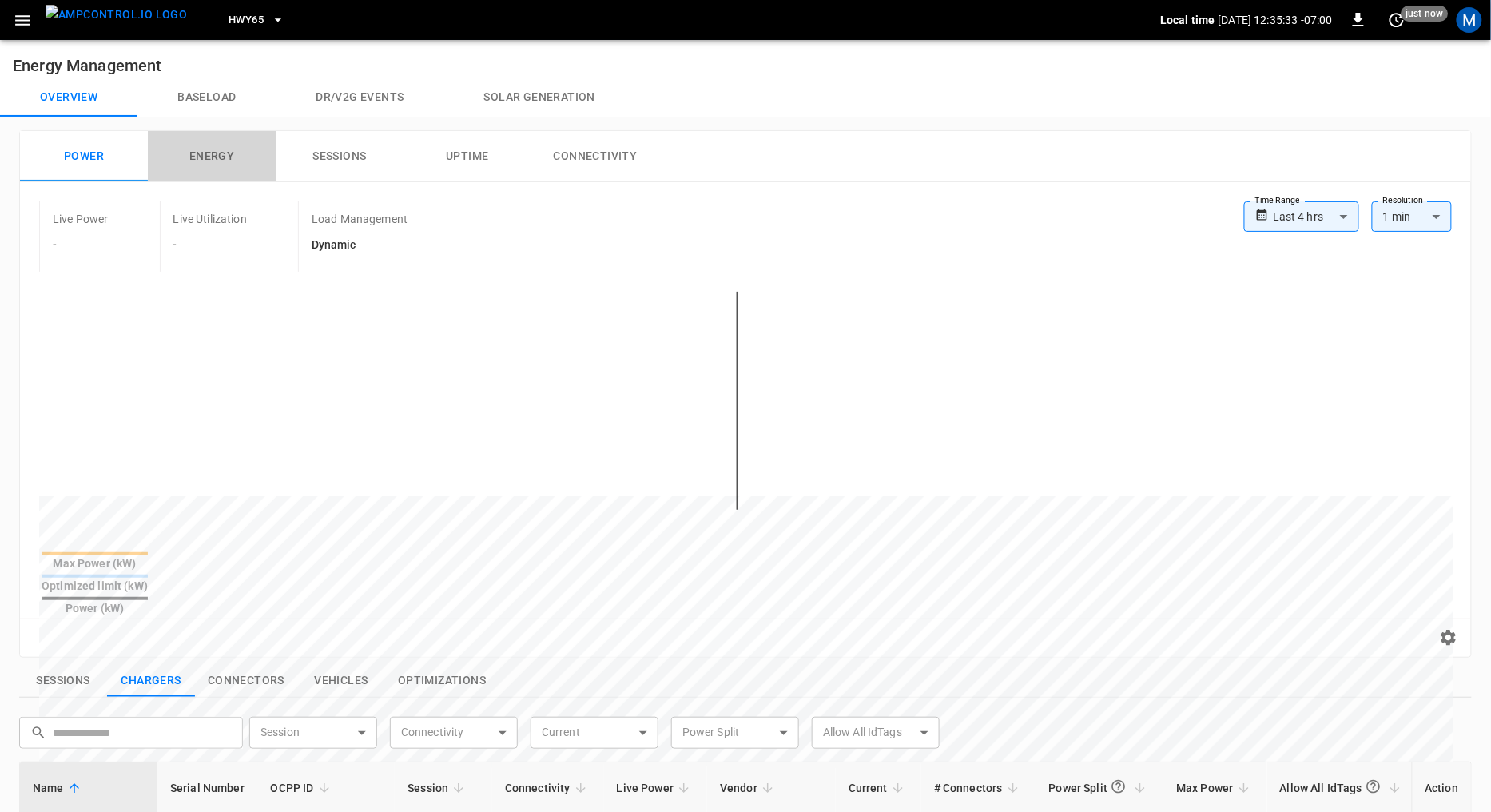
click at [210, 153] on button "Energy" at bounding box center [212, 156] width 128 height 51
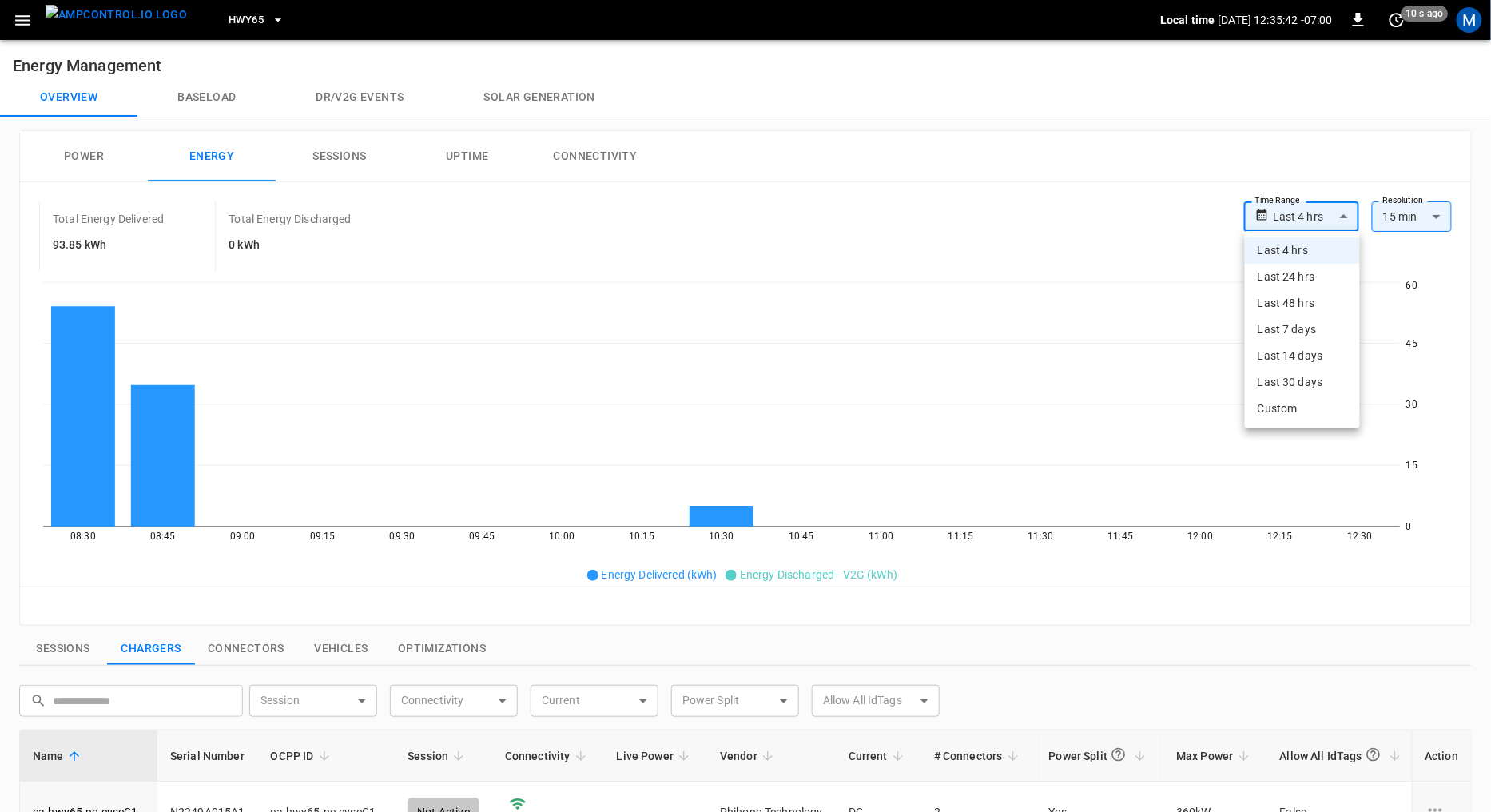
click at [1346, 213] on body "**********" at bounding box center [745, 676] width 1491 height 1354
click at [1311, 385] on li "Last 30 days" at bounding box center [1302, 383] width 115 height 26
type input "**********"
type input "**"
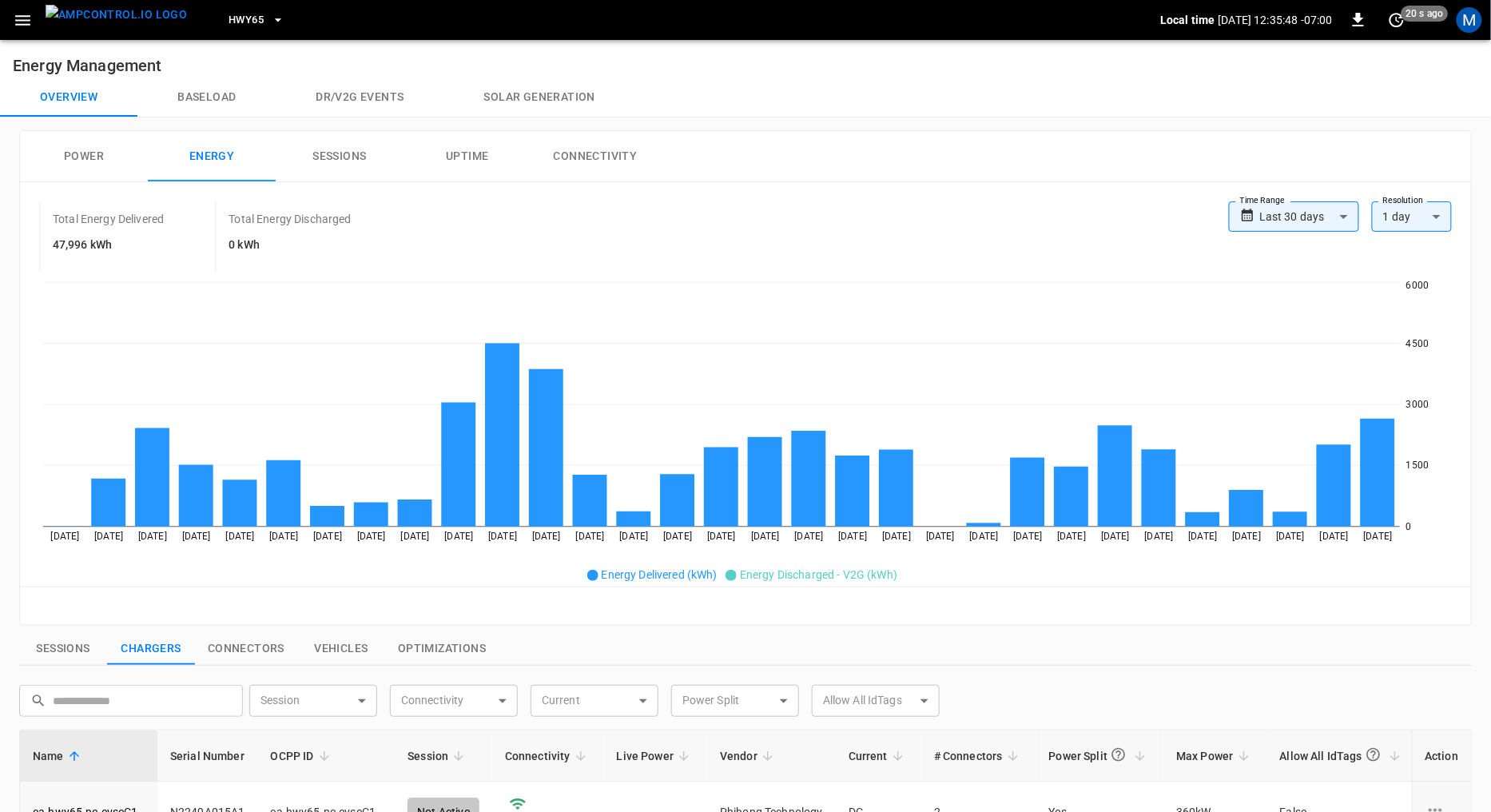
click at [60, 240] on h6 "47,996 kWh" at bounding box center [108, 245] width 111 height 17
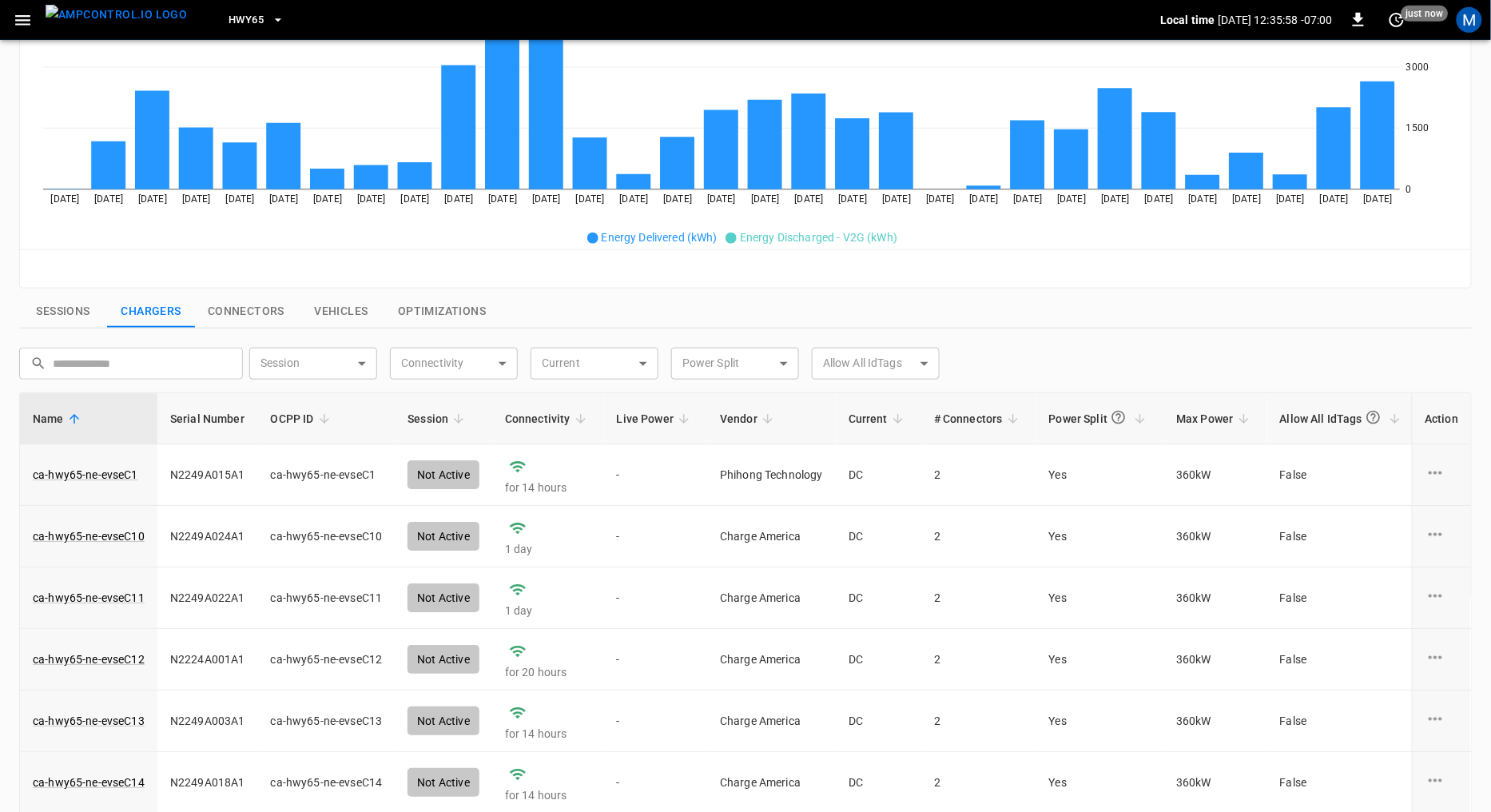
scroll to position [345, 0]
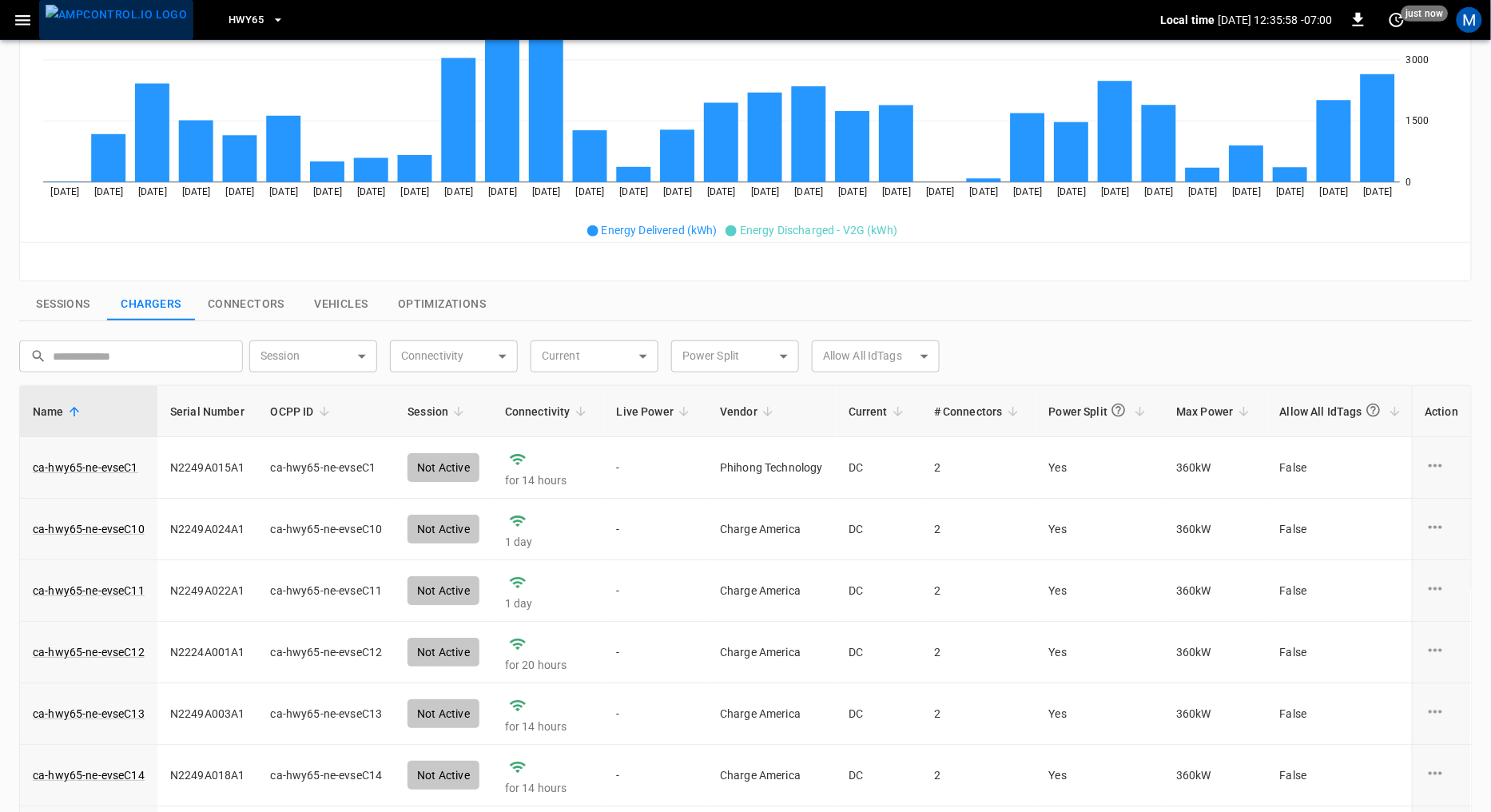
click at [132, 19] on img "menu" at bounding box center [116, 15] width 141 height 20
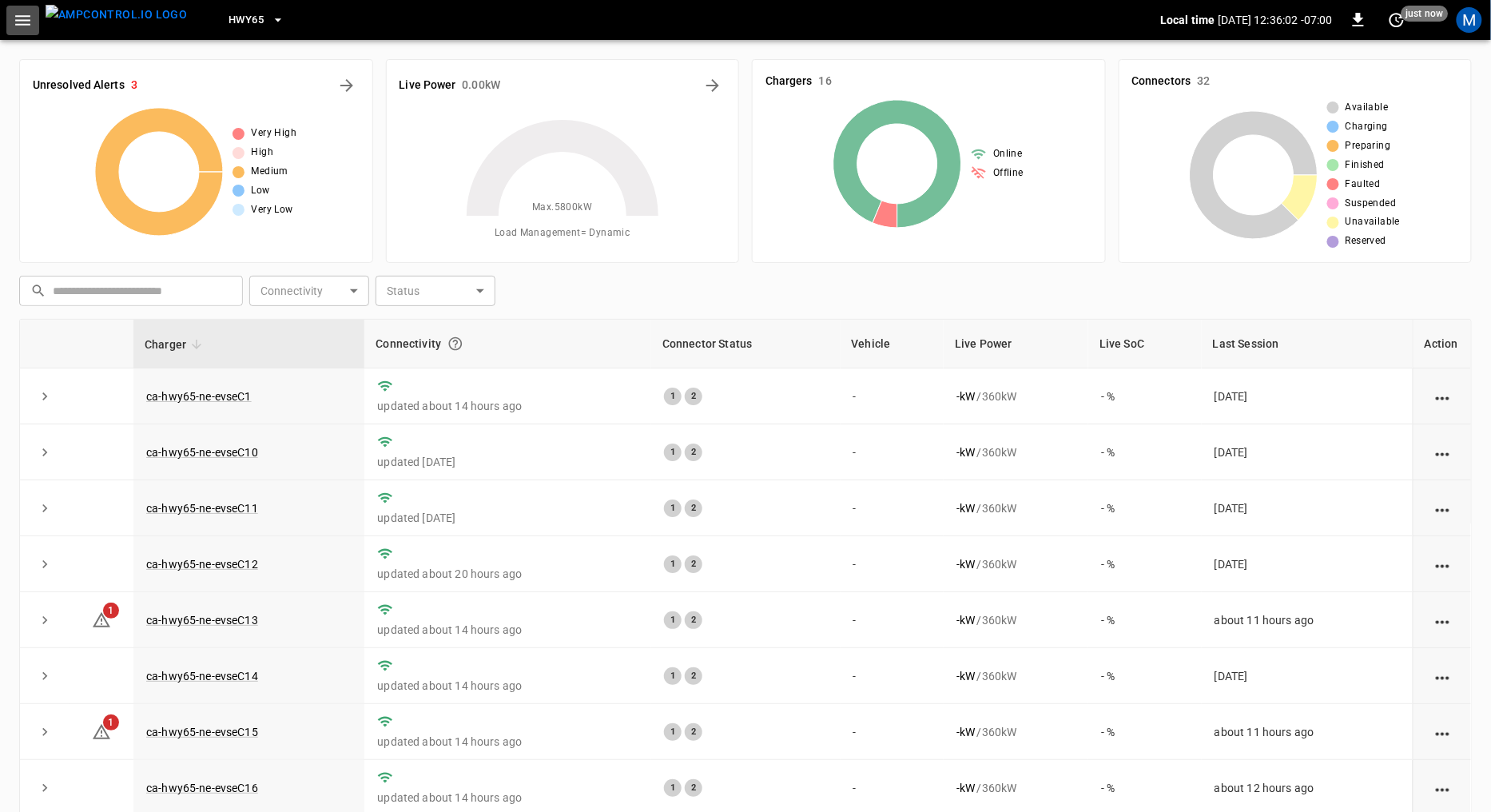
click at [22, 20] on icon "button" at bounding box center [22, 20] width 15 height 11
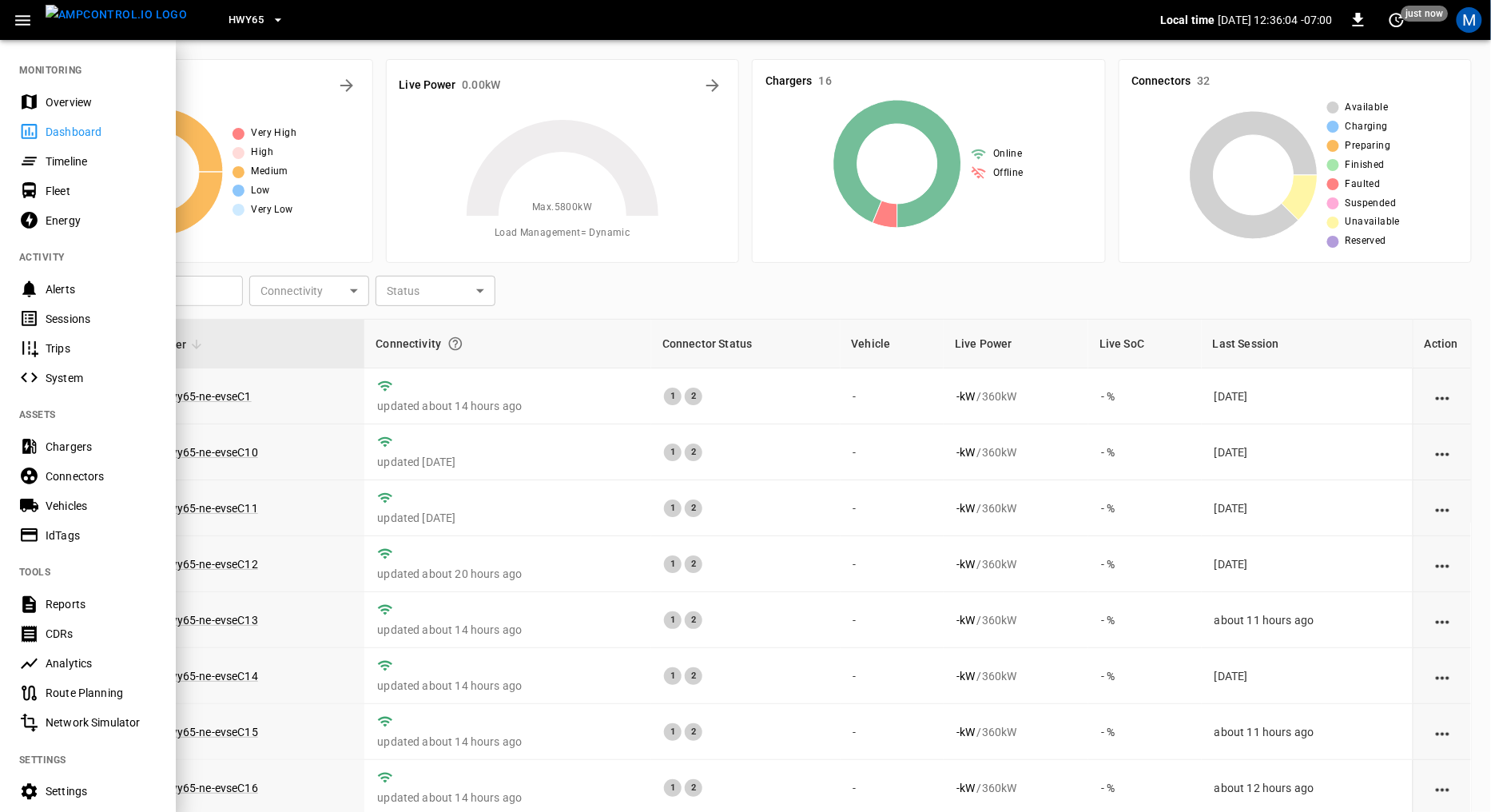
drag, startPoint x: 308, startPoint y: 67, endPoint x: 272, endPoint y: 55, distance: 37.9
click at [308, 67] on div at bounding box center [745, 406] width 1491 height 812
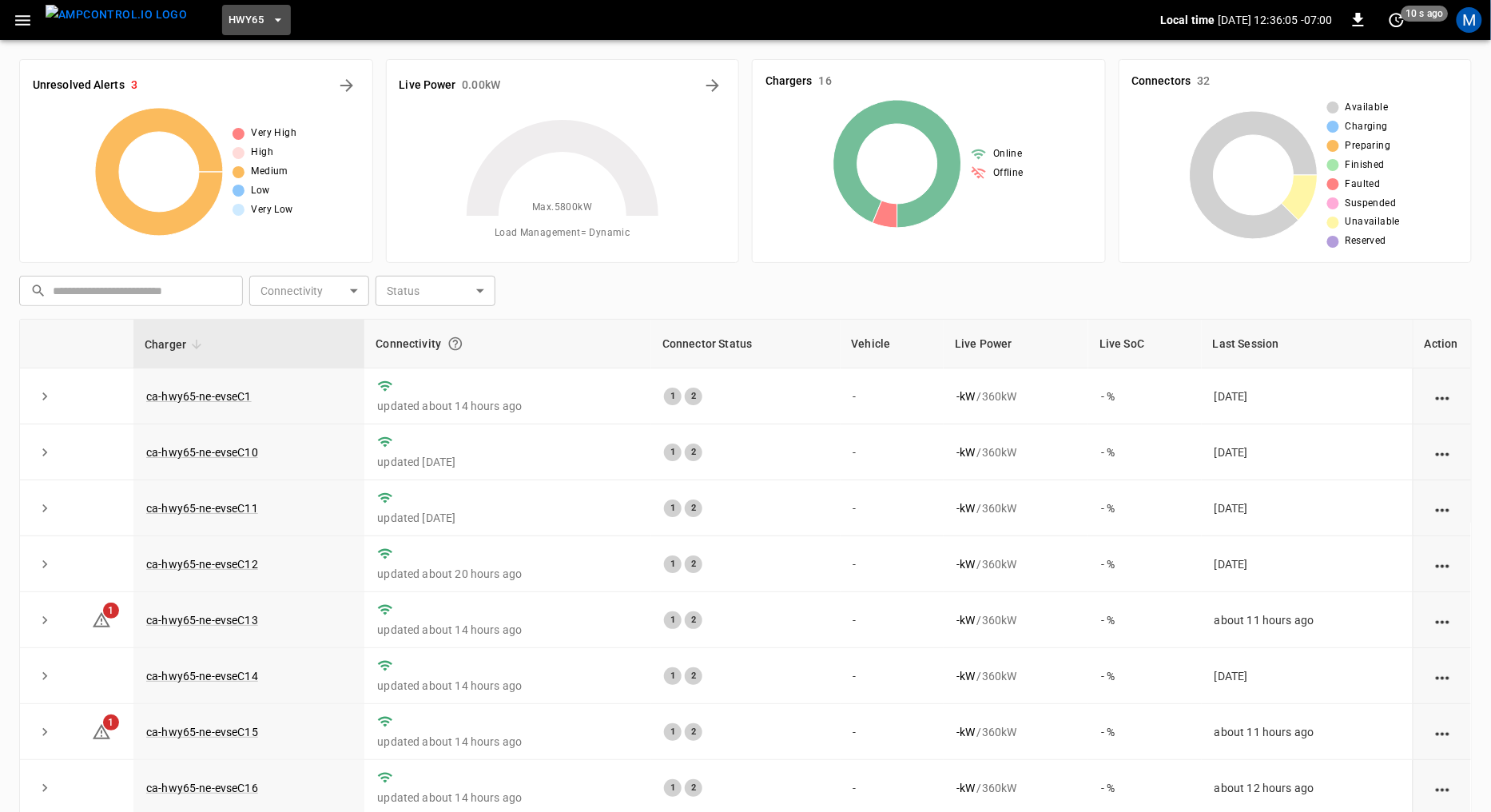
click at [238, 21] on button "HWY65" at bounding box center [256, 21] width 69 height 31
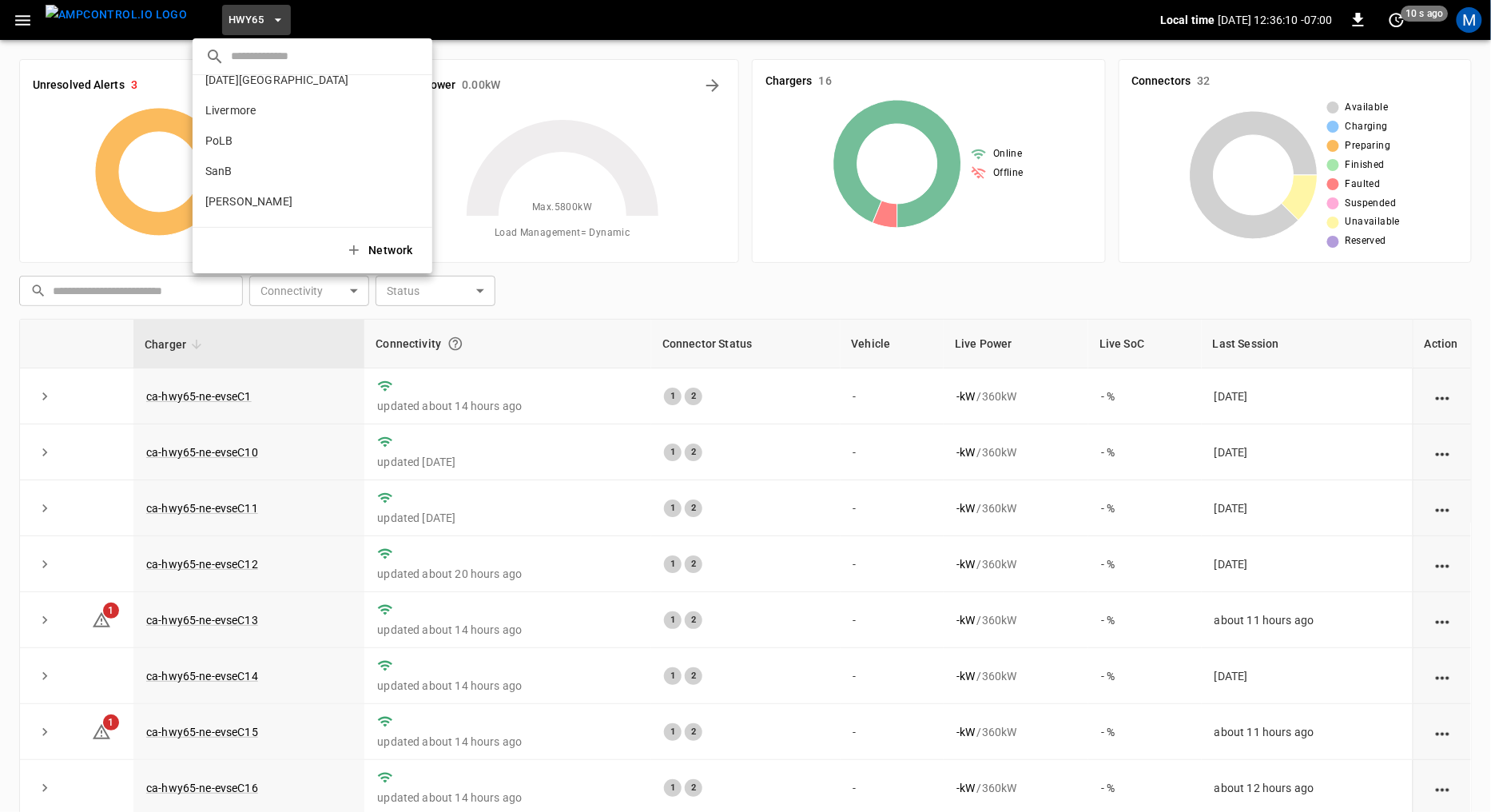
scroll to position [133, 0]
click at [234, 112] on p "PoLB" at bounding box center [283, 115] width 155 height 16
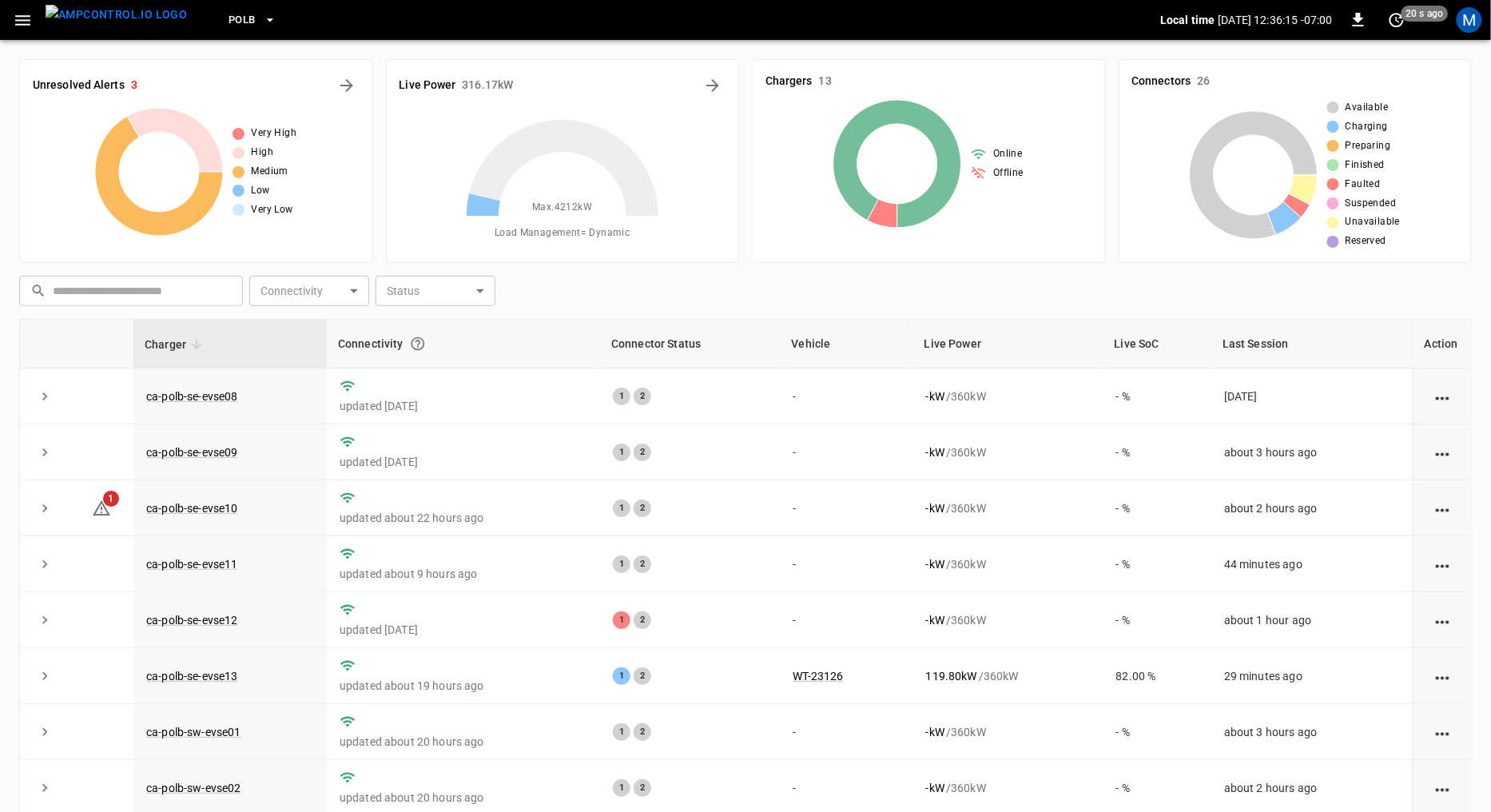
click at [25, 17] on icon "button" at bounding box center [22, 21] width 20 height 20
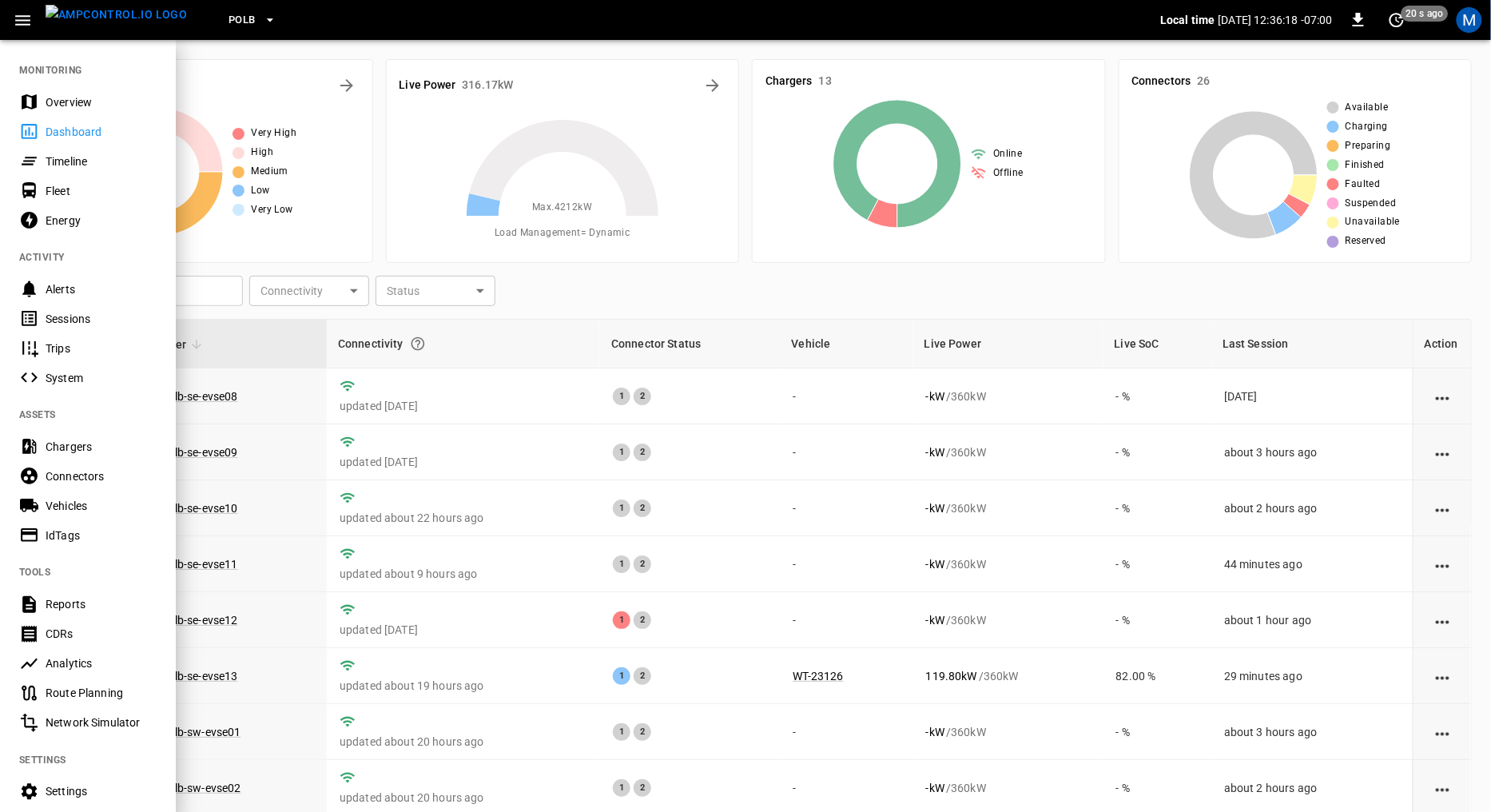
click at [81, 218] on div "Energy" at bounding box center [101, 220] width 111 height 16
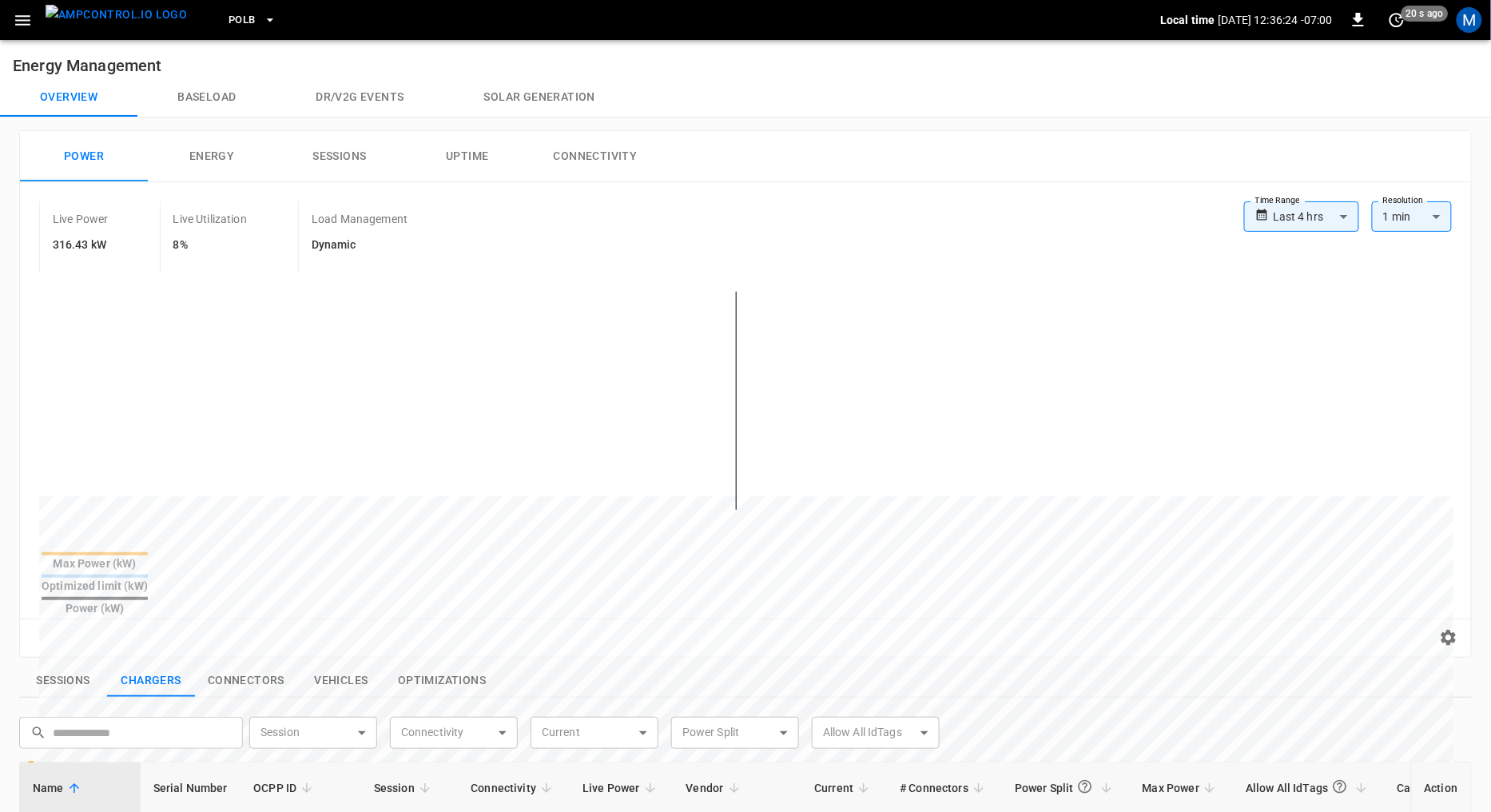
click at [1343, 209] on body "**********" at bounding box center [745, 693] width 1491 height 1386
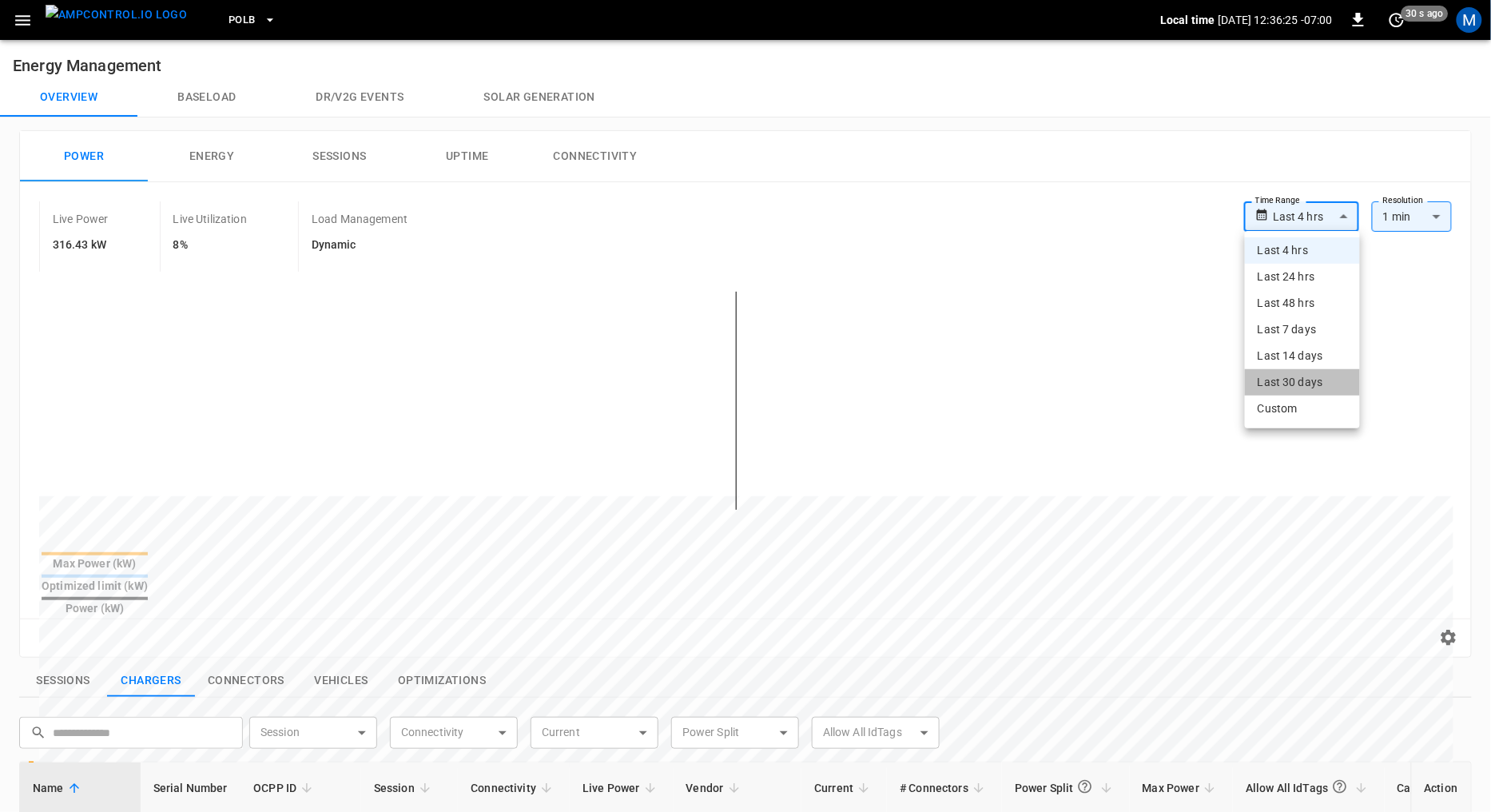
click at [1307, 384] on li "Last 30 days" at bounding box center [1302, 383] width 115 height 26
type input "**********"
type input "**"
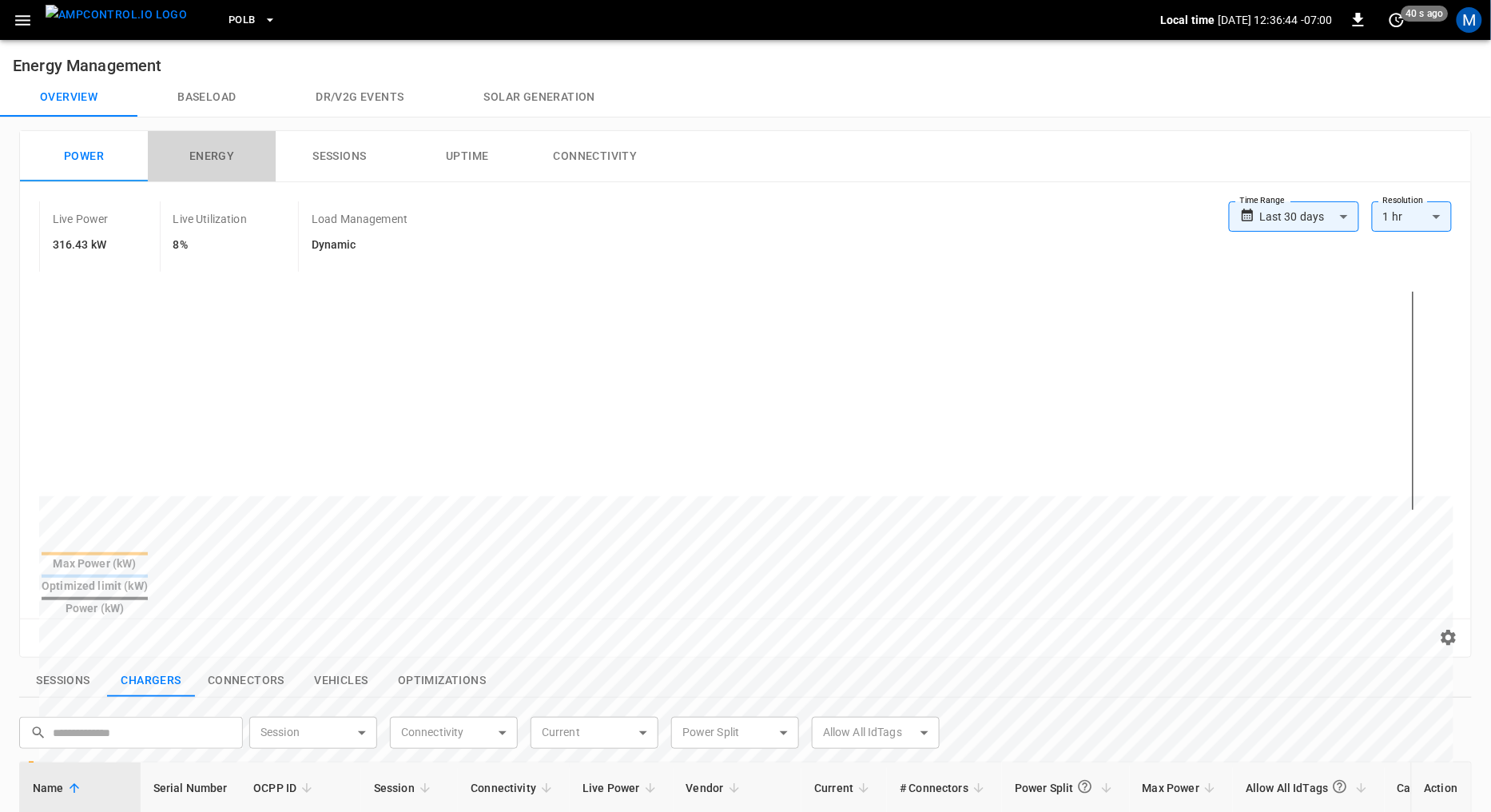
click at [202, 151] on button "Energy" at bounding box center [212, 156] width 128 height 51
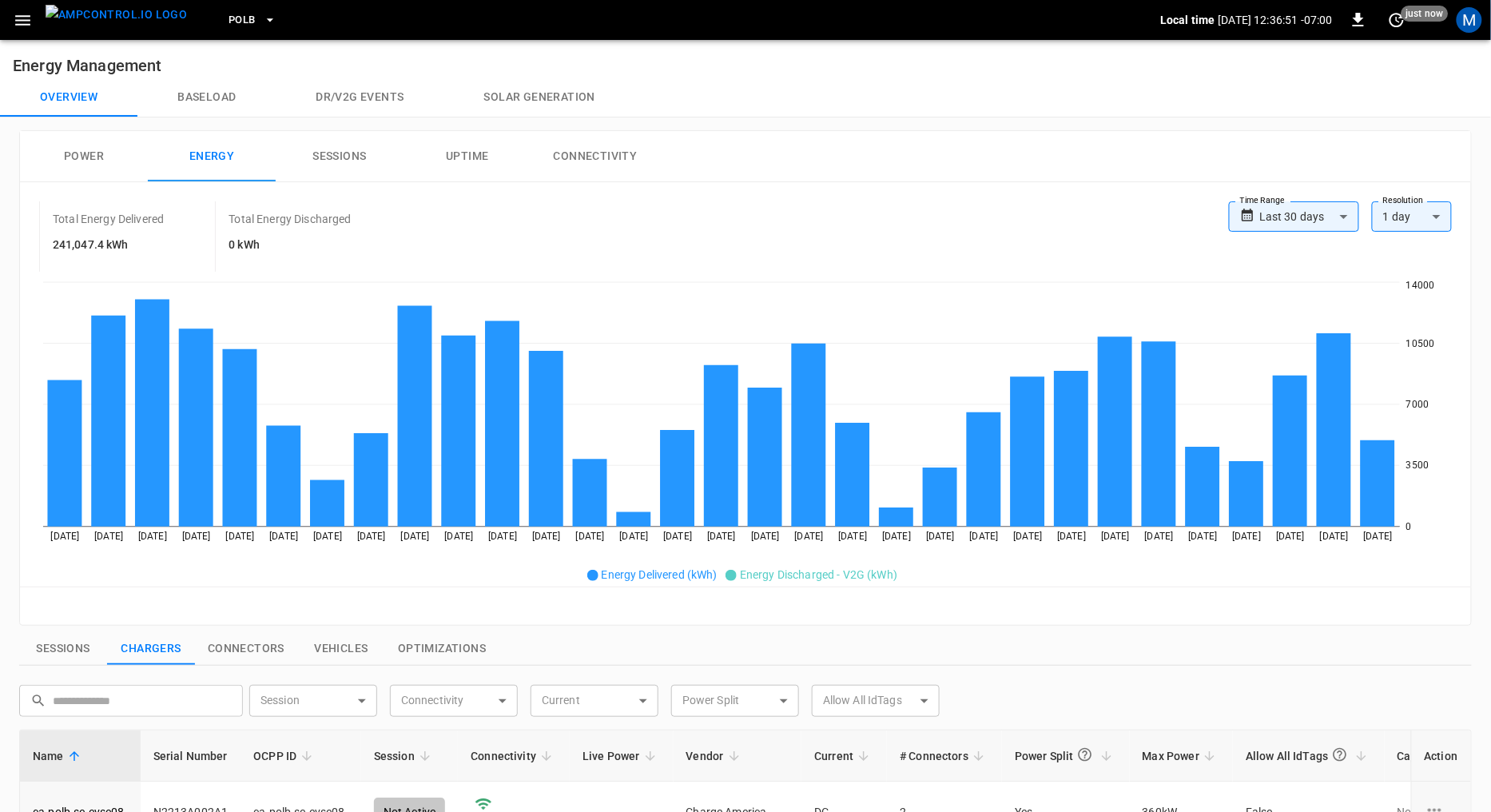
click at [59, 246] on h6 "241,047.4 kWh" at bounding box center [108, 245] width 111 height 17
click at [228, 21] on button "PoLB" at bounding box center [252, 21] width 60 height 31
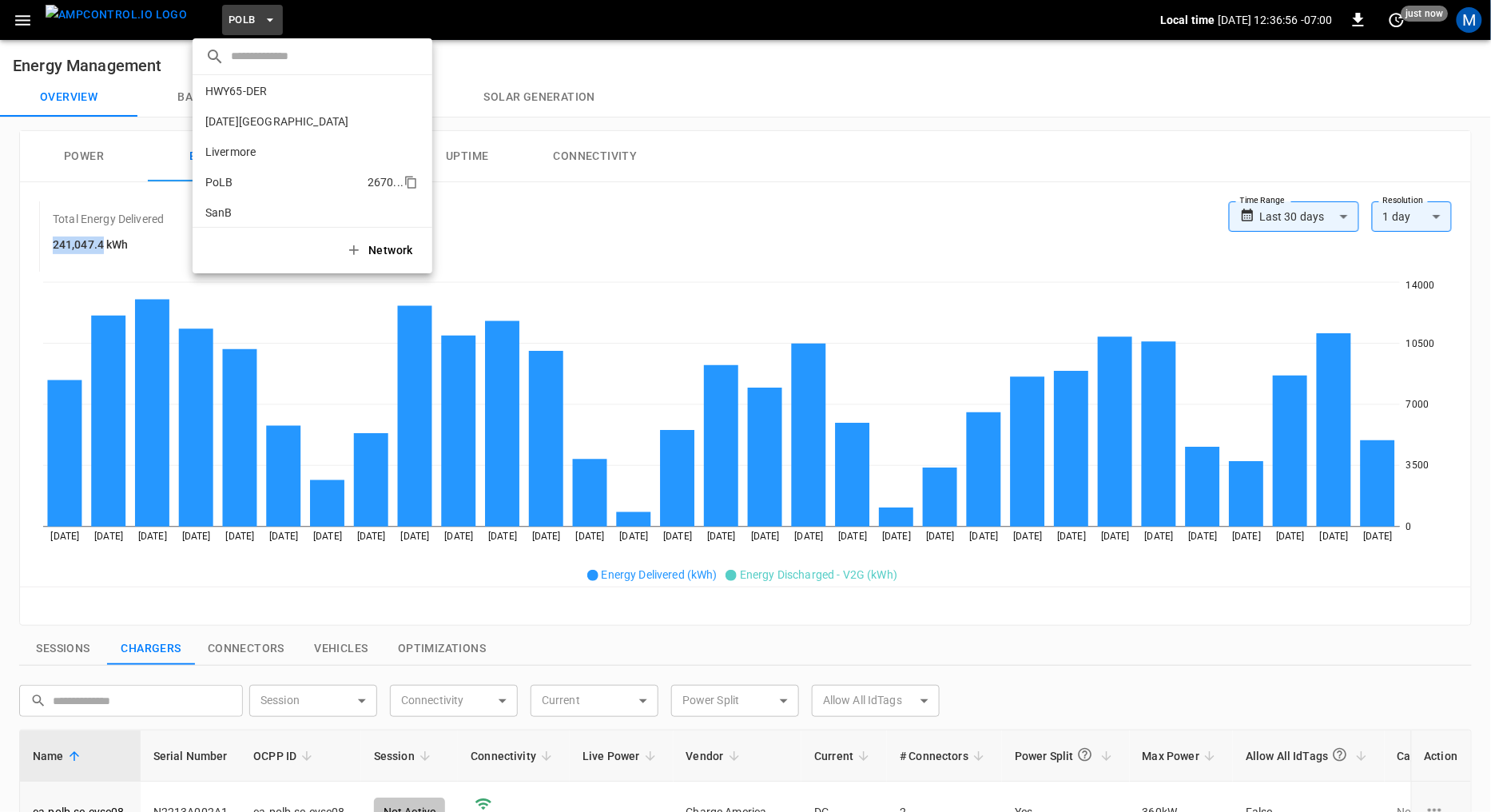
scroll to position [65, 0]
click at [301, 155] on p "Livermore" at bounding box center [284, 152] width 158 height 16
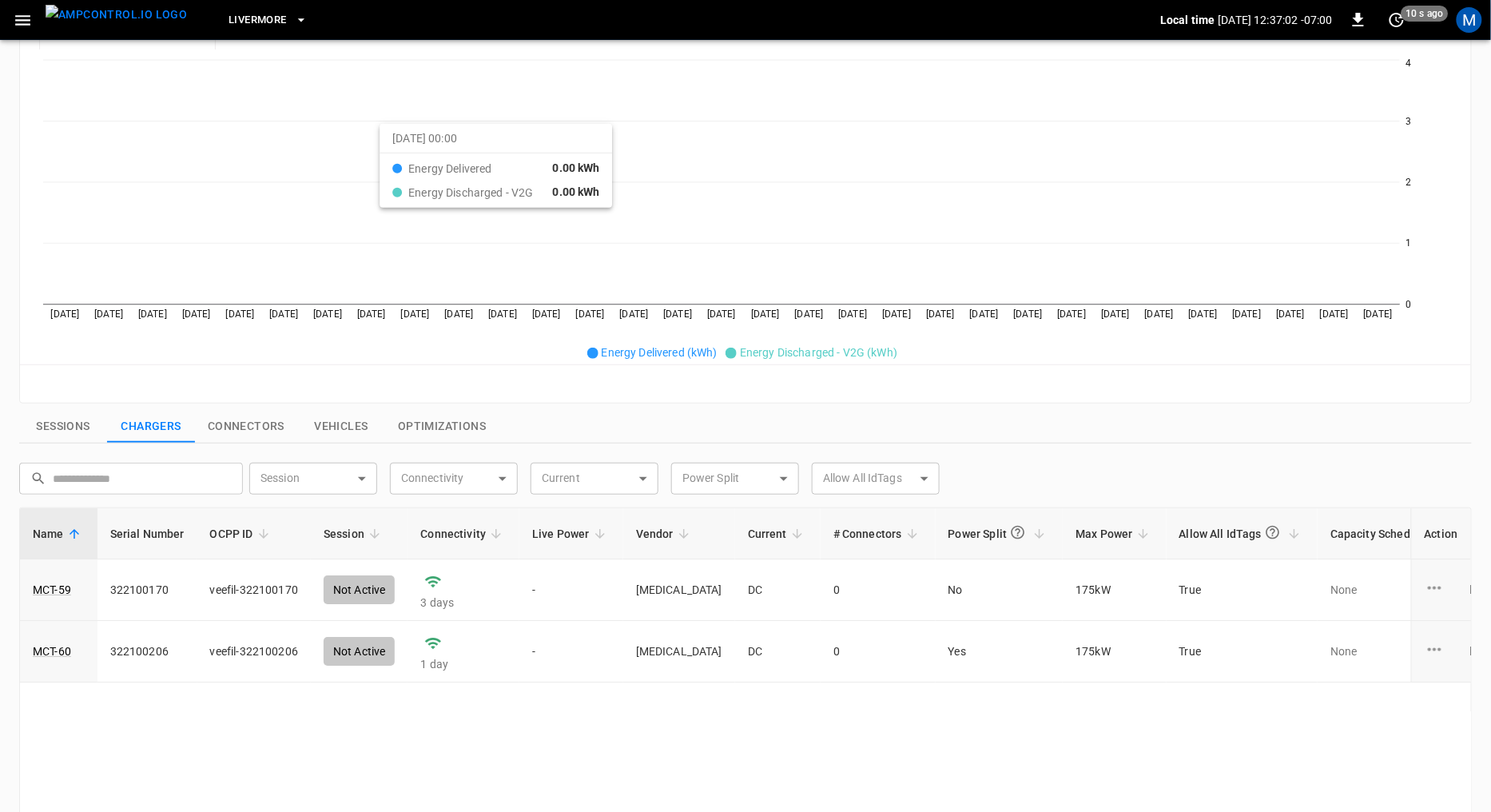
scroll to position [218, 0]
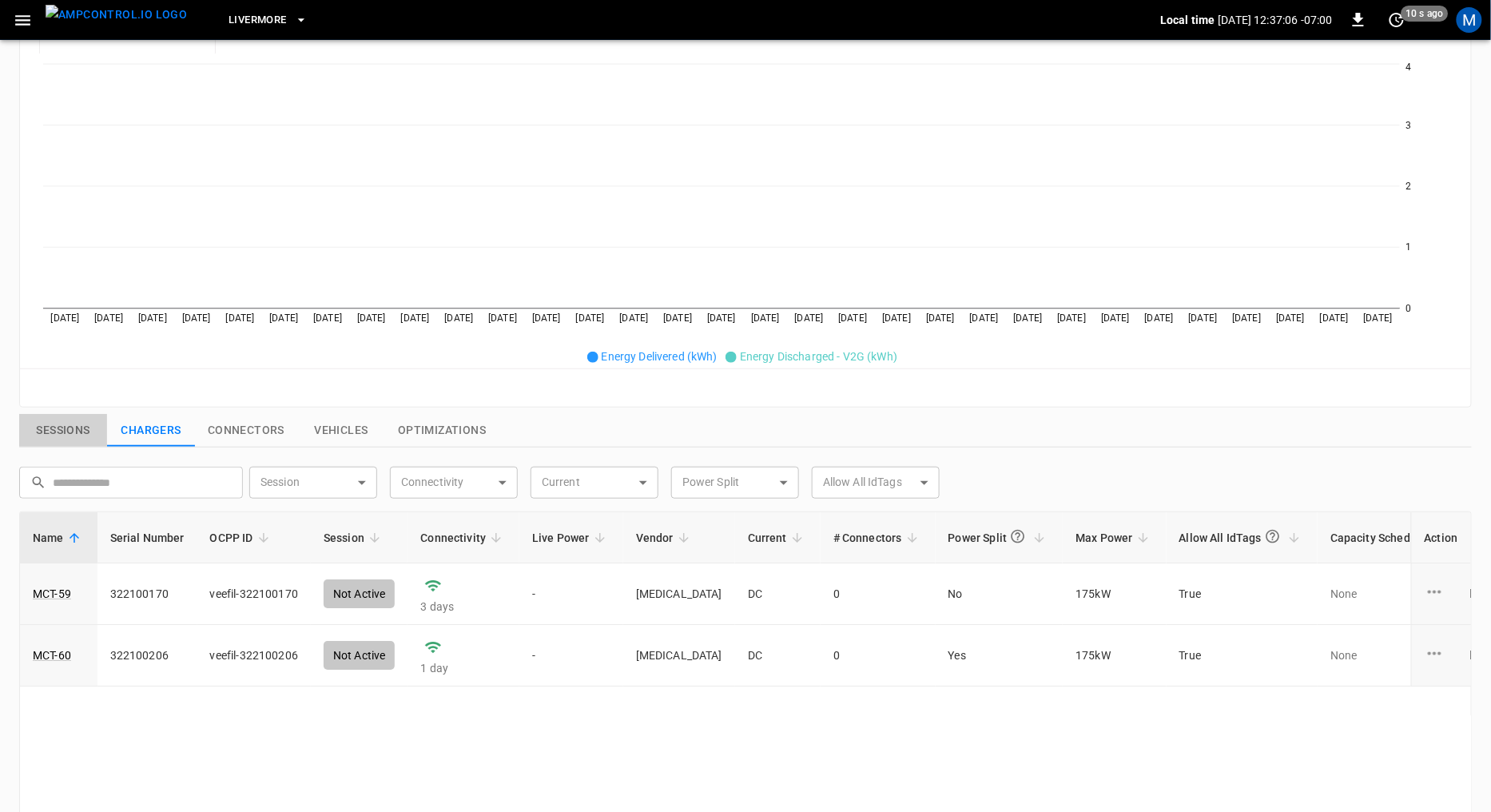
click at [77, 431] on button "Sessions" at bounding box center [63, 431] width 88 height 34
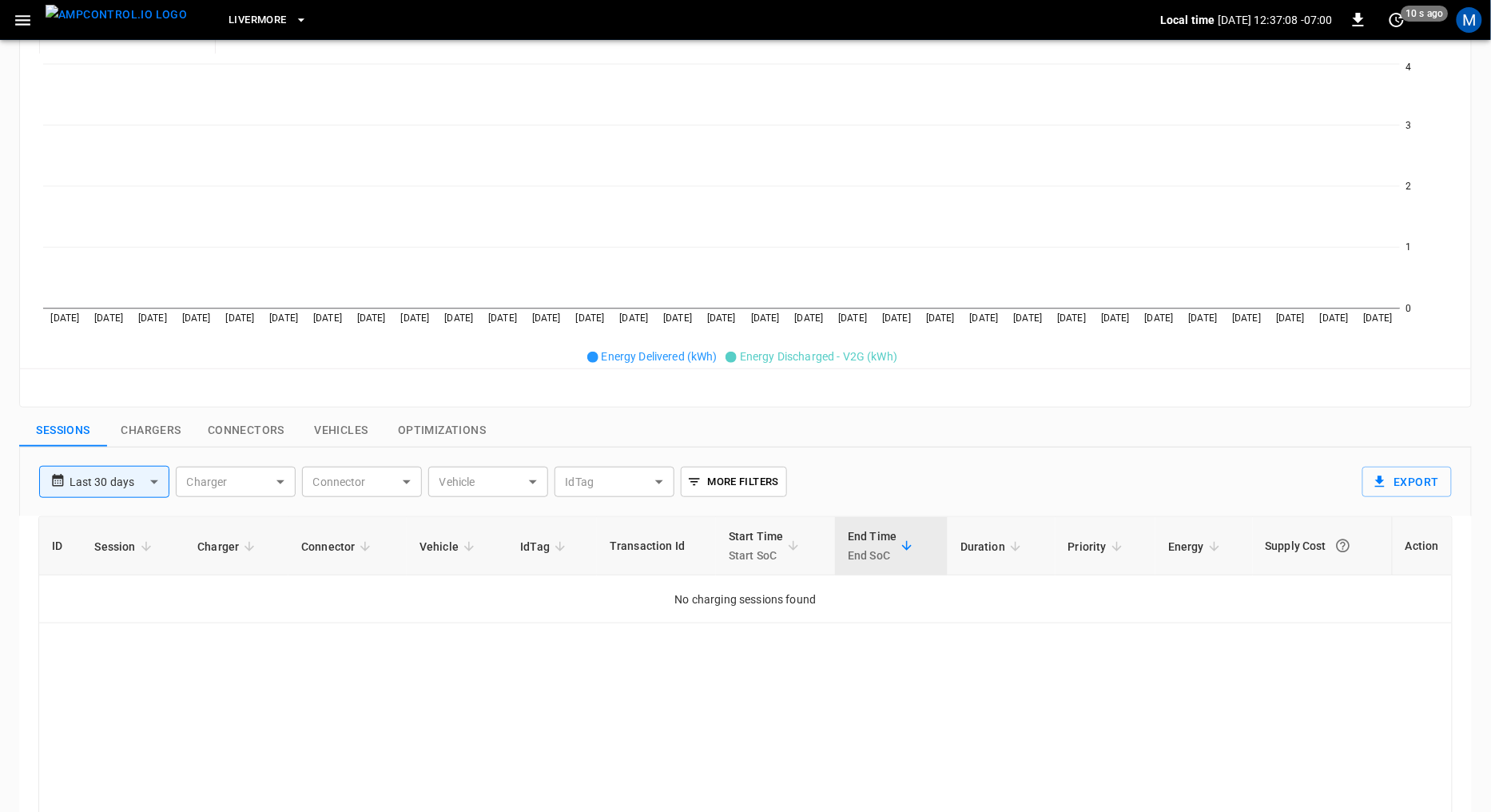
scroll to position [0, 0]
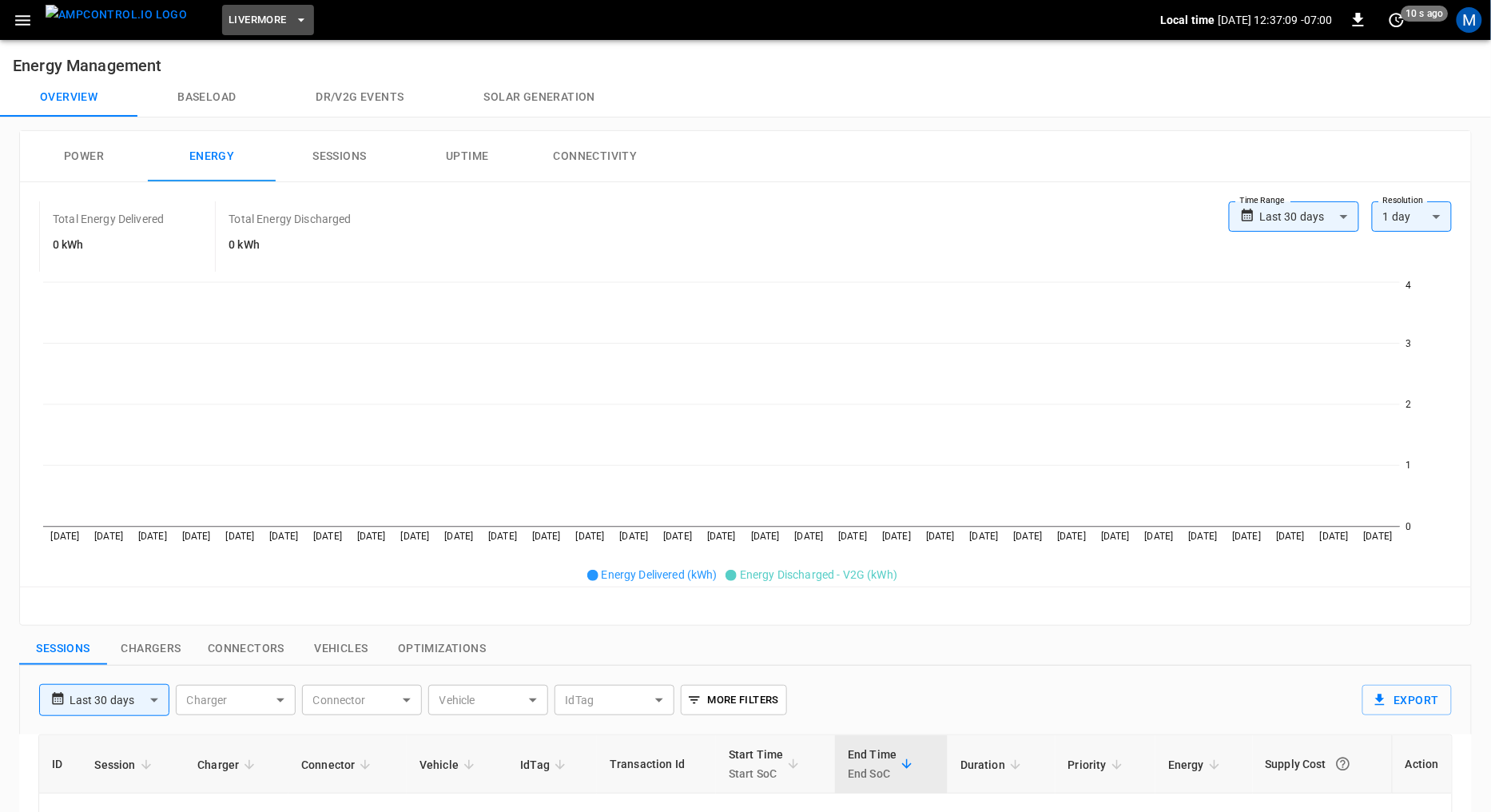
click at [236, 13] on span "Livermore" at bounding box center [257, 21] width 58 height 18
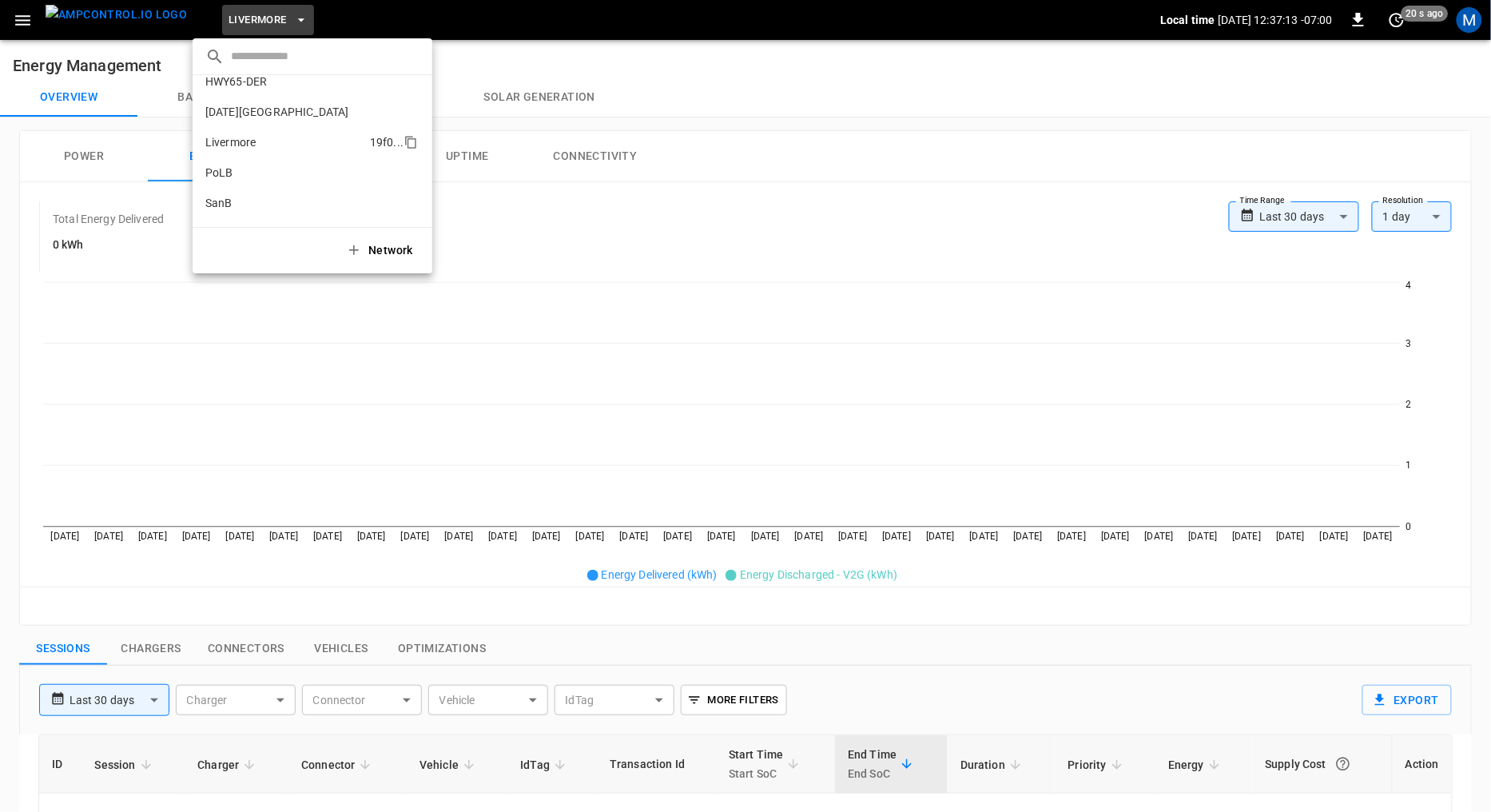
scroll to position [69, 0]
click at [263, 117] on p "[DATE][GEOGRAPHIC_DATA]" at bounding box center [284, 118] width 157 height 16
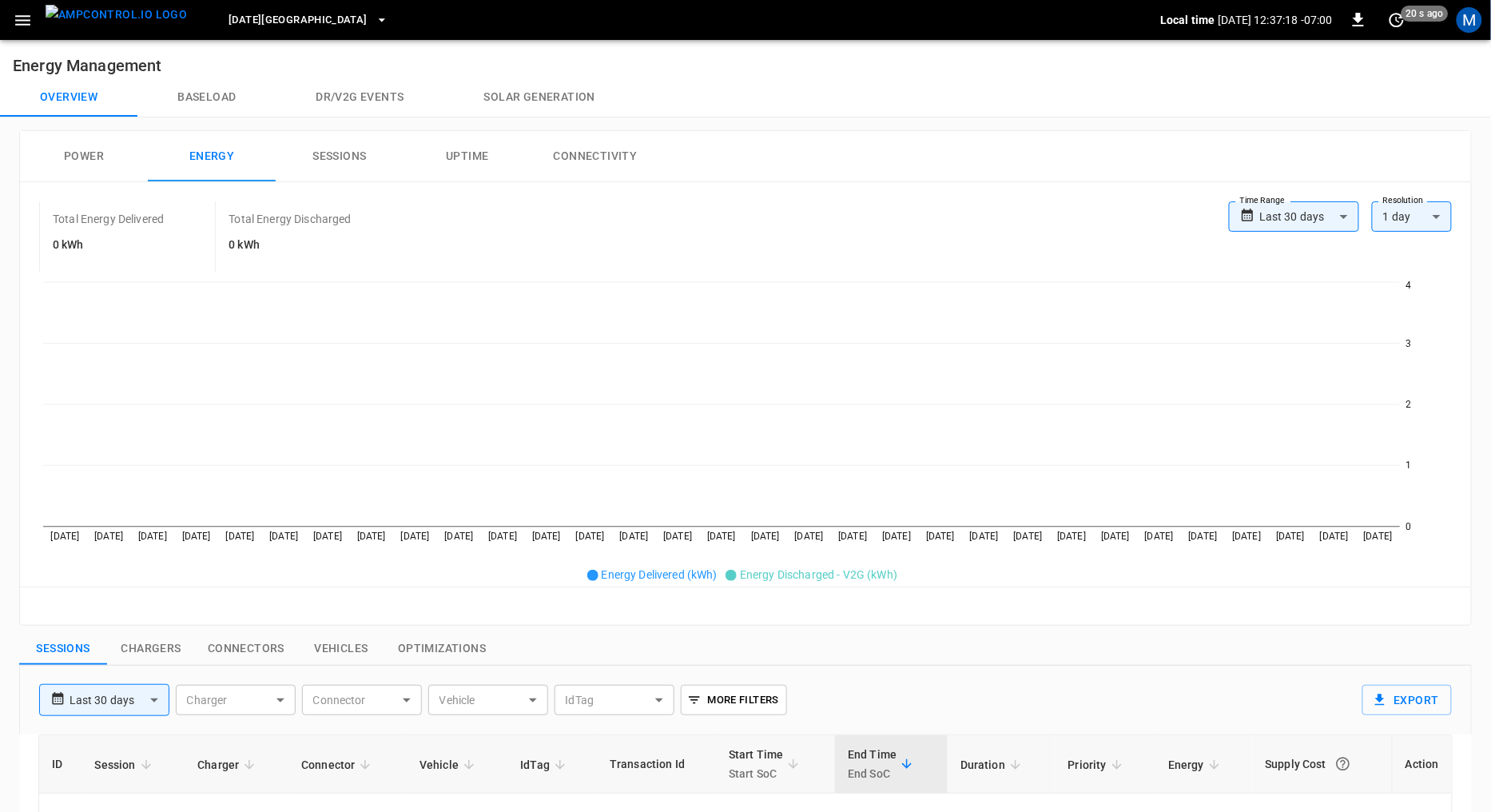
scroll to position [4, 0]
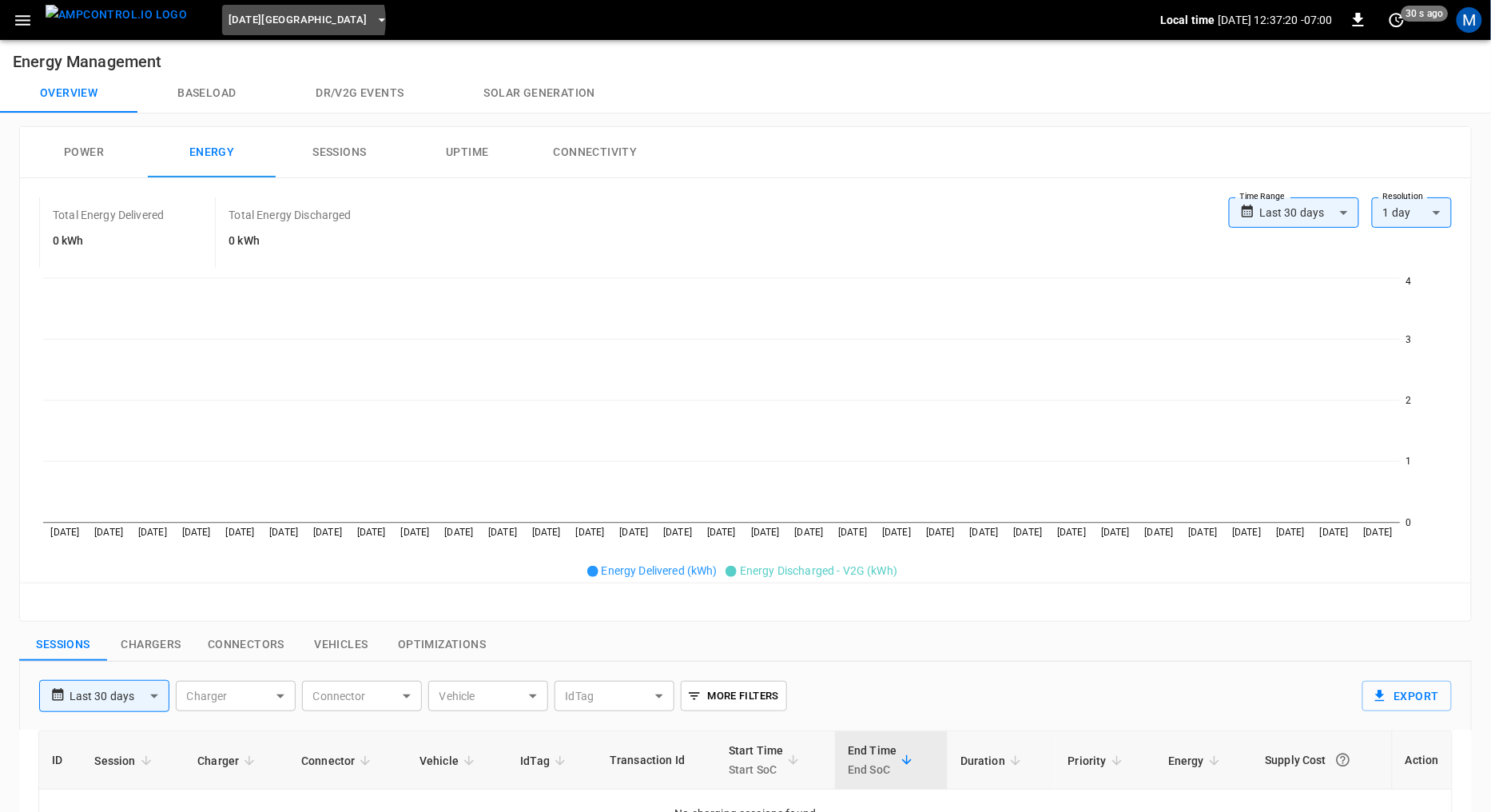
click at [274, 21] on span "[DATE][GEOGRAPHIC_DATA]" at bounding box center [298, 21] width 139 height 18
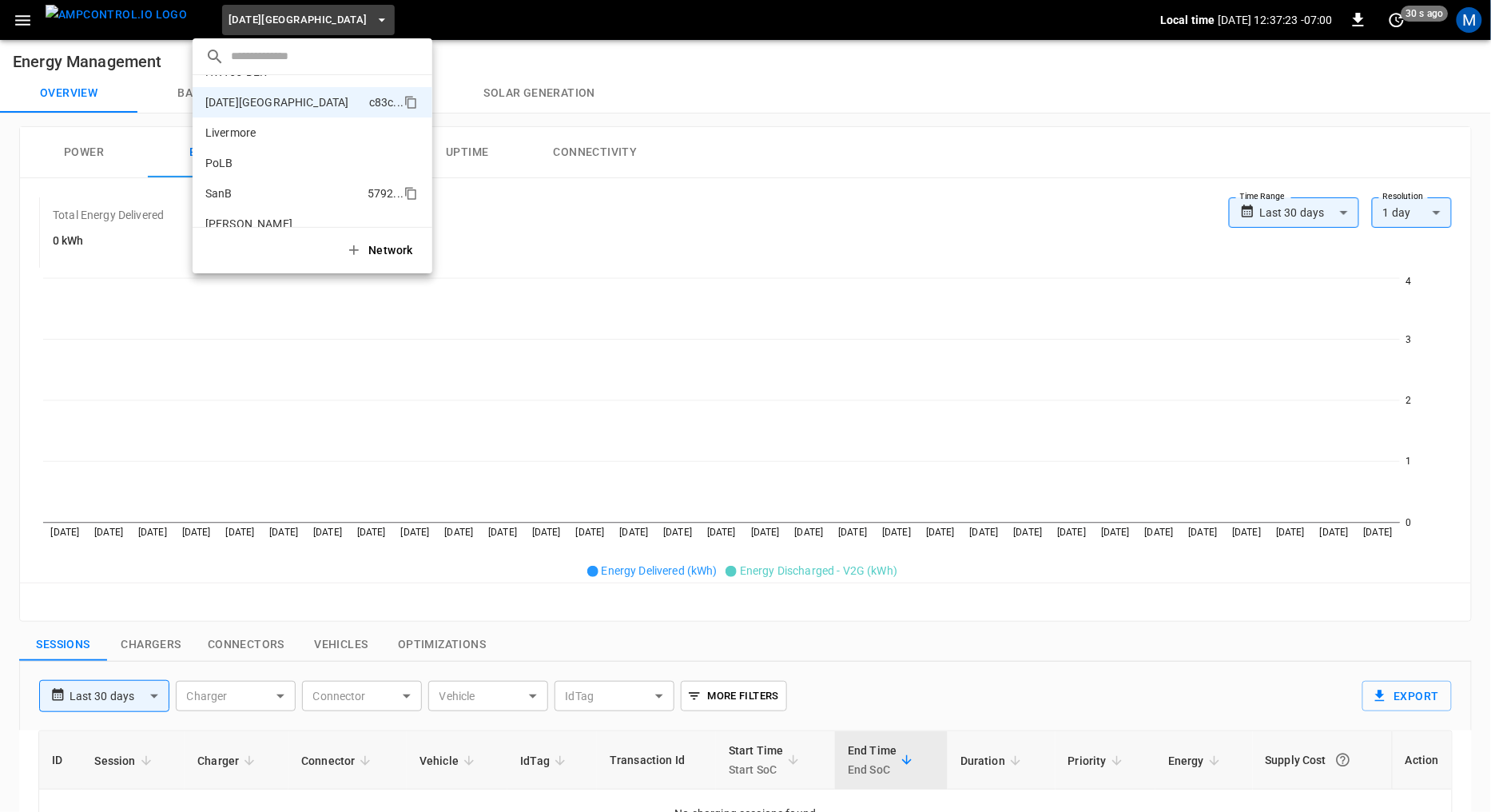
scroll to position [133, 0]
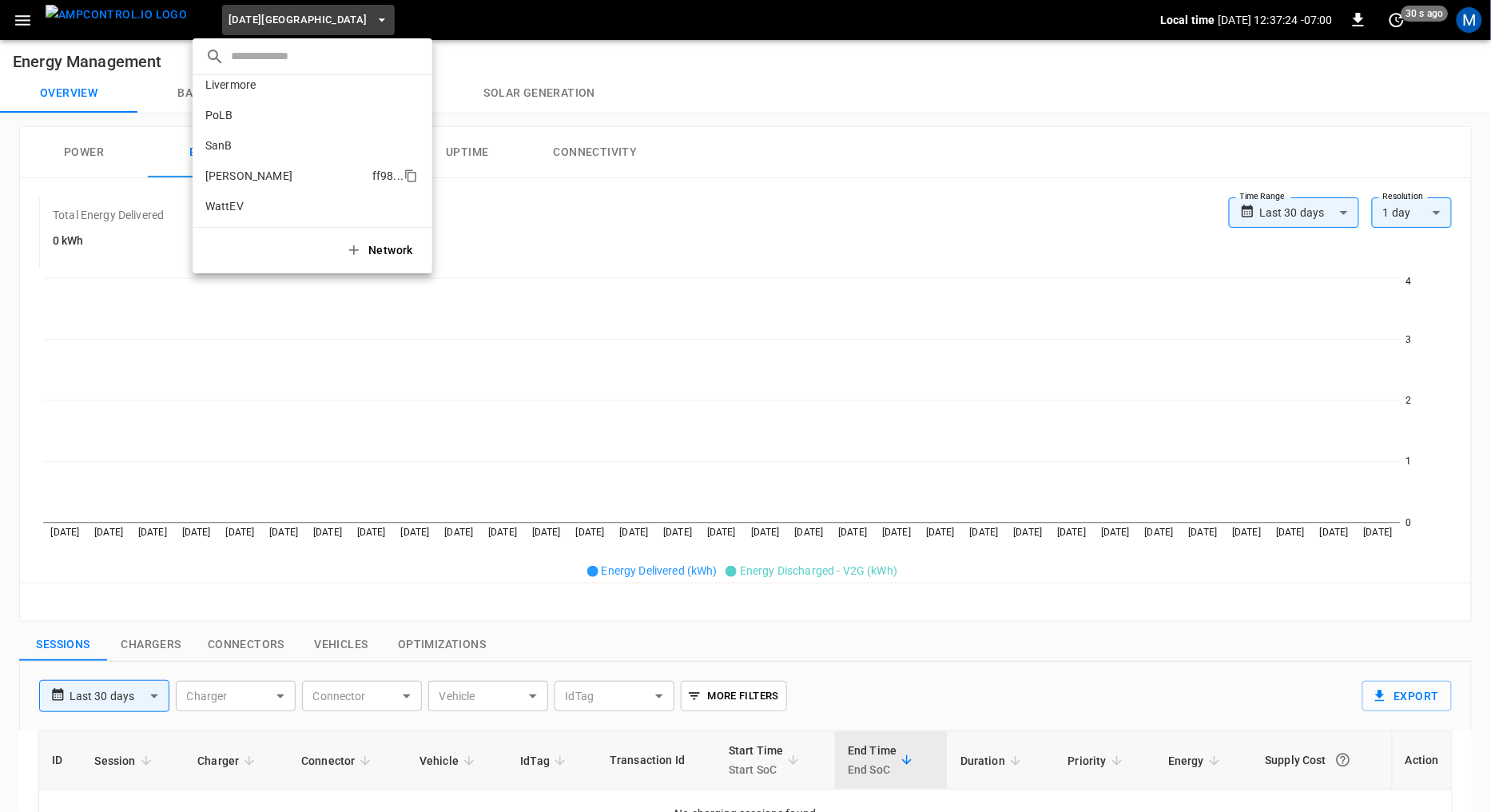
click at [231, 174] on p "[PERSON_NAME]" at bounding box center [285, 175] width 160 height 16
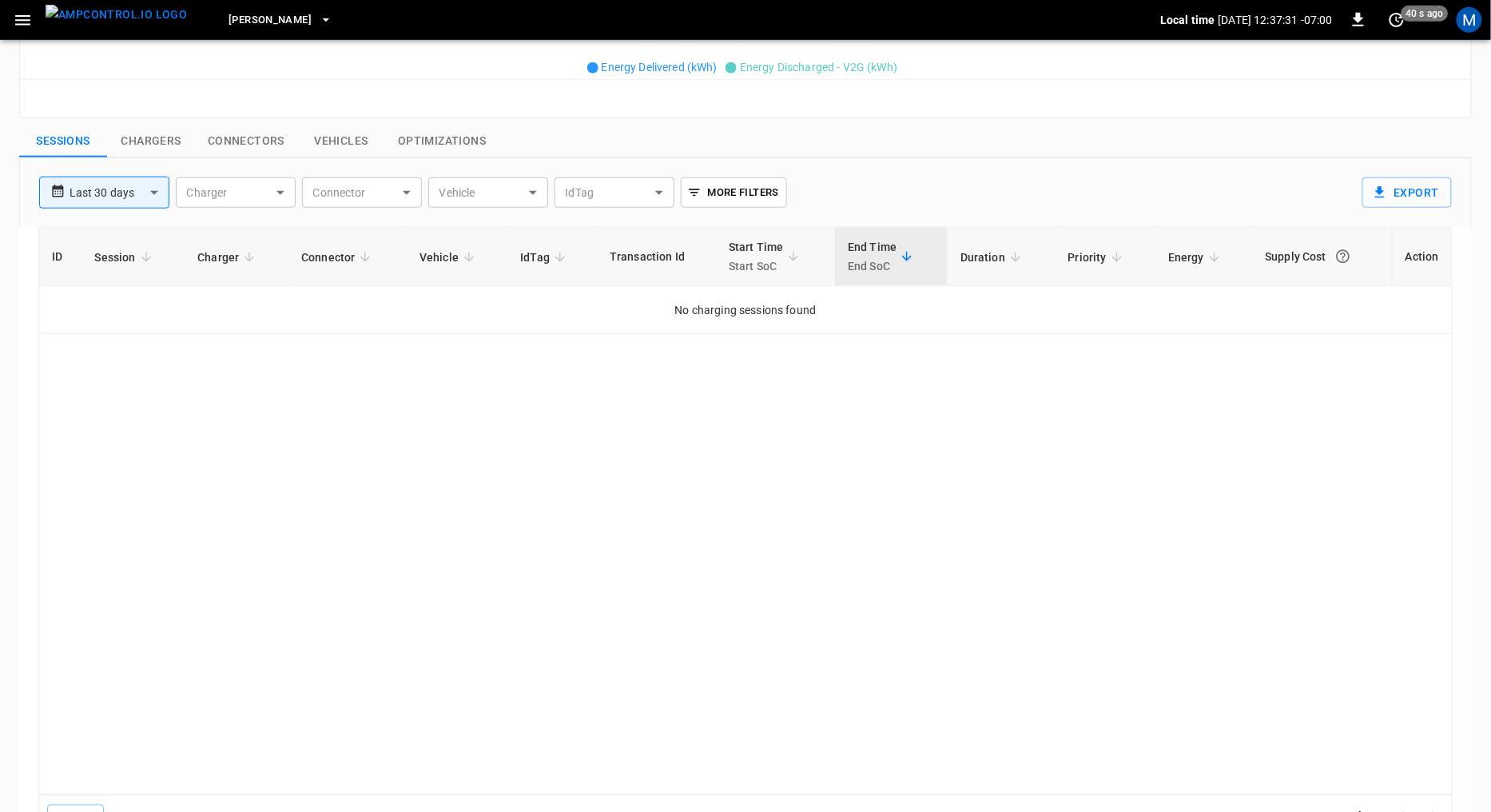
scroll to position [0, 0]
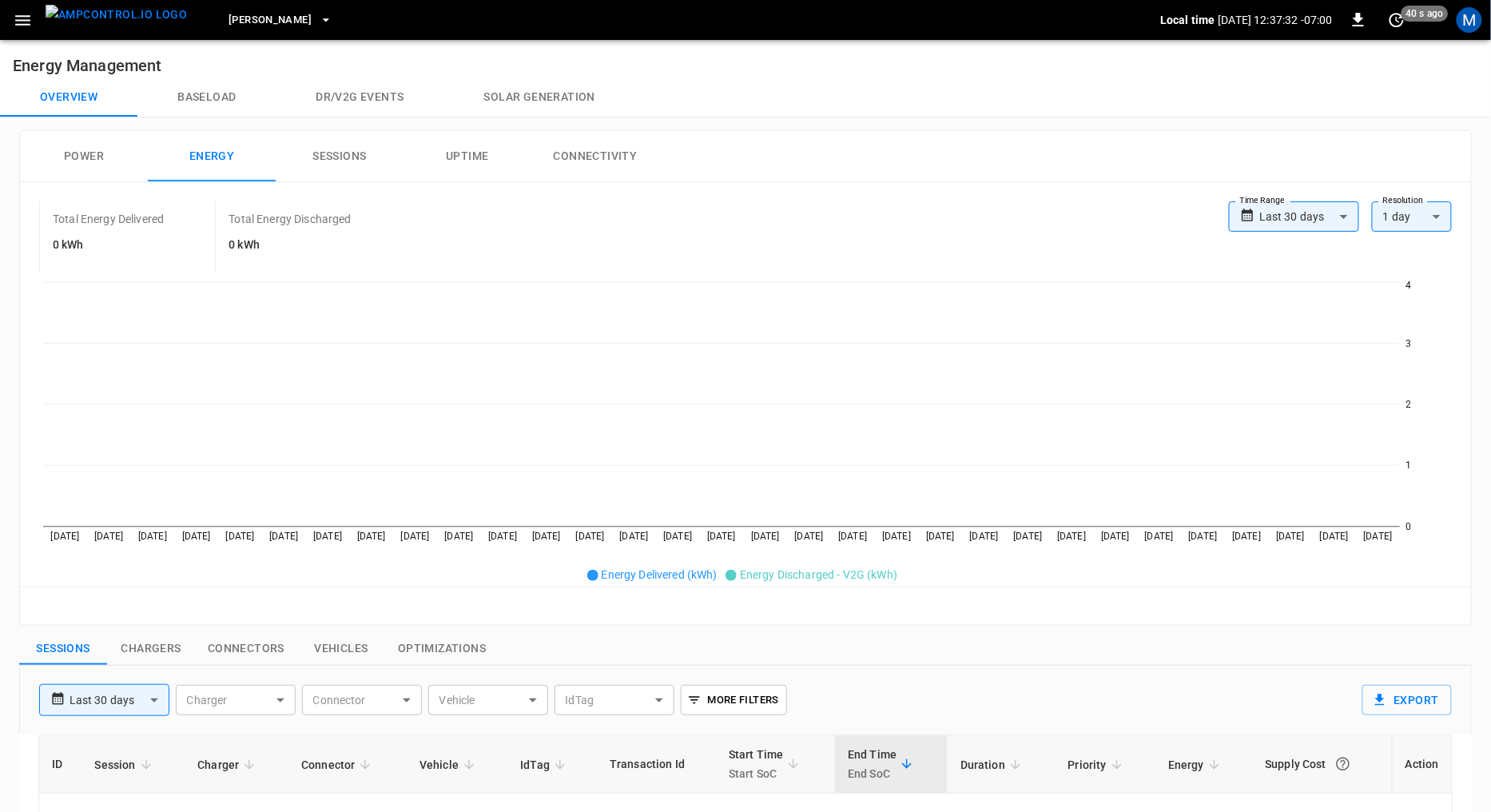
click at [108, 18] on img "menu" at bounding box center [116, 15] width 141 height 20
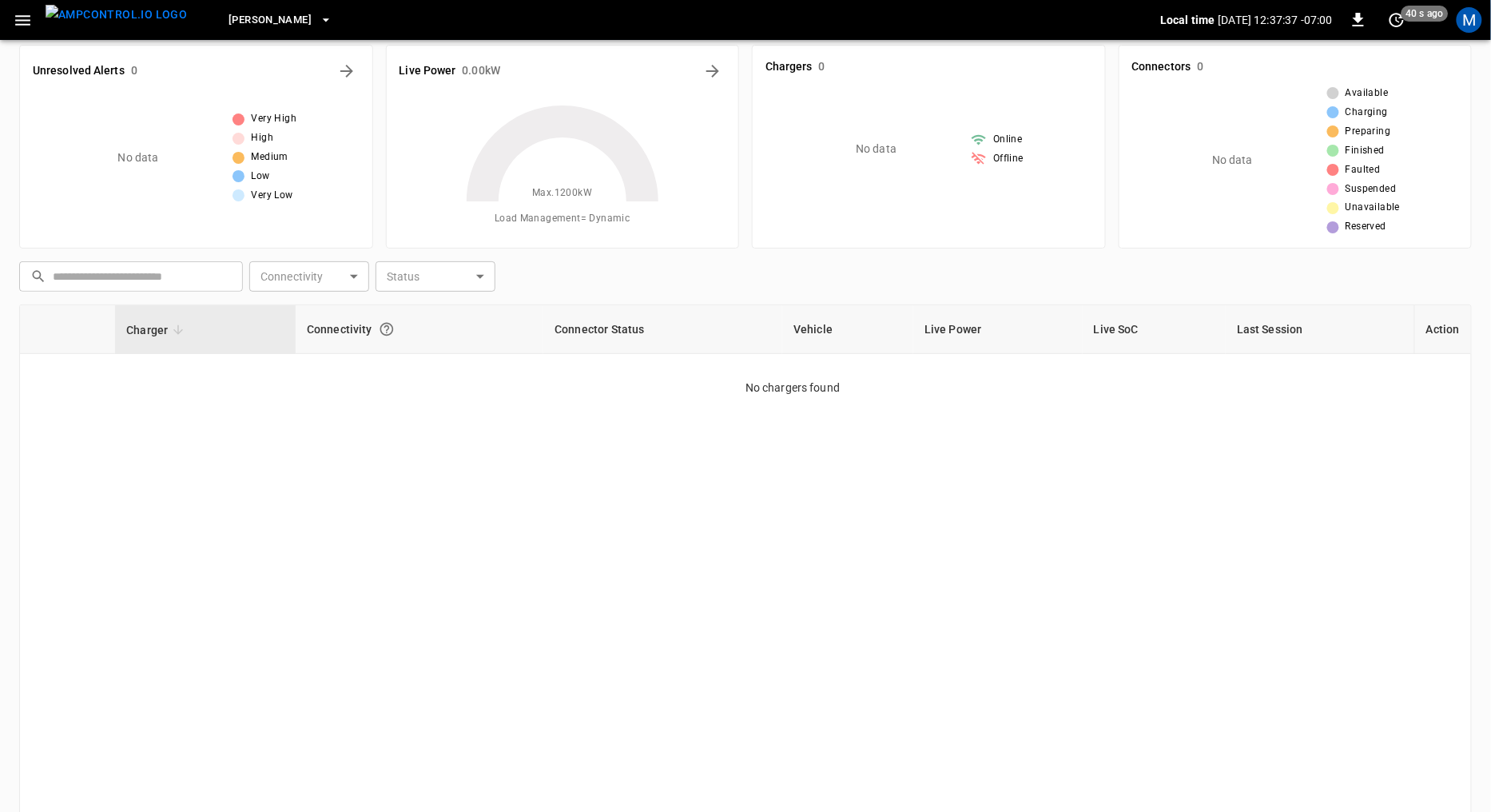
scroll to position [17, 0]
click at [232, 17] on span "[PERSON_NAME]" at bounding box center [270, 21] width 84 height 18
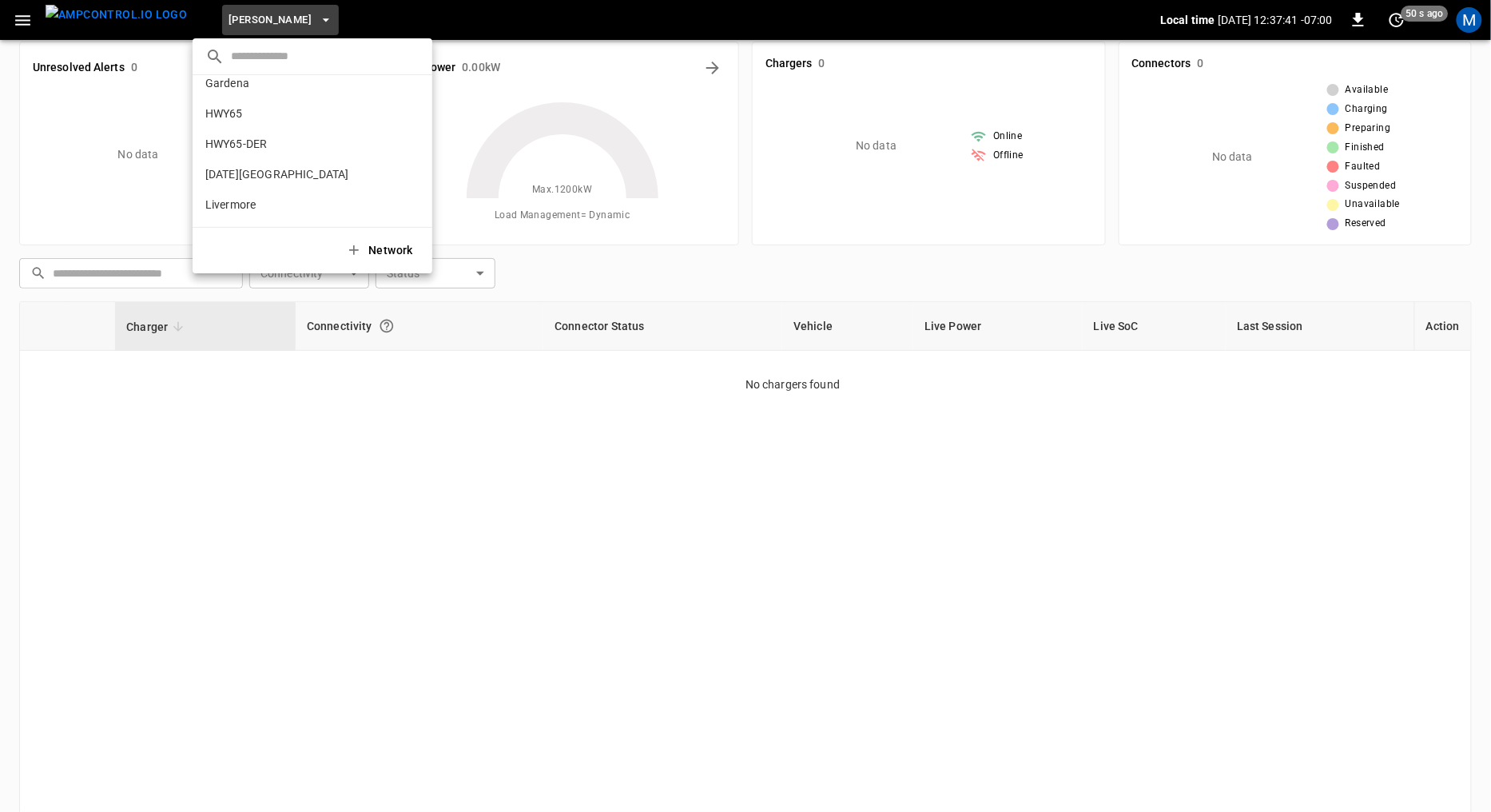
scroll to position [12, 0]
click at [273, 177] on p "[DATE][GEOGRAPHIC_DATA]" at bounding box center [284, 174] width 157 height 16
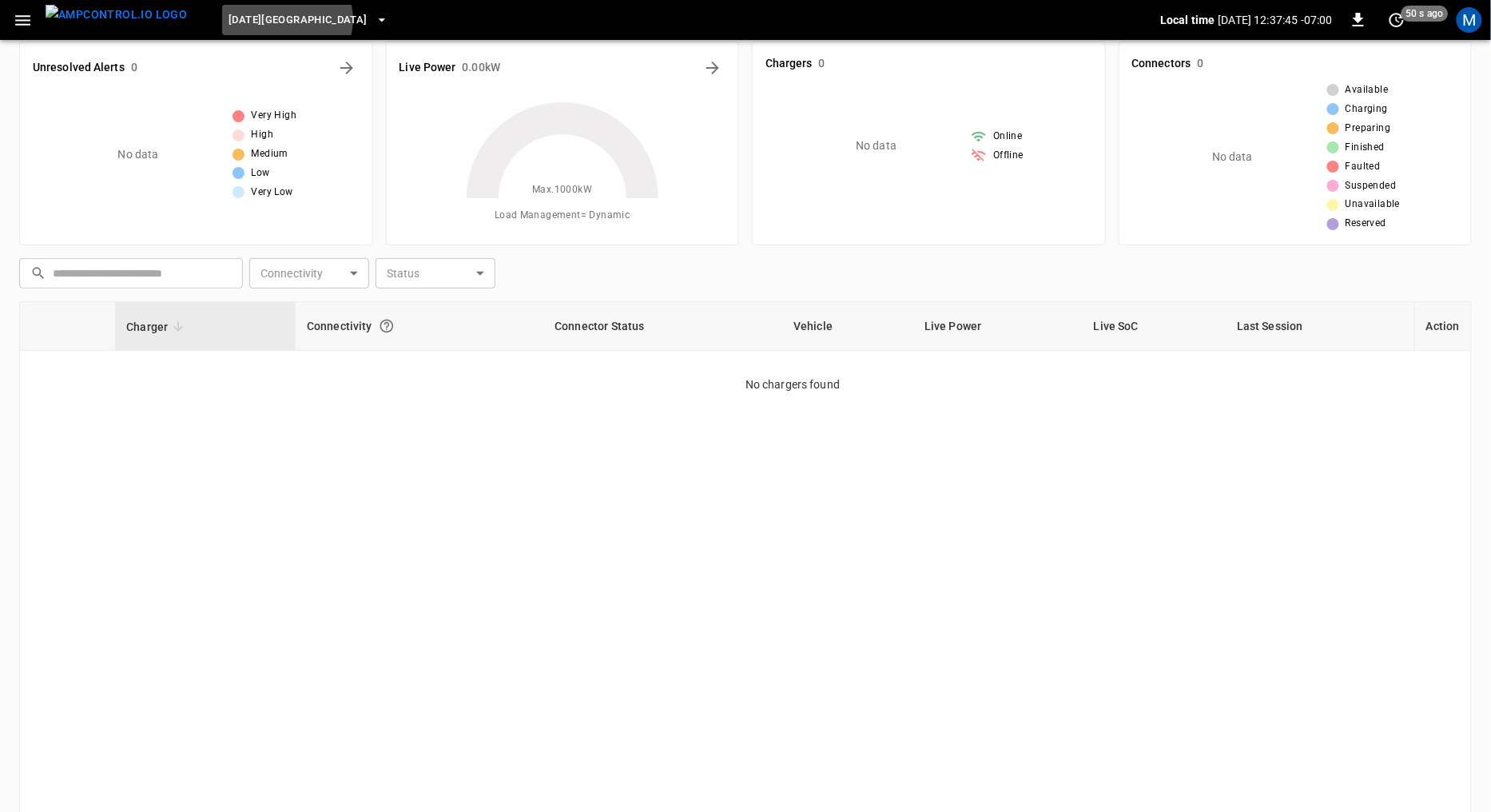
click at [256, 19] on span "[DATE][GEOGRAPHIC_DATA]" at bounding box center [298, 21] width 139 height 18
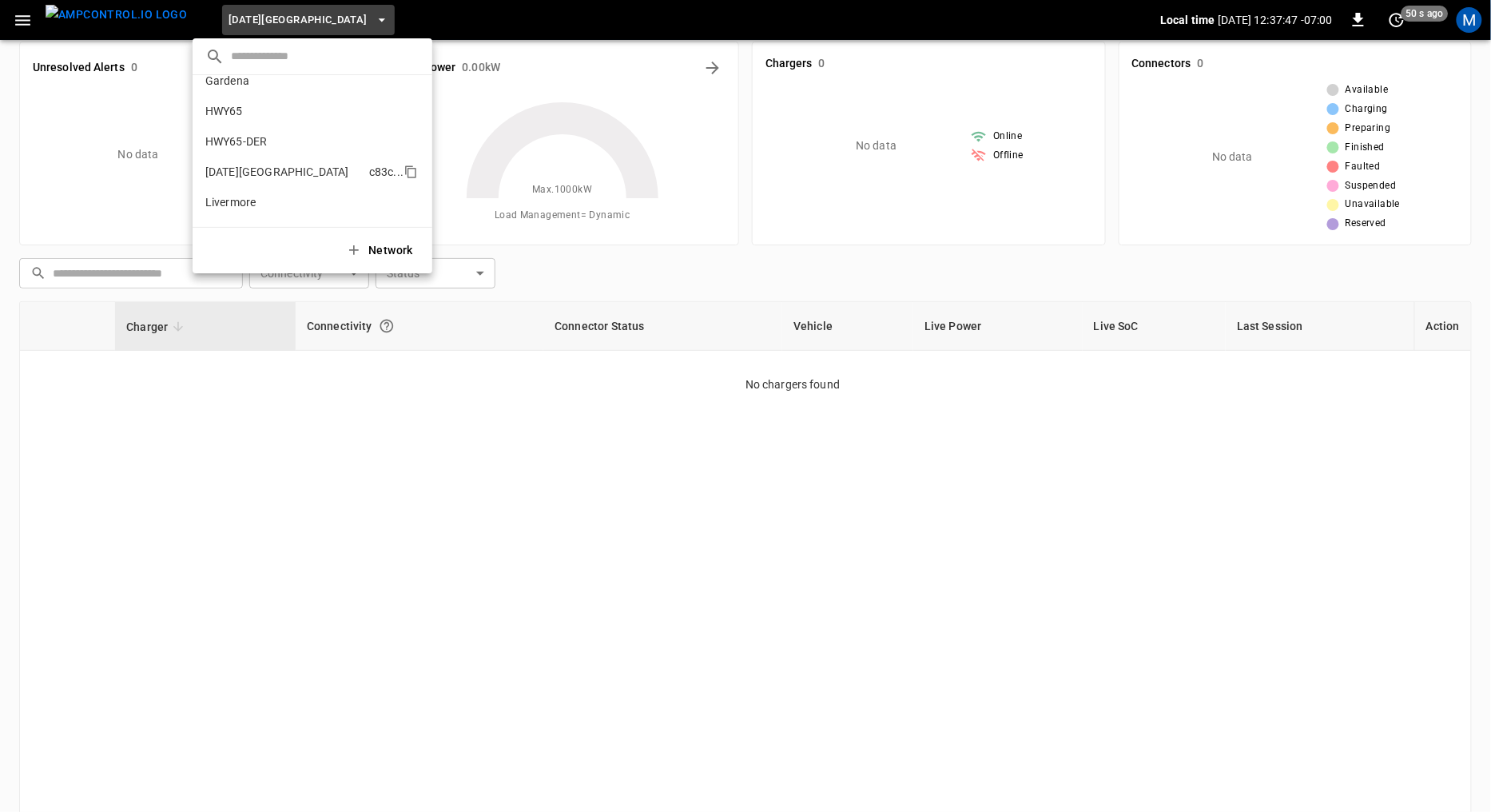
scroll to position [0, 0]
click at [245, 102] on p "Gardena" at bounding box center [283, 96] width 156 height 16
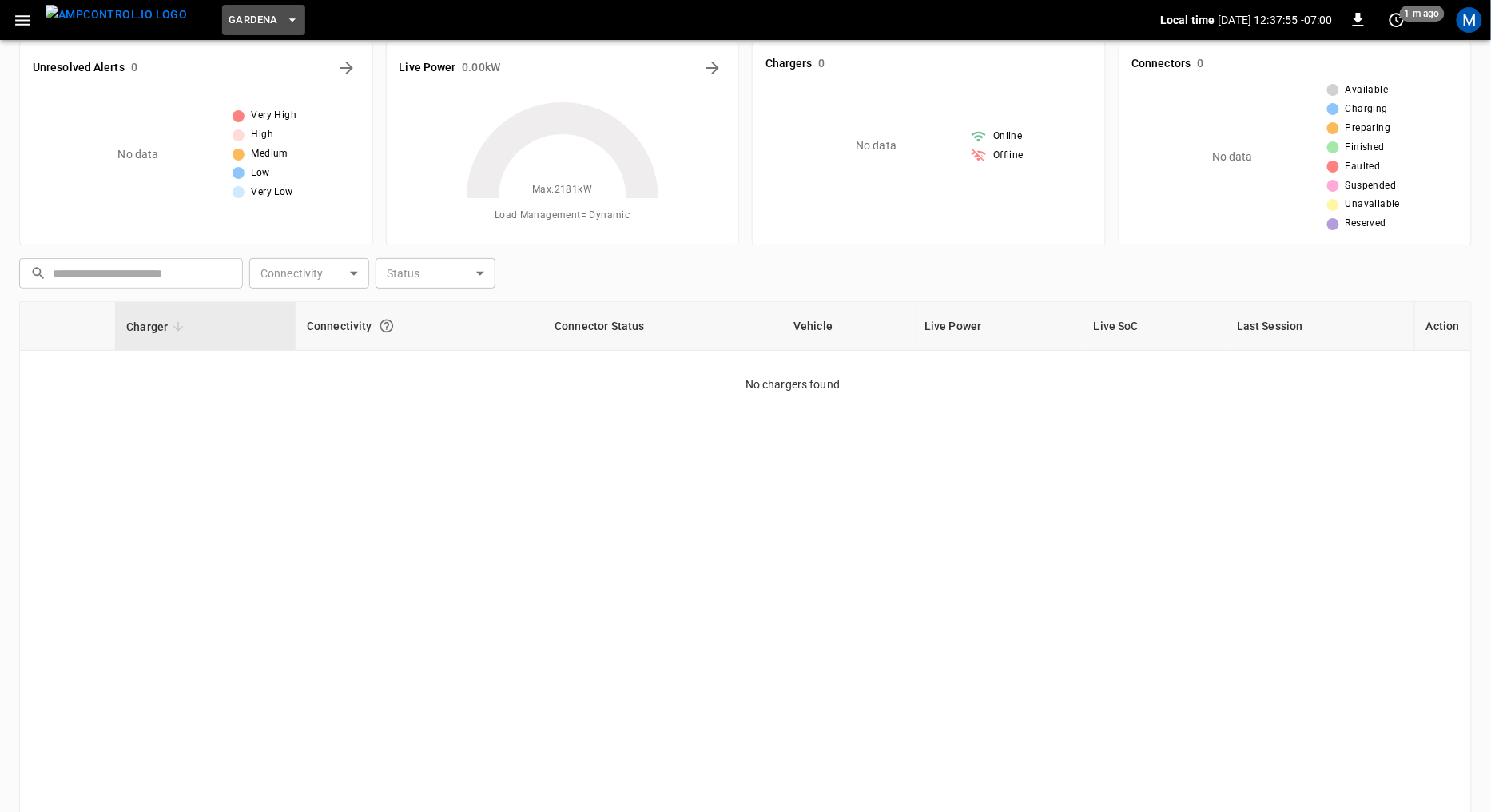
click at [248, 19] on span "Gardena" at bounding box center [253, 21] width 50 height 18
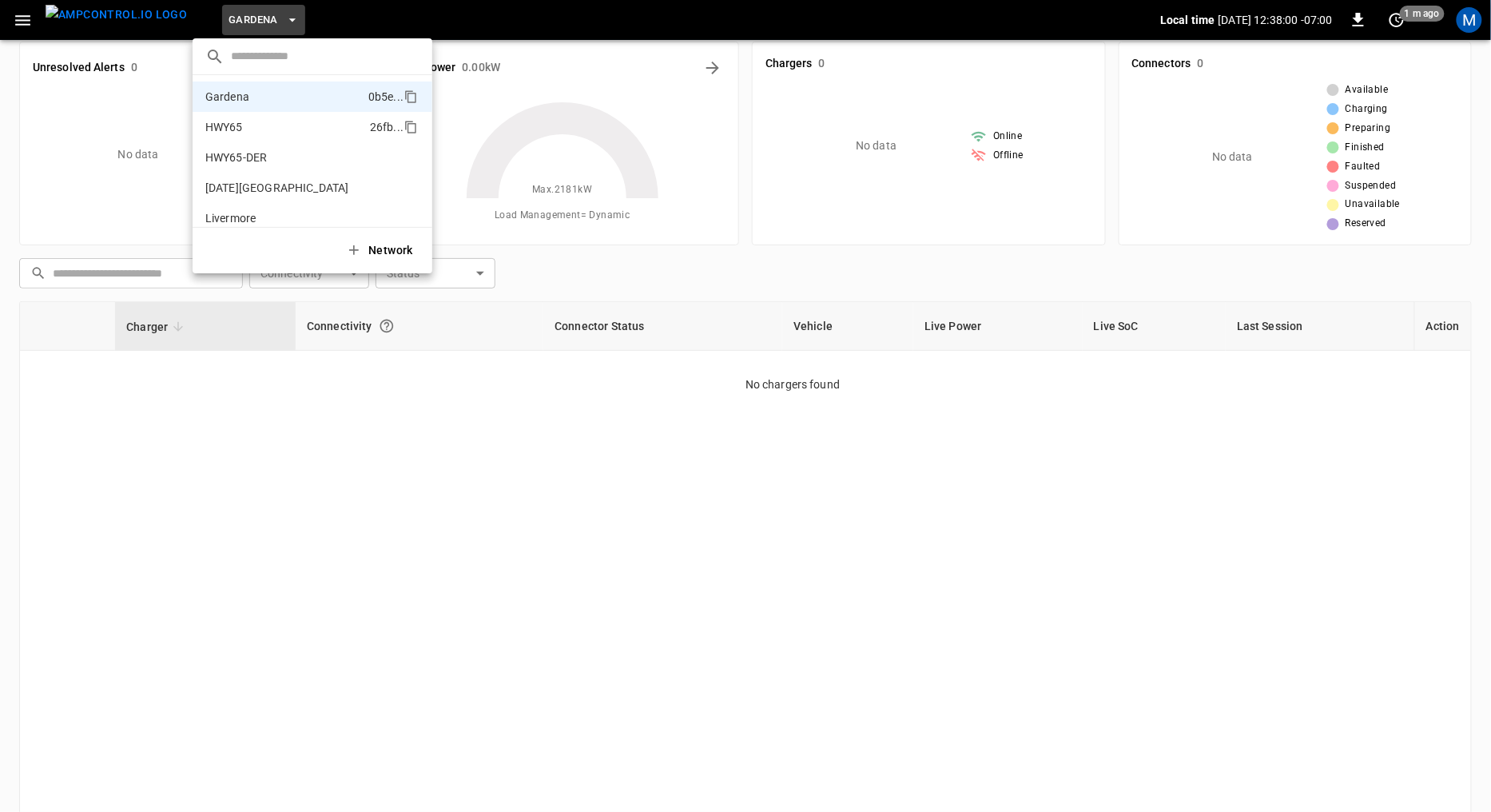
click at [251, 127] on p "HWY65" at bounding box center [284, 127] width 158 height 16
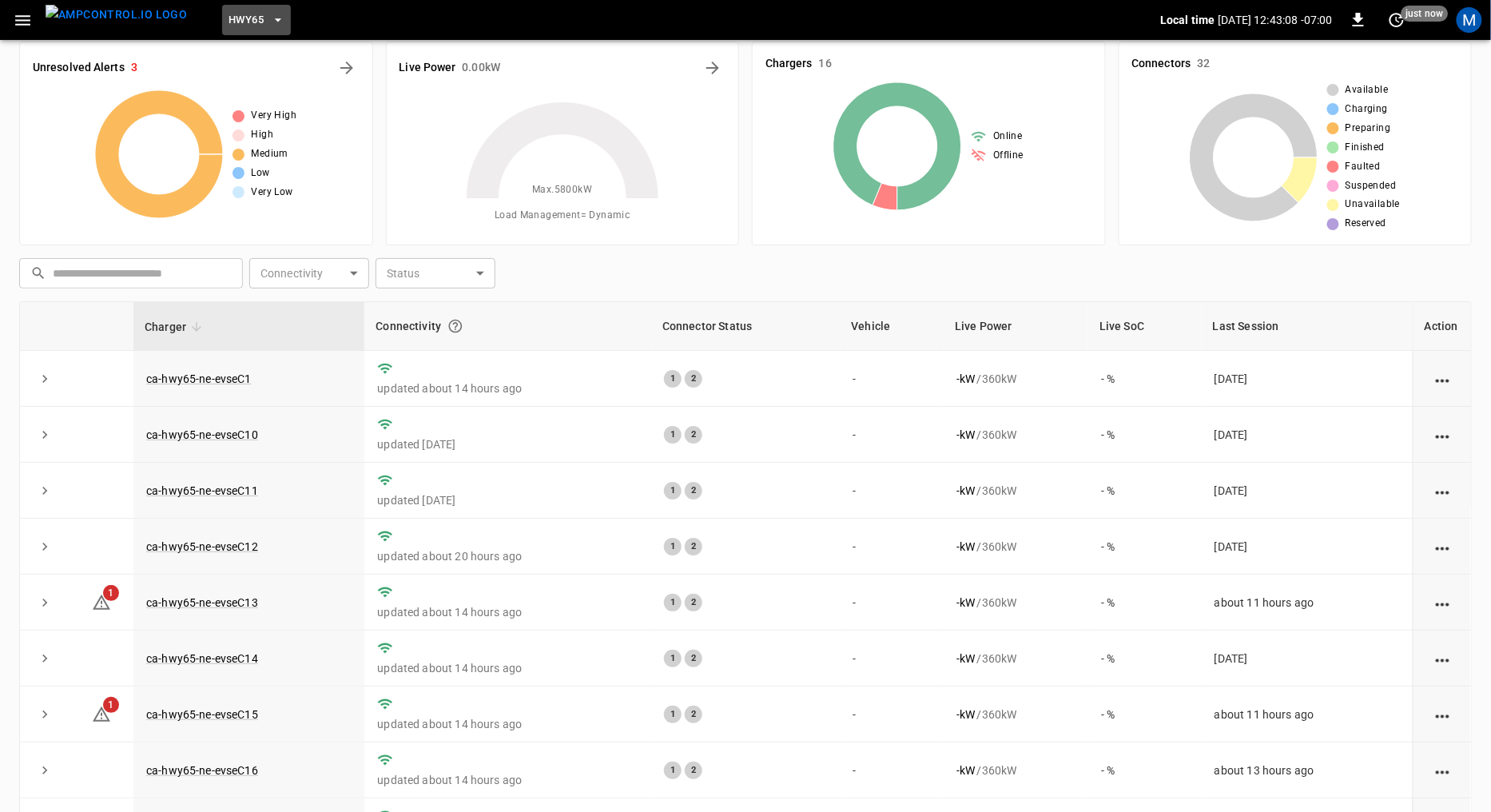
click at [228, 17] on span "HWY65" at bounding box center [246, 21] width 36 height 18
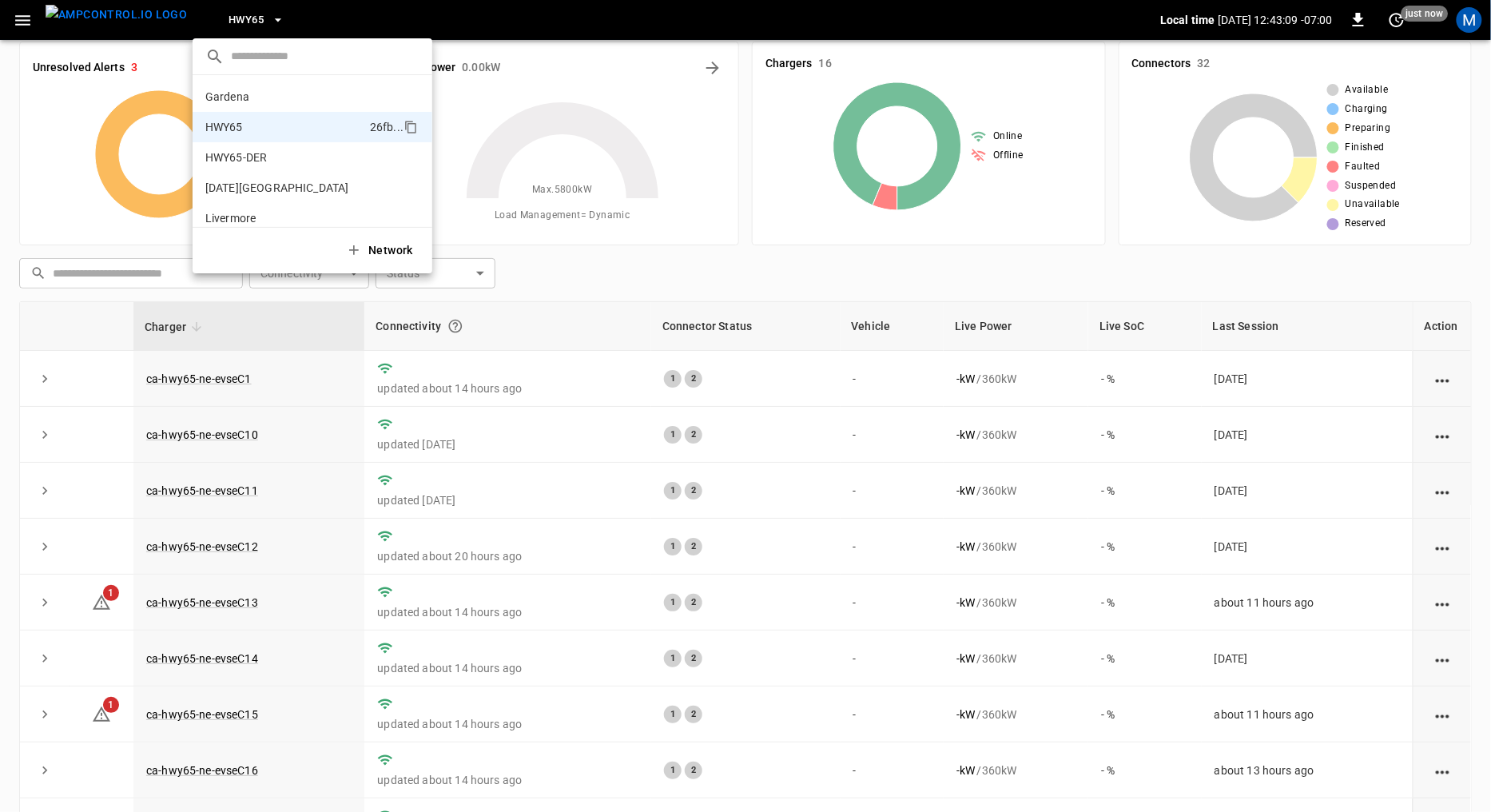
scroll to position [25, 0]
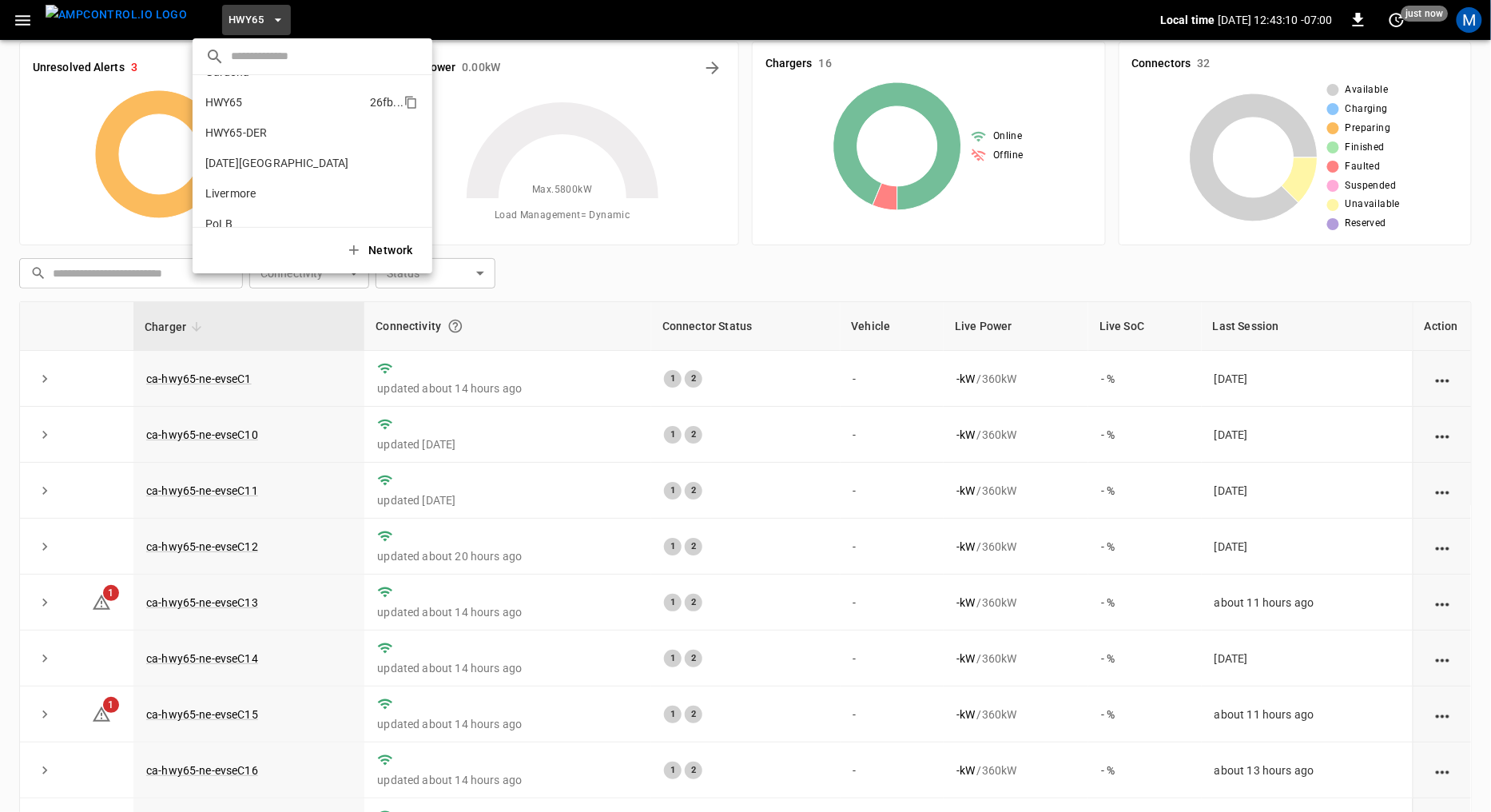
click at [256, 102] on p "HWY65" at bounding box center [284, 102] width 158 height 16
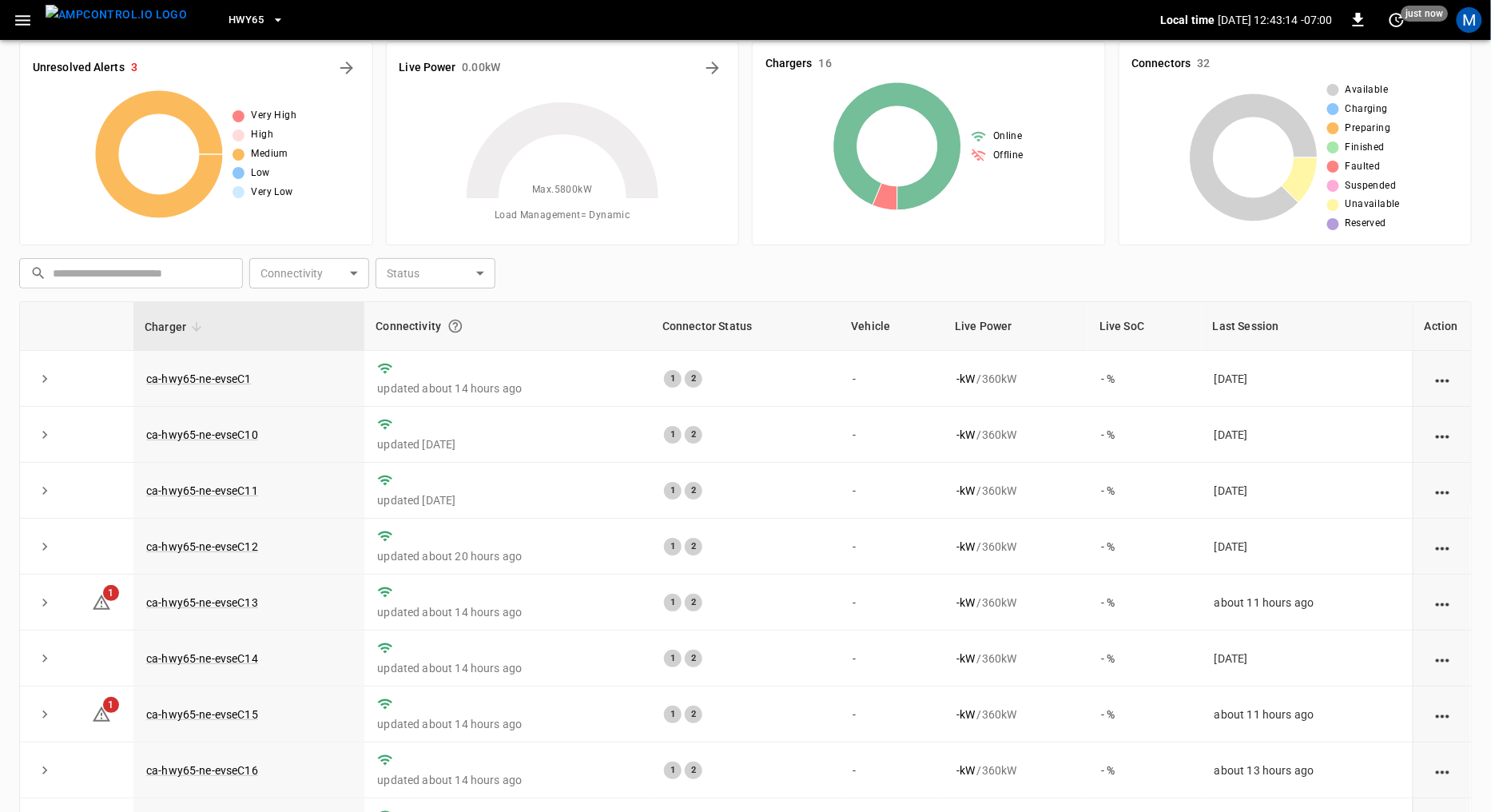
click at [228, 19] on span "HWY65" at bounding box center [246, 21] width 36 height 18
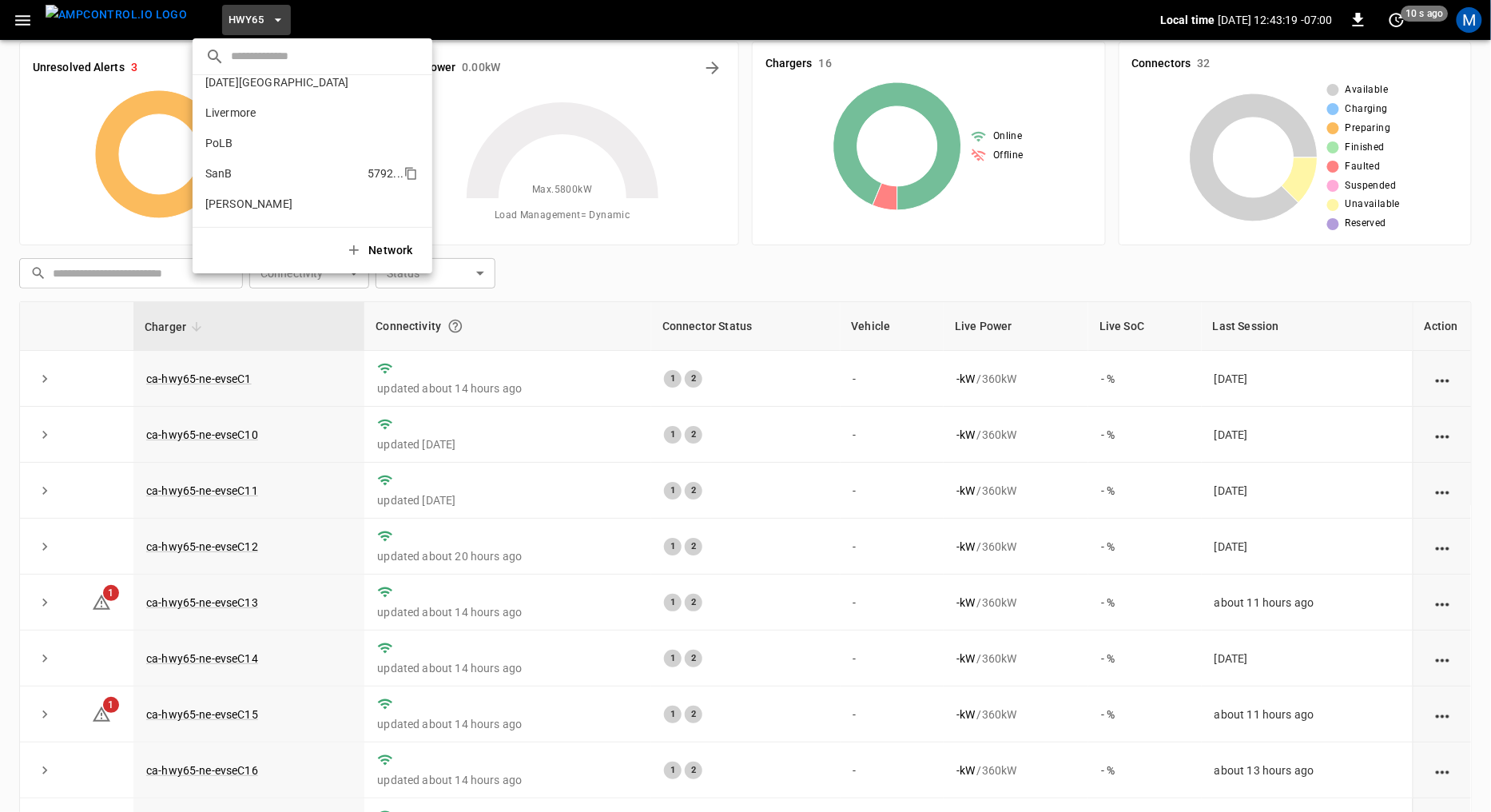
scroll to position [113, 0]
click at [237, 166] on p "SanB" at bounding box center [283, 165] width 155 height 16
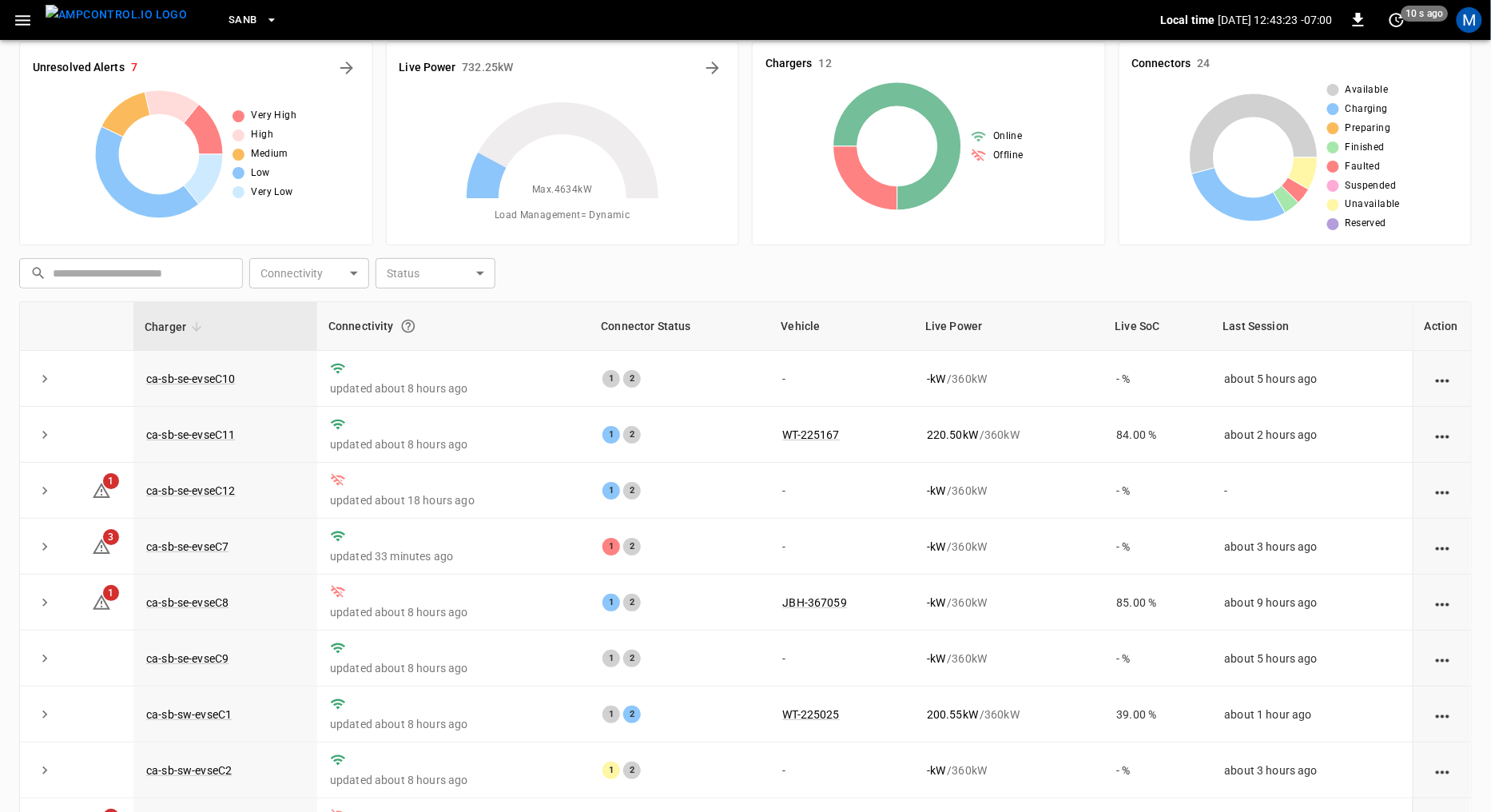
click at [25, 23] on icon "button" at bounding box center [22, 20] width 15 height 11
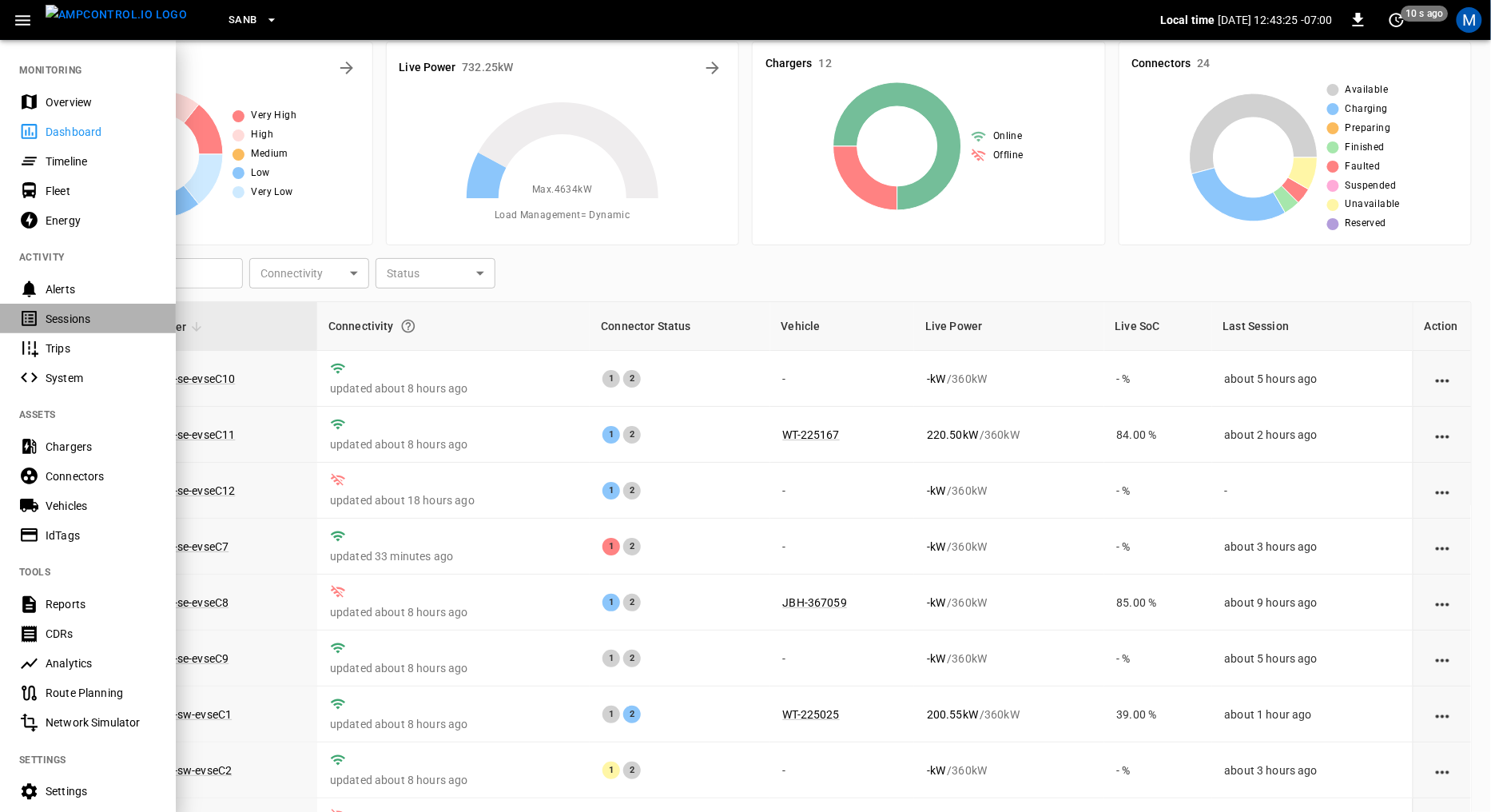
click at [84, 315] on div "Sessions" at bounding box center [101, 318] width 111 height 16
